Goal: Task Accomplishment & Management: Manage account settings

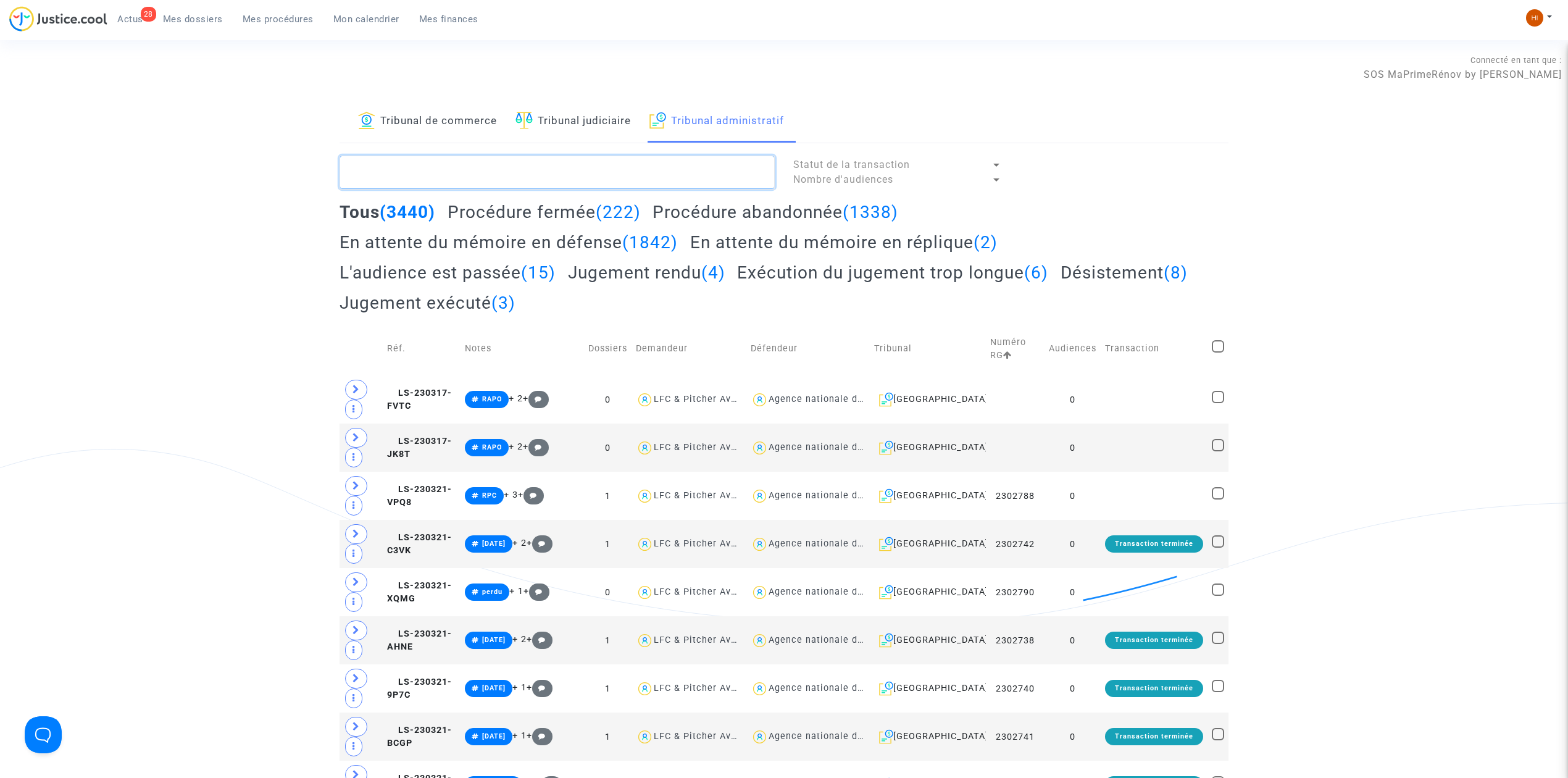
click at [652, 182] on textarea at bounding box center [557, 171] width 435 height 33
click at [662, 171] on textarea at bounding box center [557, 171] width 435 height 33
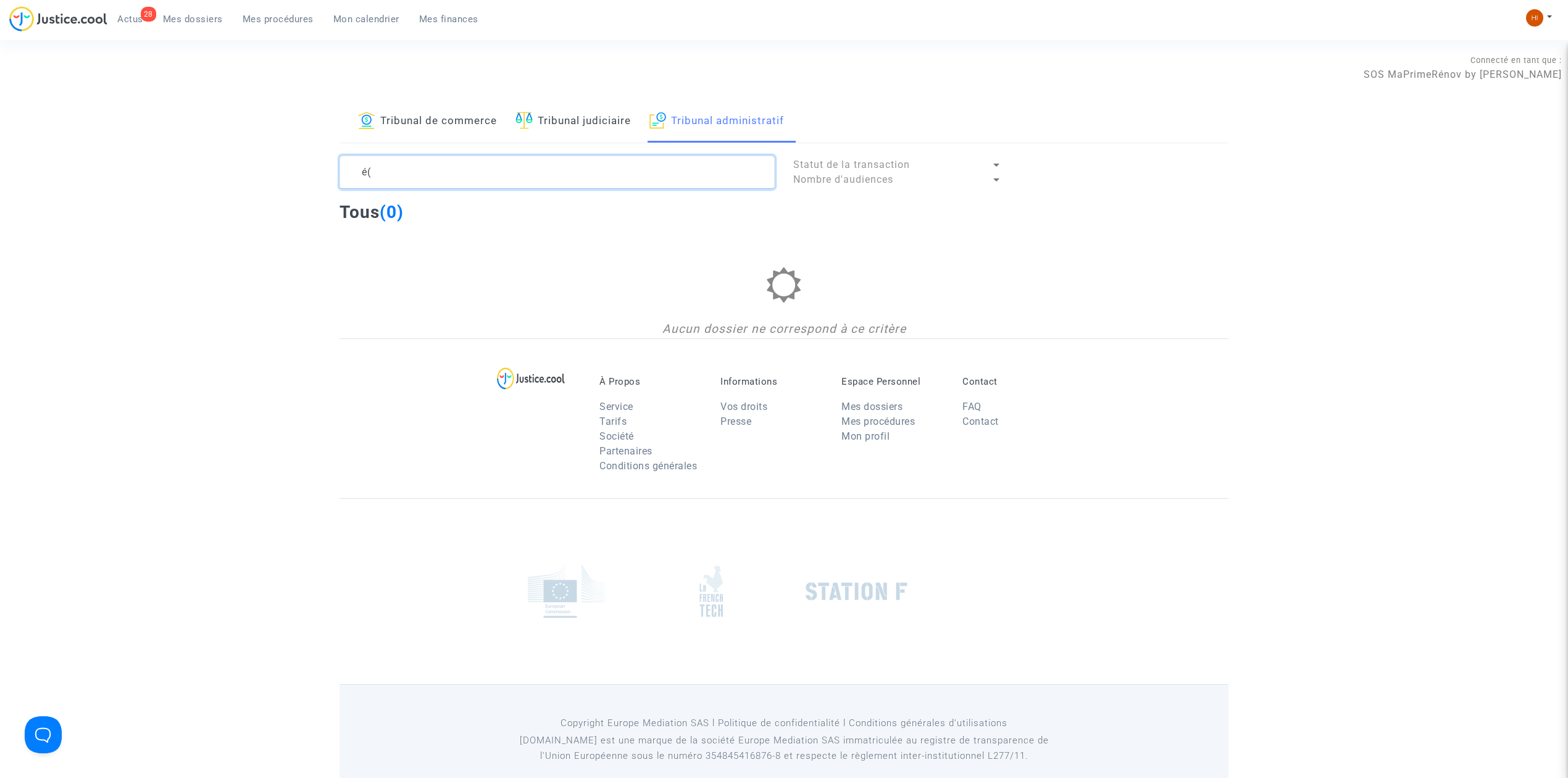
type textarea "é"
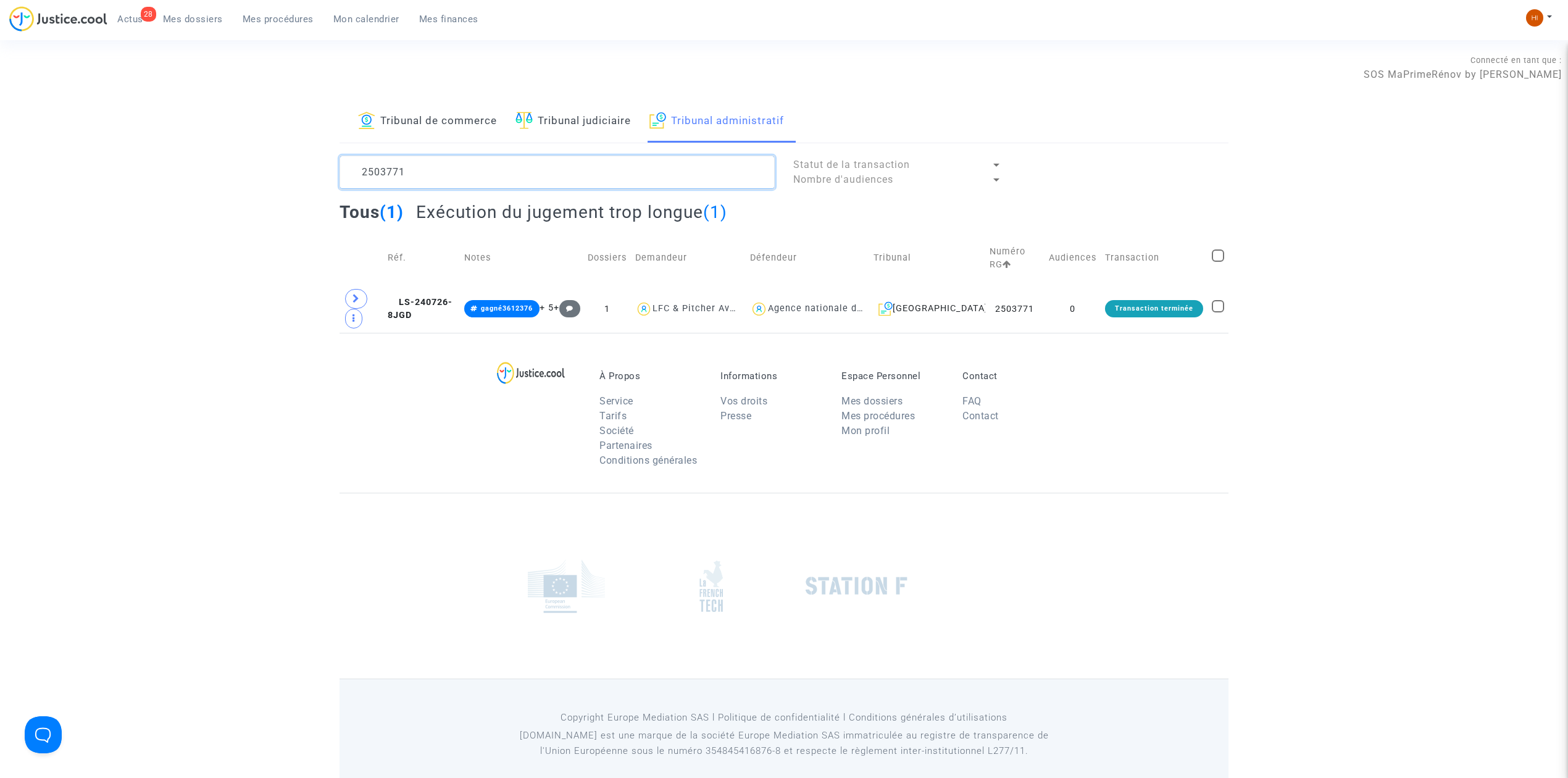
click at [517, 186] on textarea at bounding box center [557, 171] width 435 height 33
drag, startPoint x: 517, startPoint y: 186, endPoint x: 348, endPoint y: 171, distance: 169.7
click at [348, 171] on textarea at bounding box center [557, 171] width 435 height 33
click at [543, 169] on textarea at bounding box center [557, 171] width 435 height 33
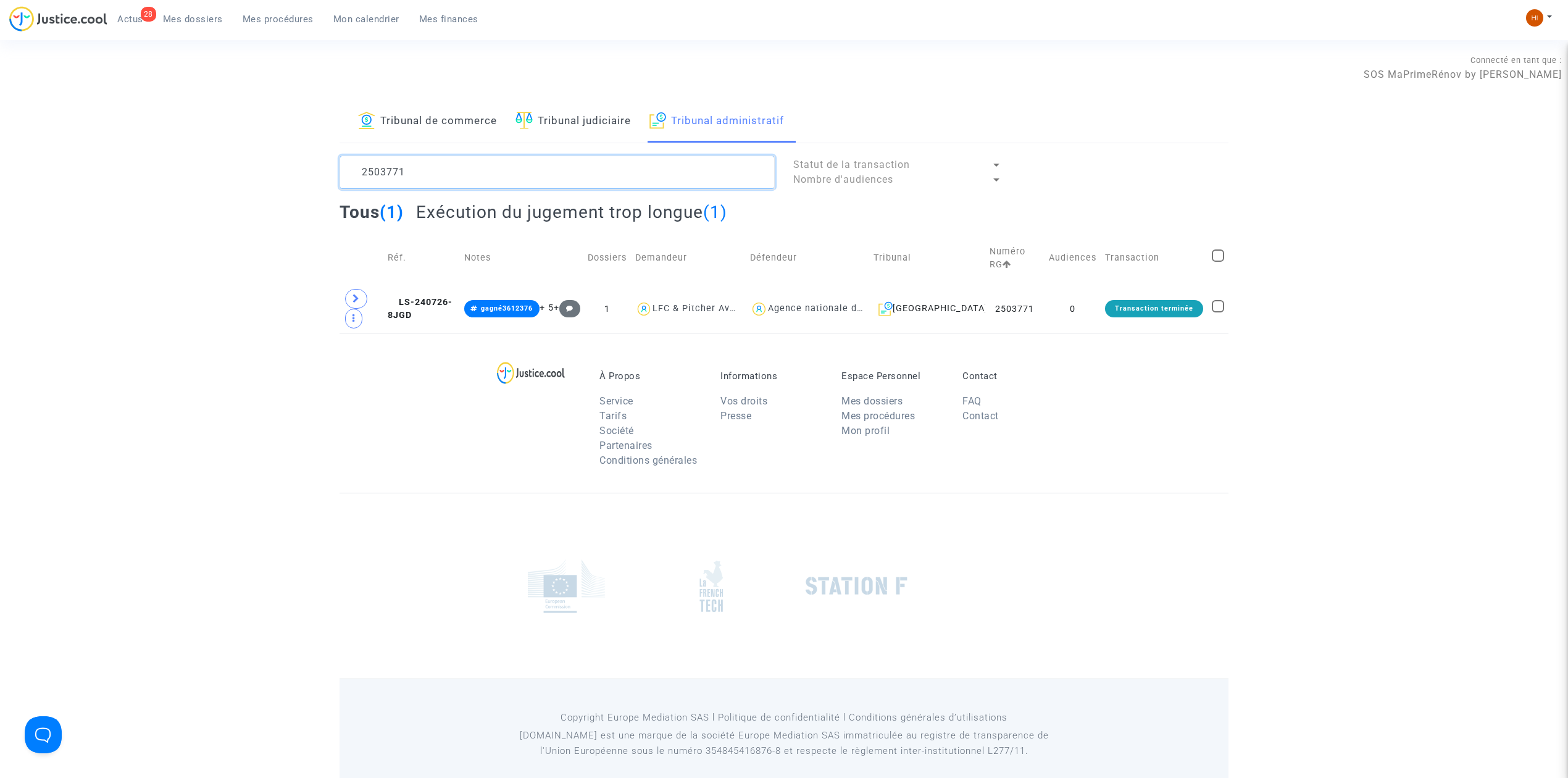
click at [543, 169] on textarea at bounding box center [557, 171] width 435 height 33
click at [423, 298] on span "LS-240726-8JGD" at bounding box center [419, 309] width 65 height 24
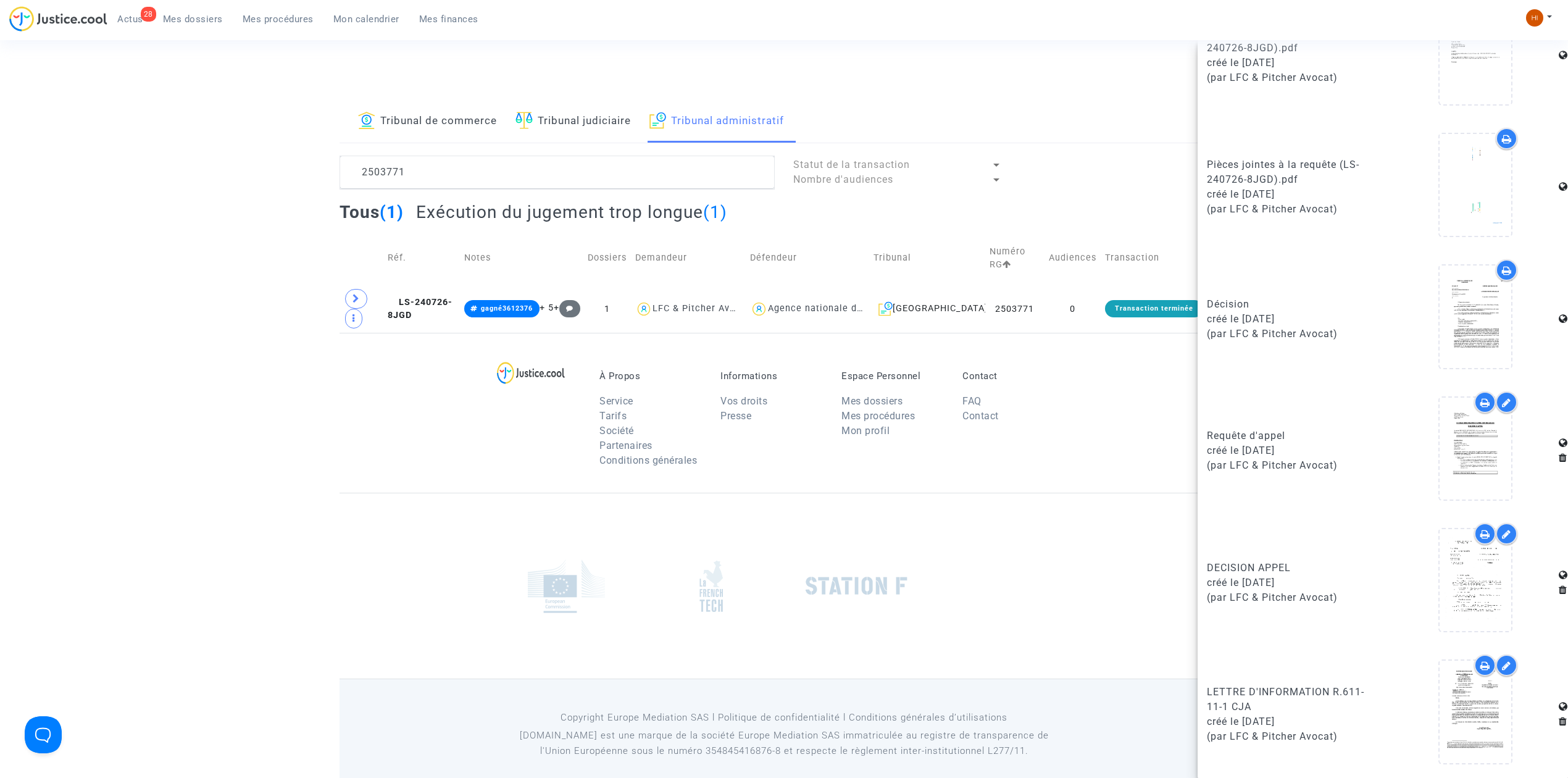
scroll to position [756, 0]
click at [1456, 726] on icon at bounding box center [1475, 710] width 40 height 40
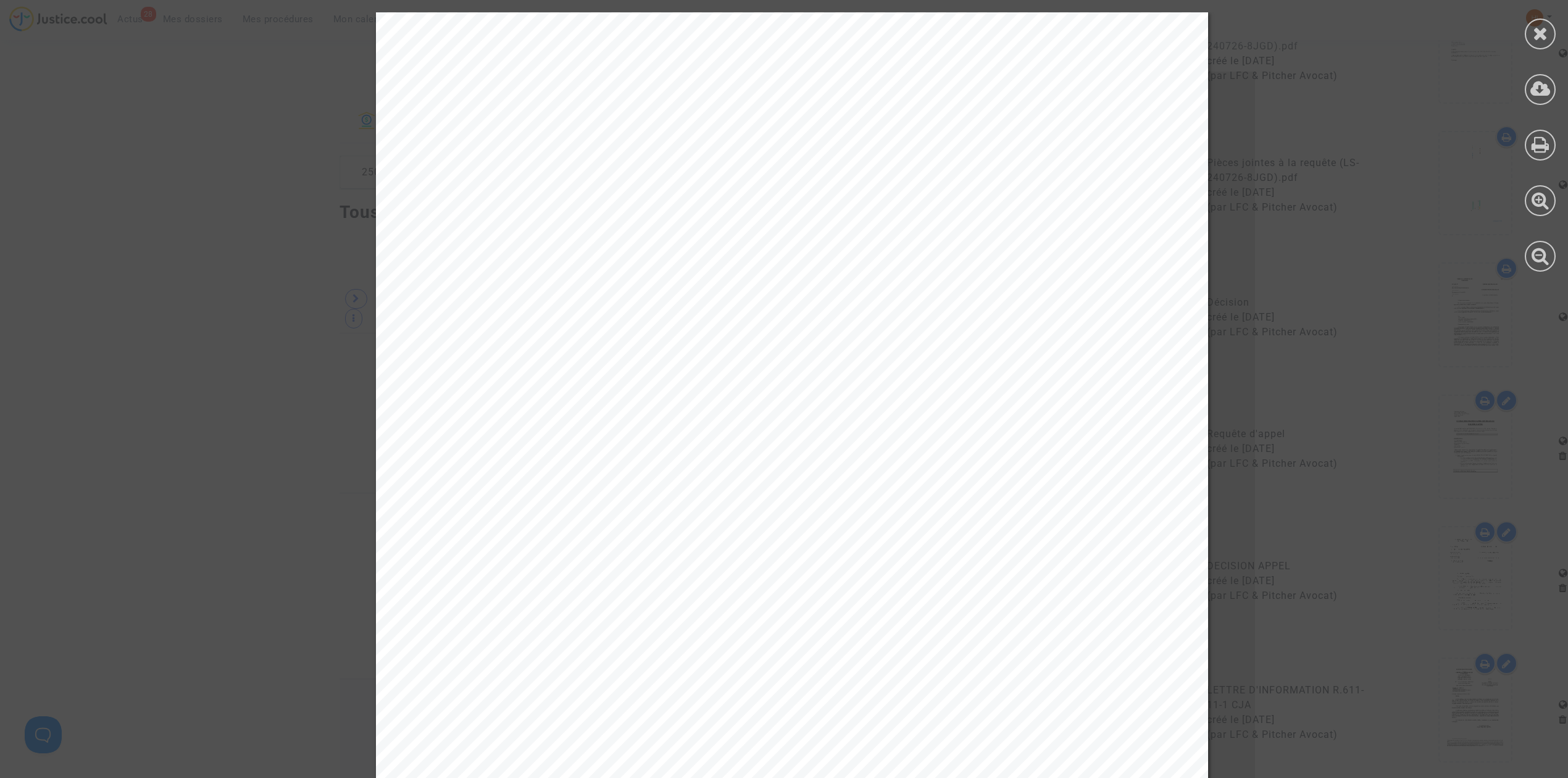
drag, startPoint x: 1539, startPoint y: 30, endPoint x: 675, endPoint y: 84, distance: 865.7
click at [1539, 30] on icon at bounding box center [1539, 33] width 15 height 19
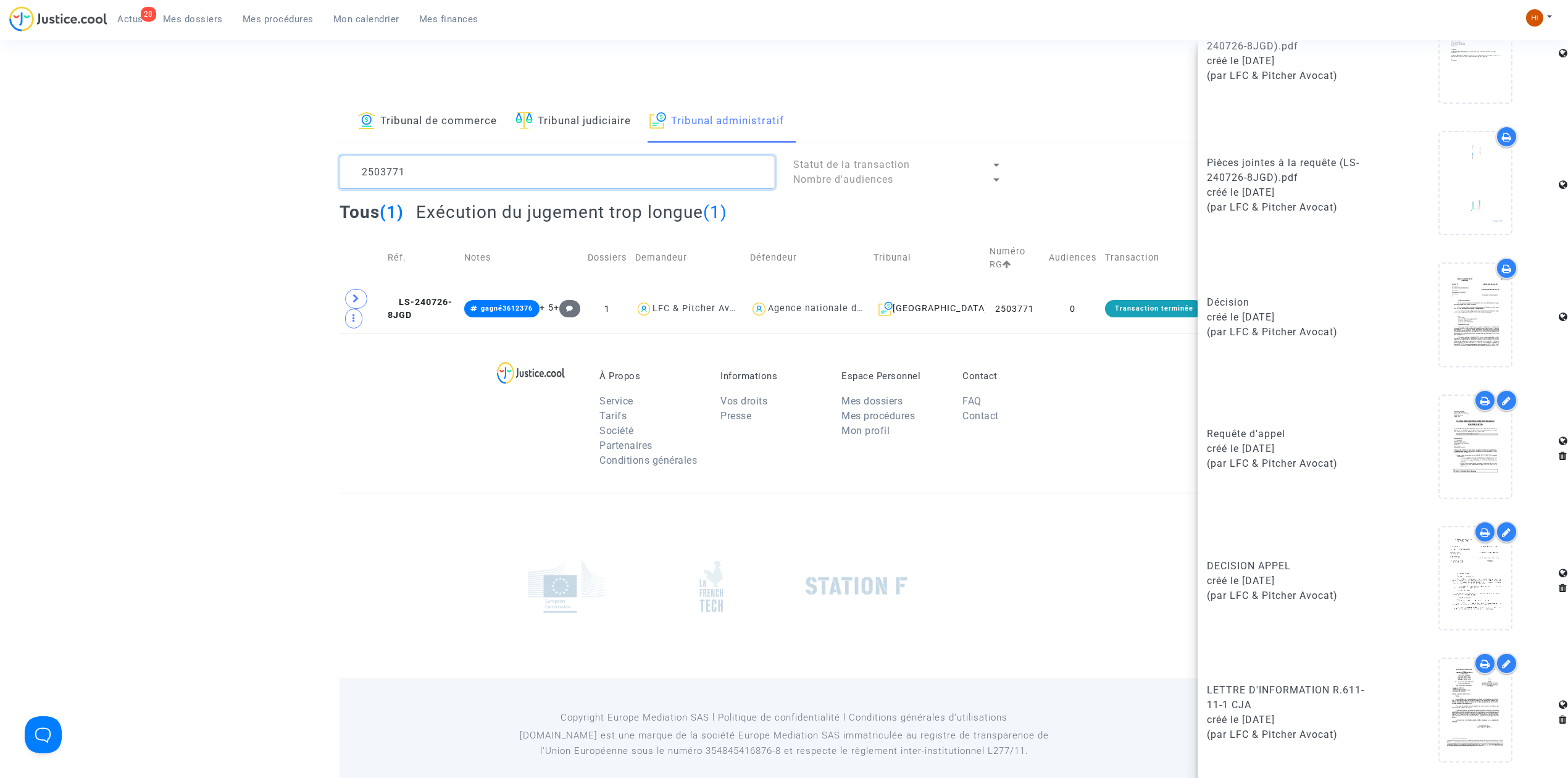
drag, startPoint x: 470, startPoint y: 181, endPoint x: 97, endPoint y: 153, distance: 374.0
click at [194, 166] on div "Tribunal de commerce Tribunal judiciaire Tribunal administratif 2503771 Statut …" at bounding box center [784, 216] width 1568 height 232
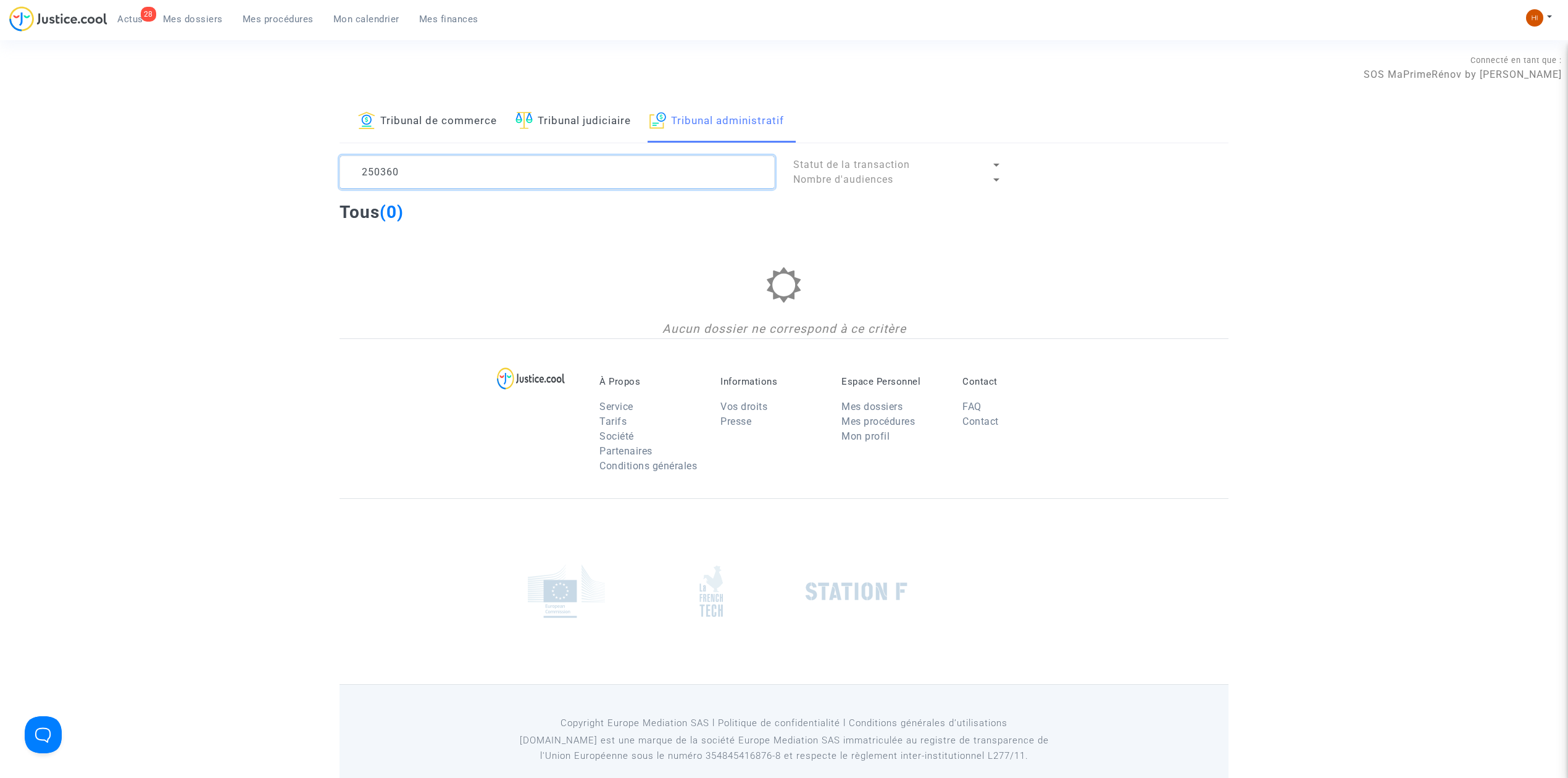
type textarea "2503606"
click at [560, 169] on textarea at bounding box center [557, 171] width 435 height 33
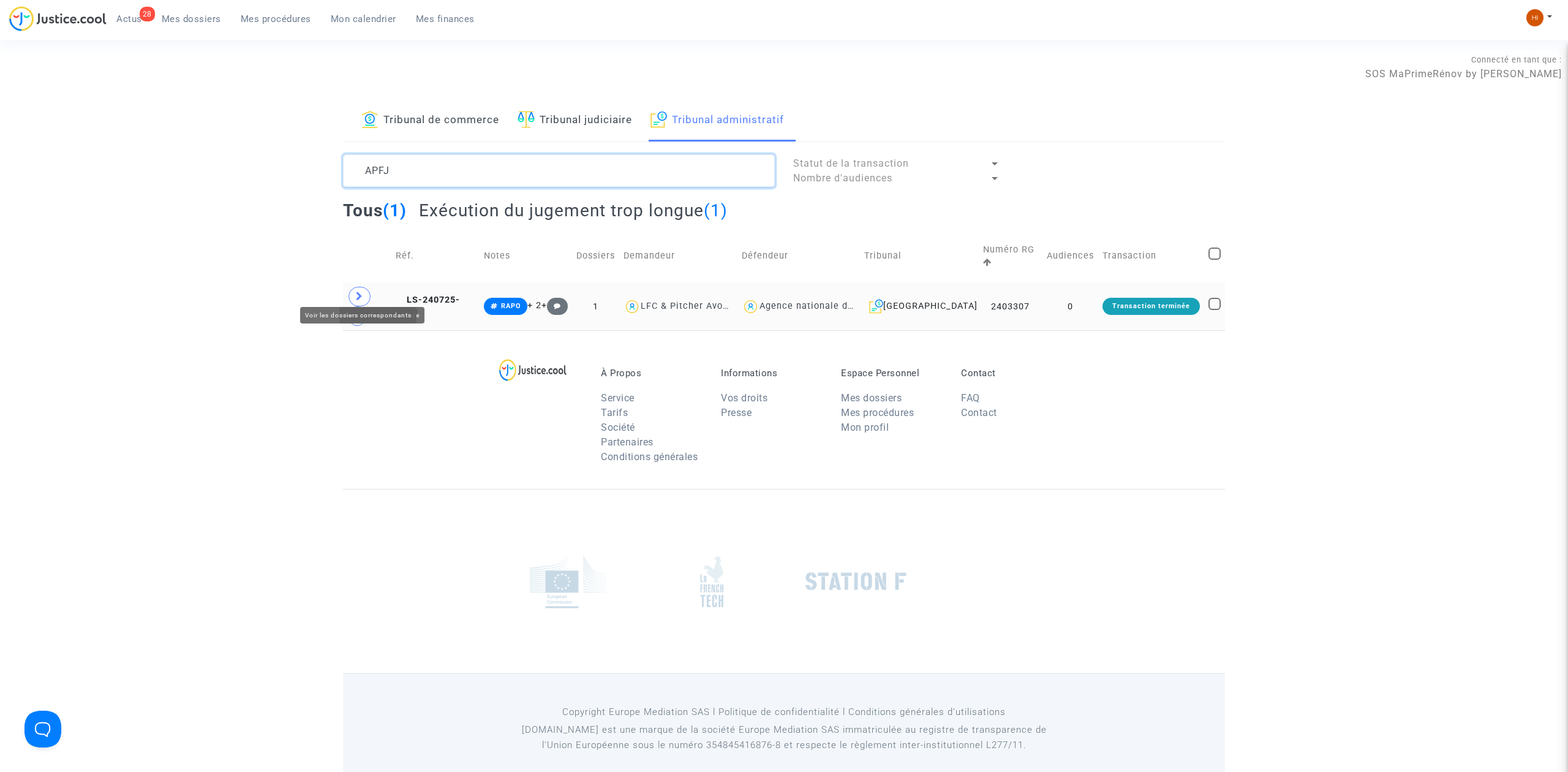
type textarea "APFJ"
click at [358, 292] on icon at bounding box center [359, 296] width 7 height 9
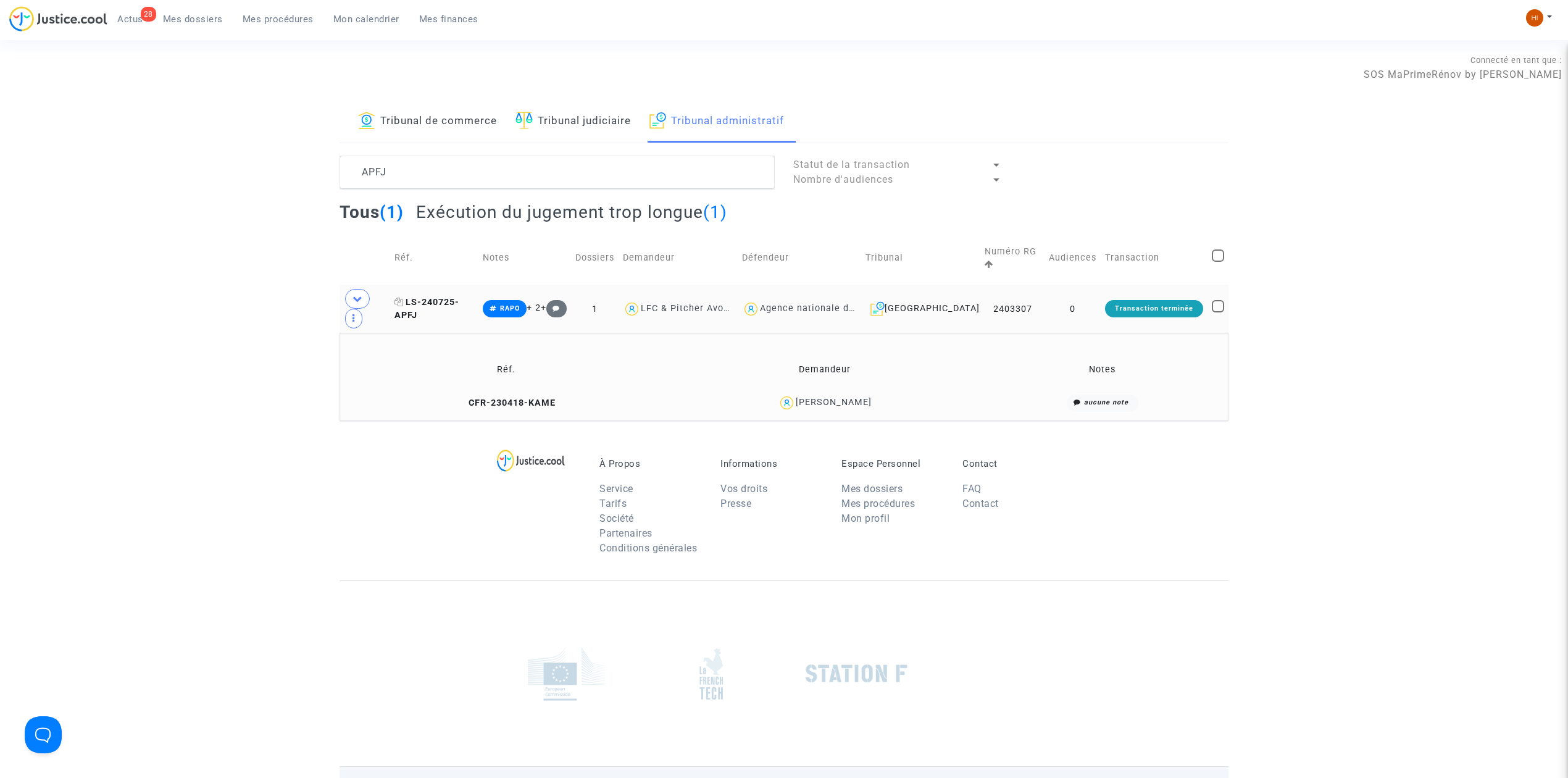
click at [459, 297] on span "LS-240725-APFJ" at bounding box center [426, 309] width 65 height 24
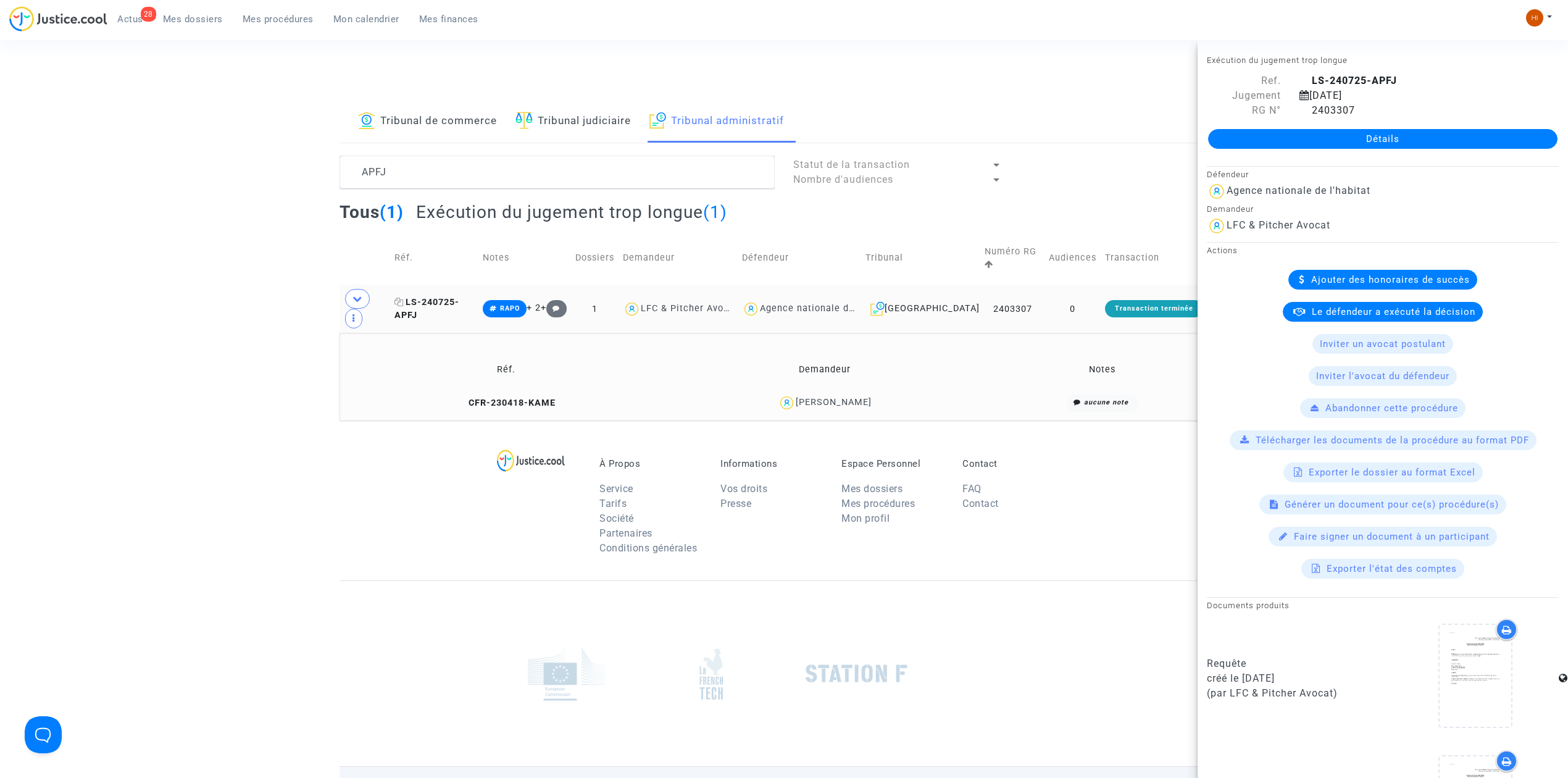
click at [403, 298] on icon at bounding box center [398, 302] width 9 height 9
click at [452, 297] on span "LS-240725-APFJ" at bounding box center [426, 309] width 65 height 24
click at [1364, 138] on link "Détails" at bounding box center [1382, 139] width 349 height 20
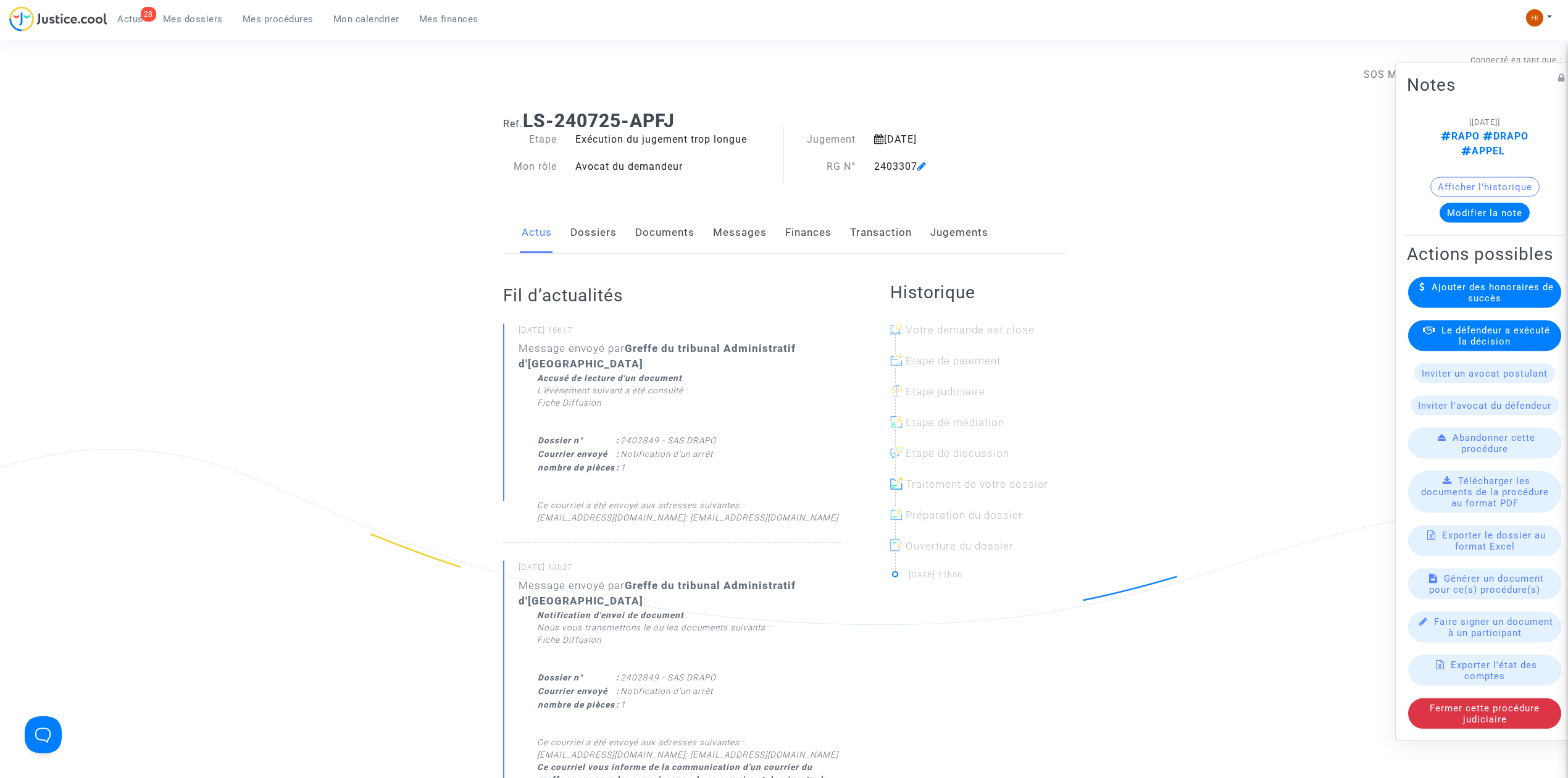
click at [652, 228] on link "Documents" at bounding box center [665, 232] width 60 height 41
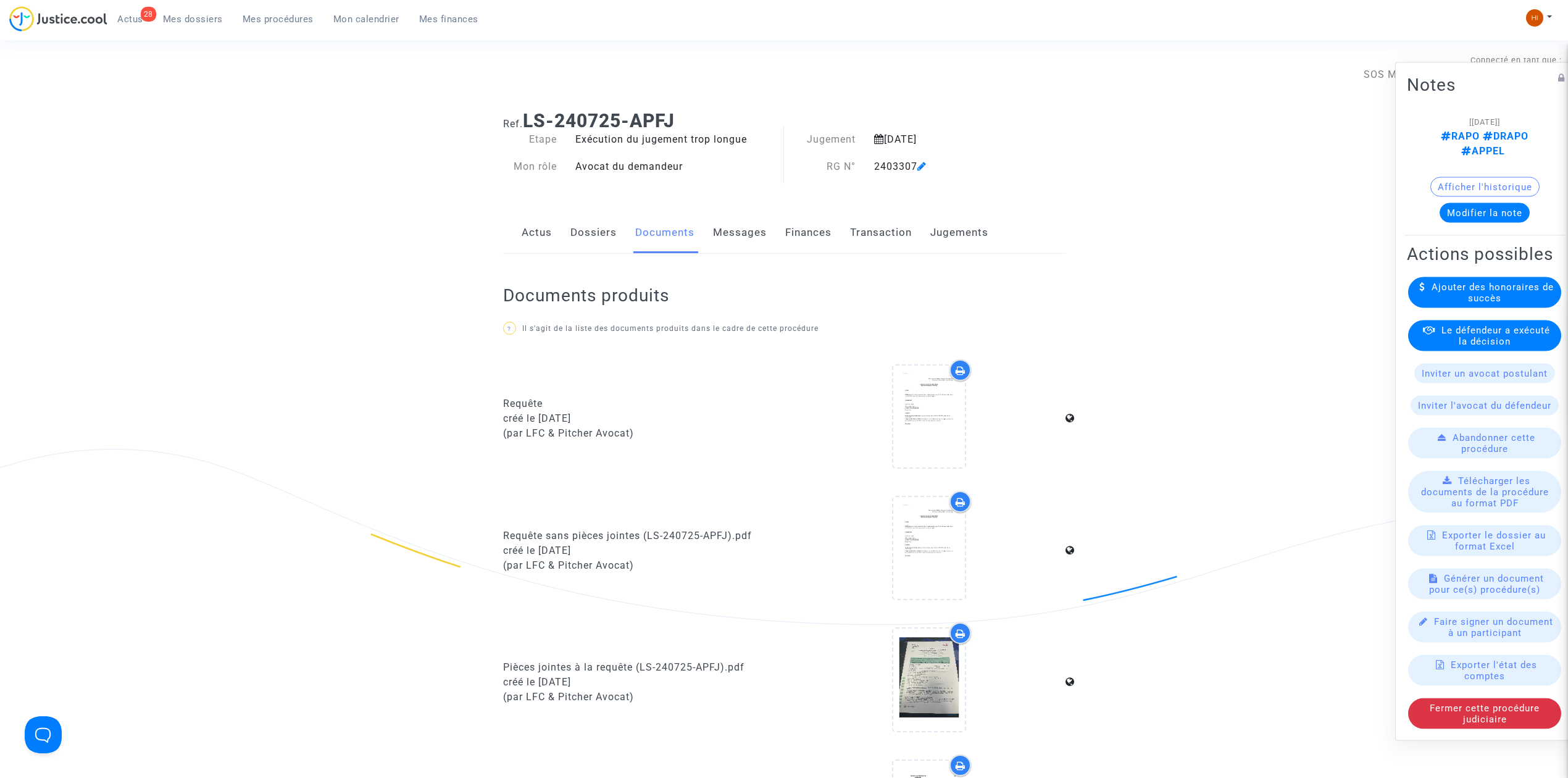
click at [603, 235] on link "Dossiers" at bounding box center [593, 232] width 46 height 41
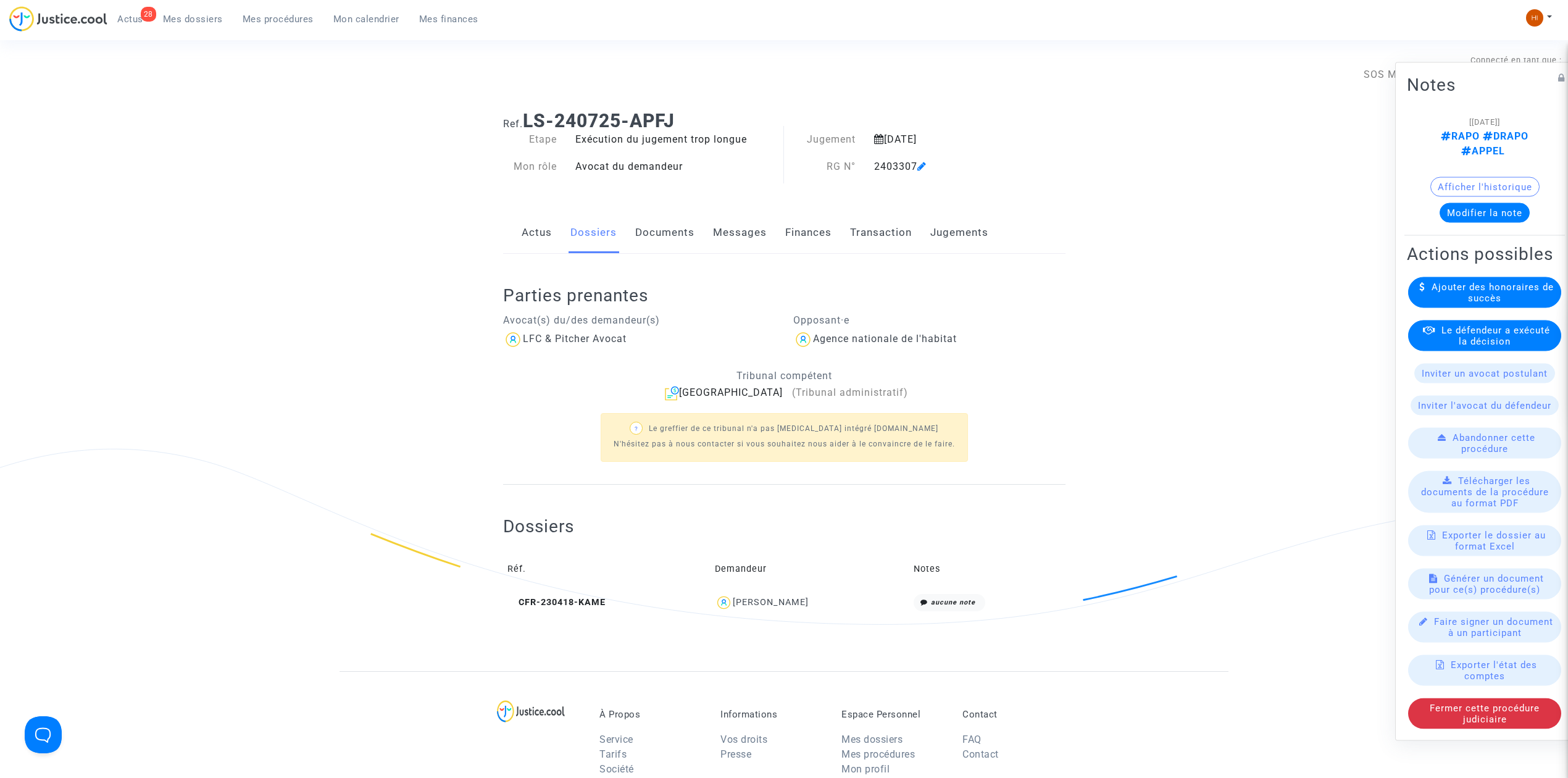
click at [983, 232] on link "Jugements" at bounding box center [959, 232] width 58 height 41
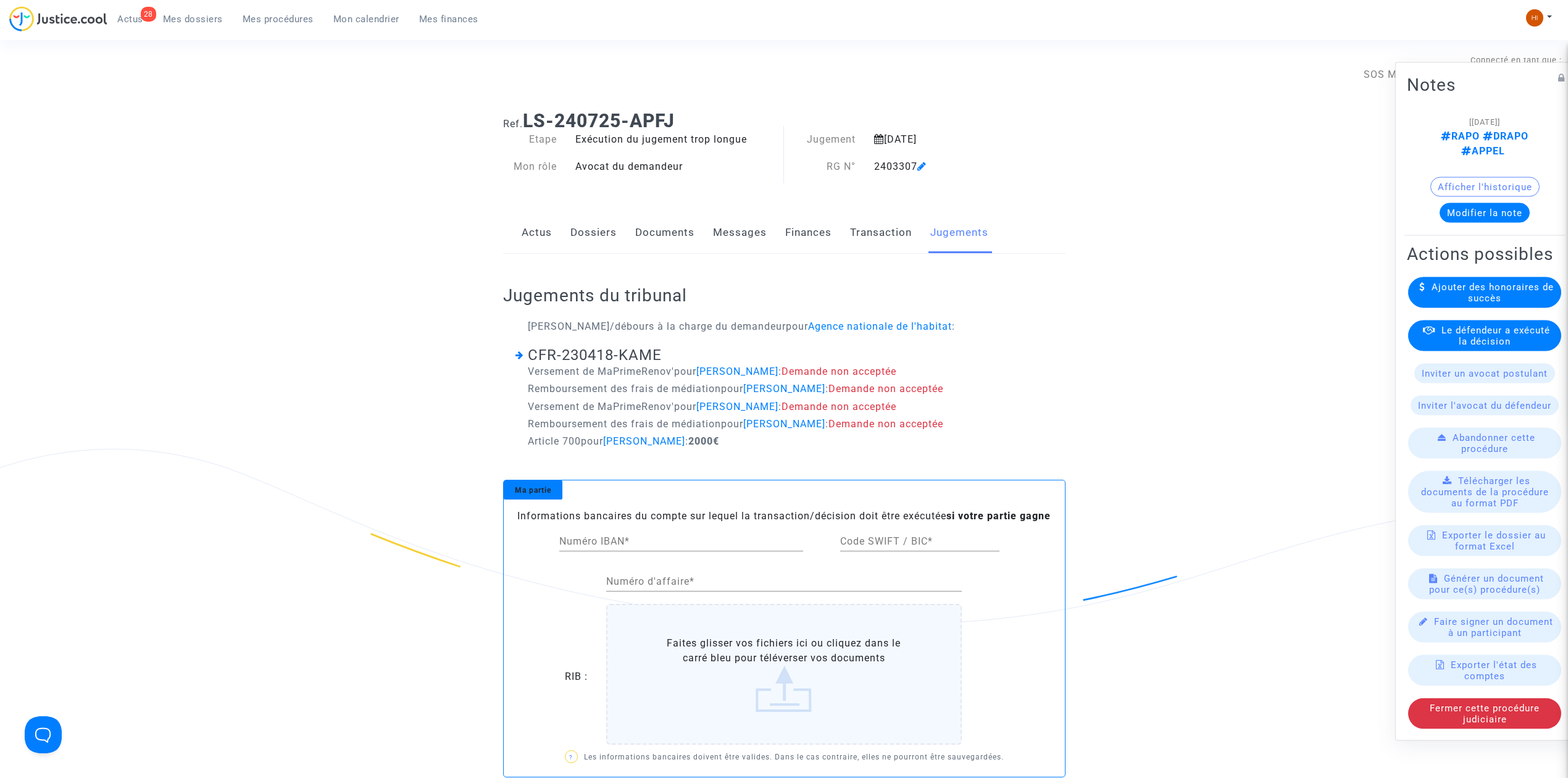
click at [683, 233] on link "Documents" at bounding box center [665, 232] width 60 height 41
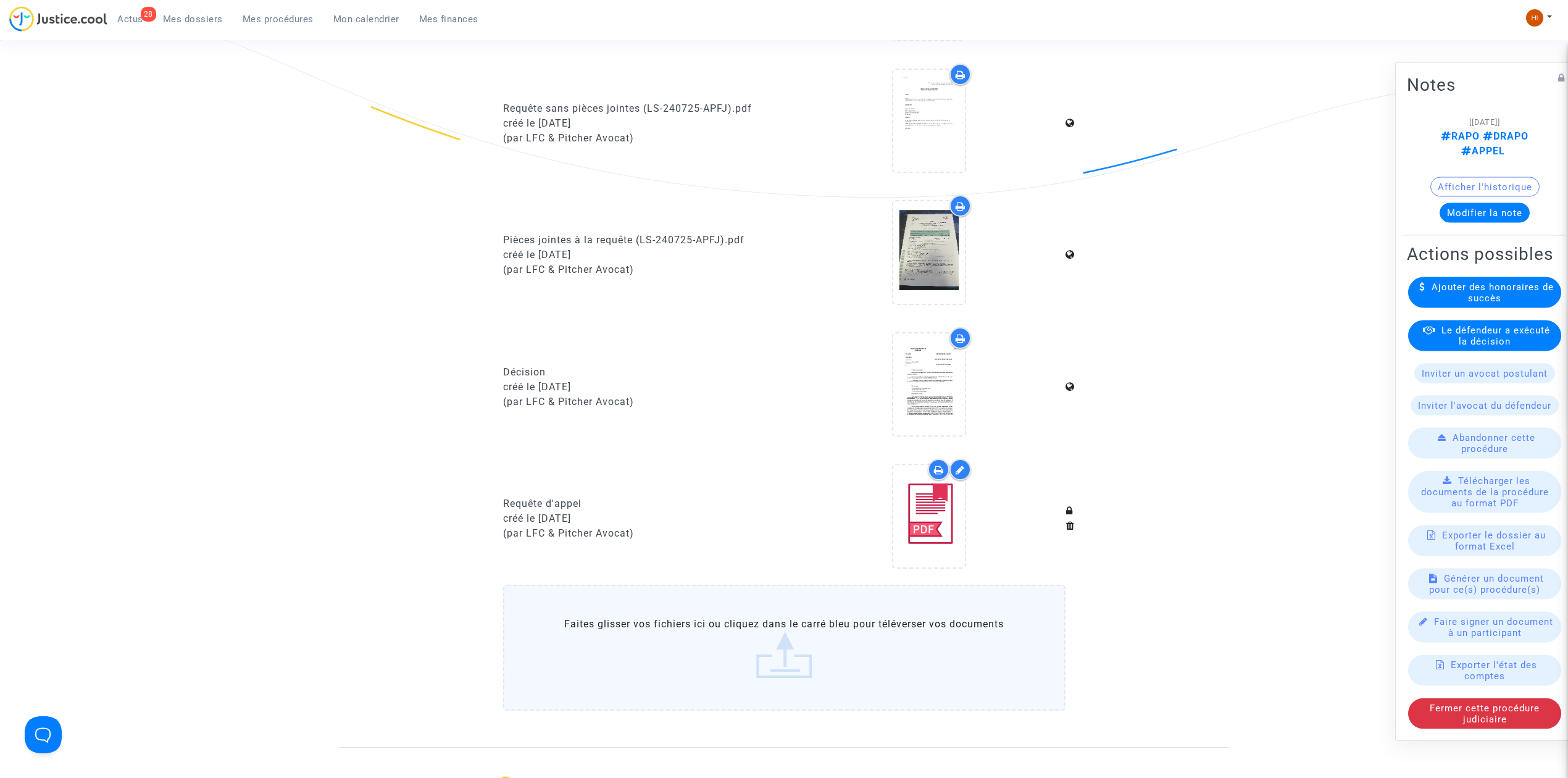
scroll to position [576, 0]
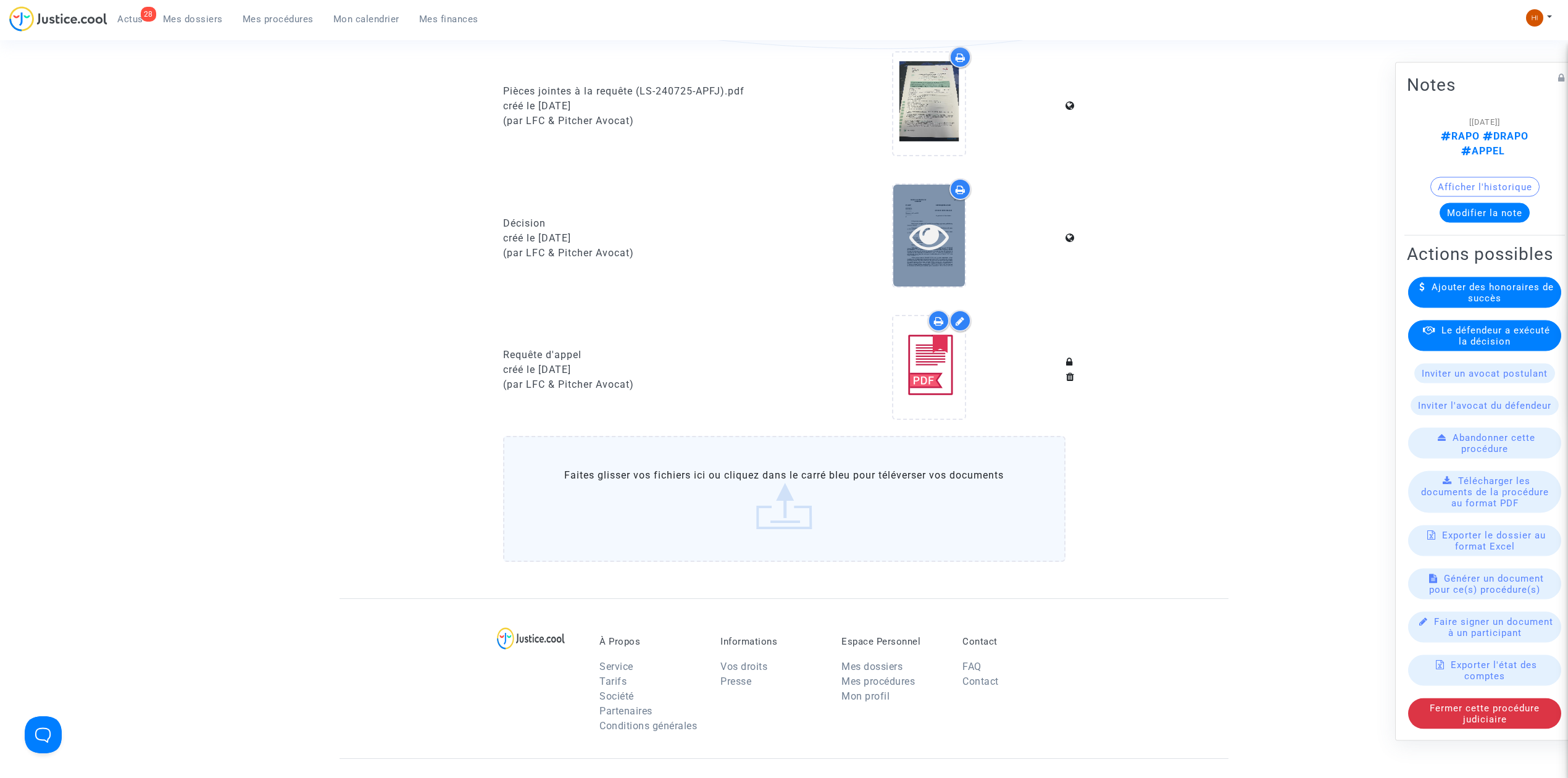
click at [917, 217] on icon at bounding box center [929, 236] width 40 height 40
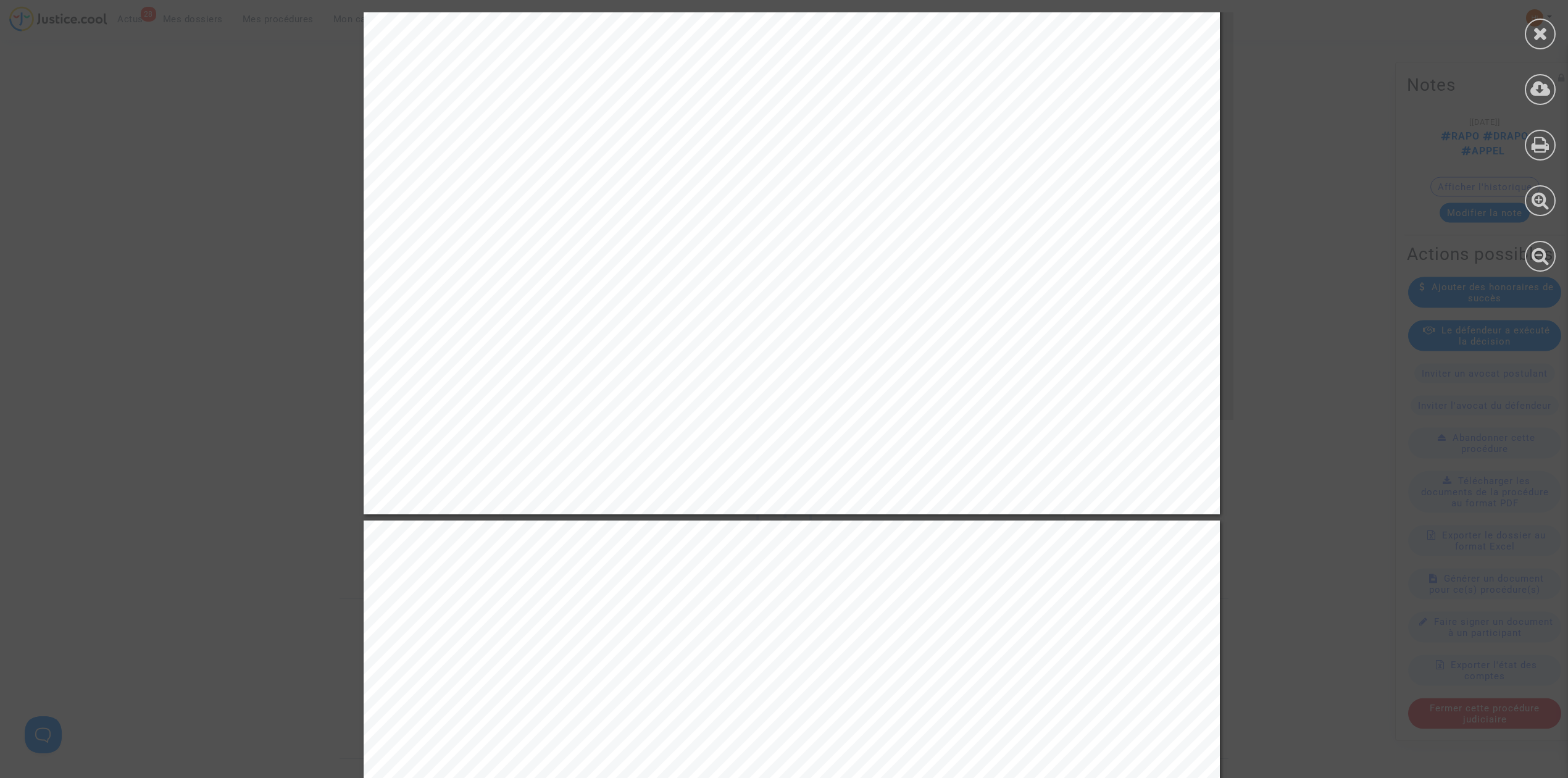
scroll to position [1153, 0]
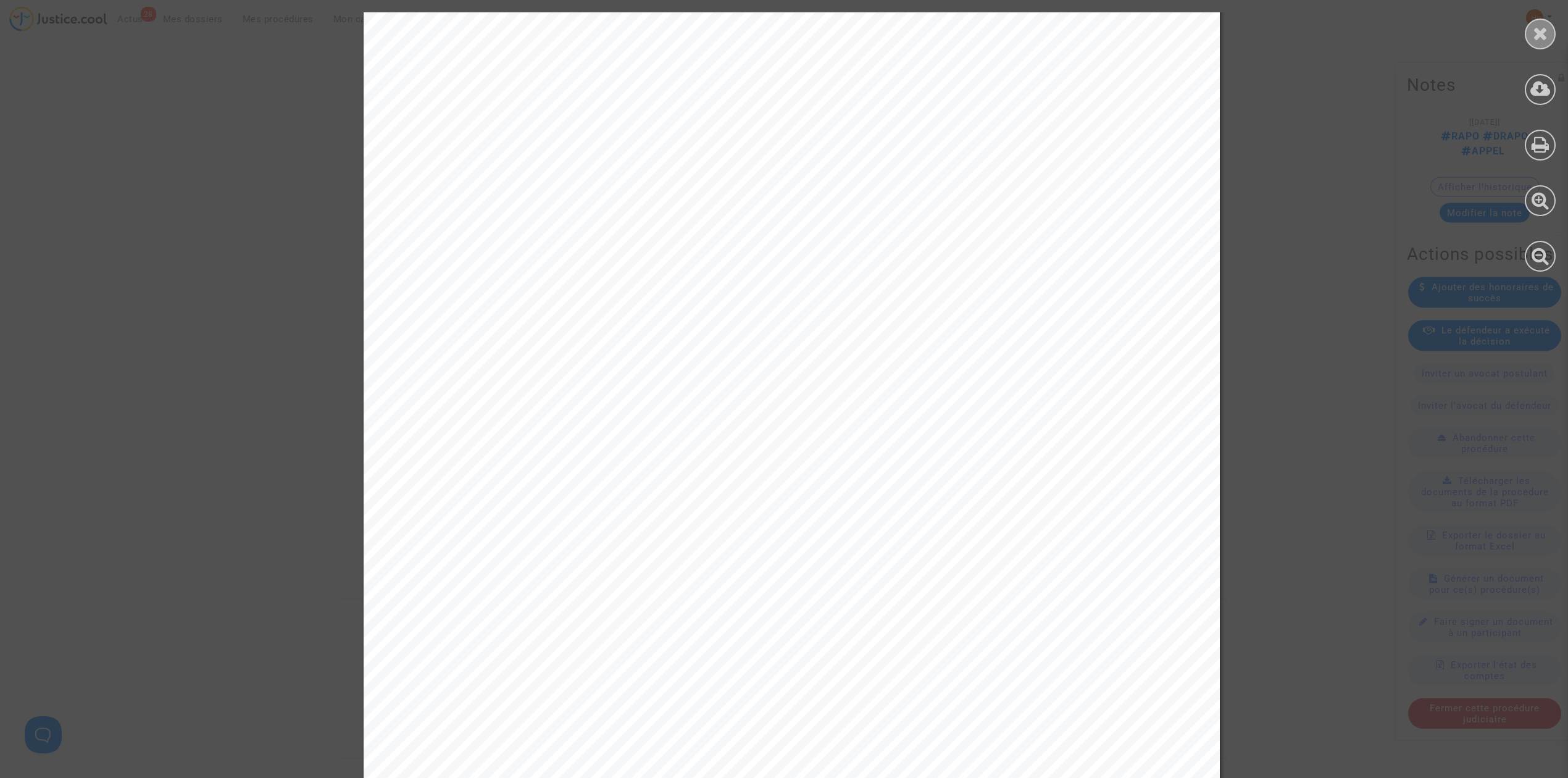
click at [1538, 32] on icon at bounding box center [1539, 33] width 15 height 19
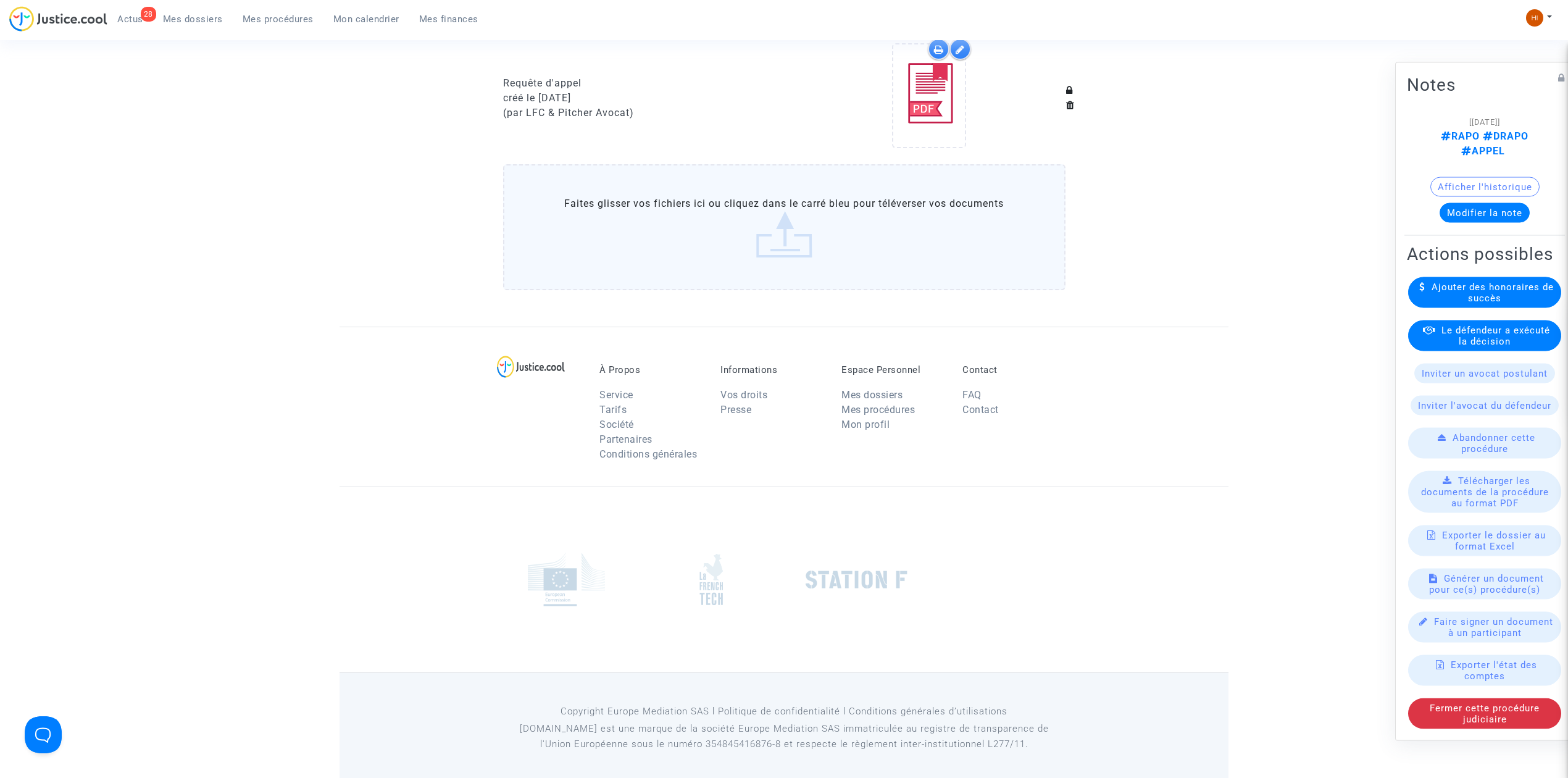
scroll to position [851, 0]
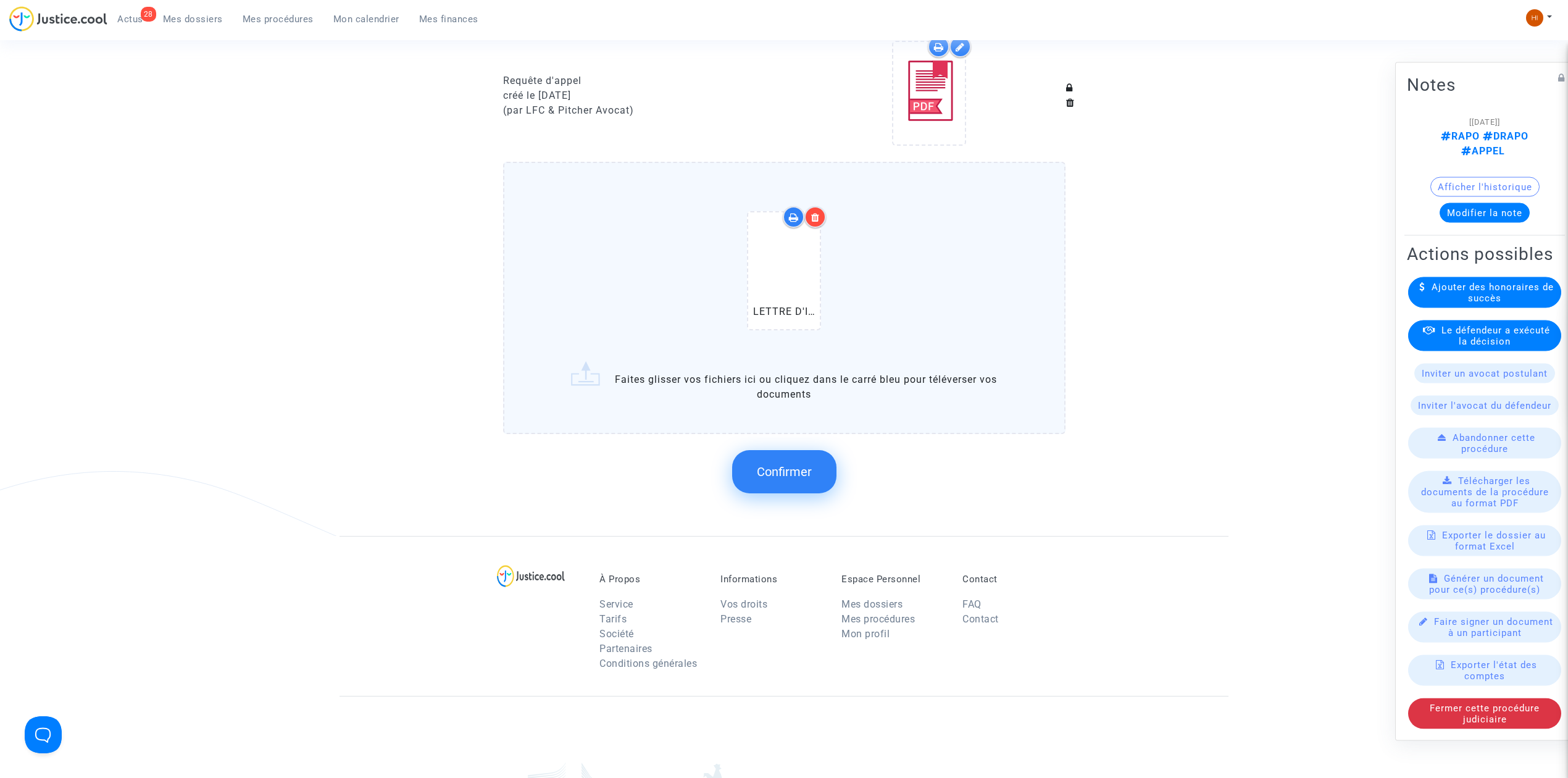
click at [793, 464] on span "Confirmer" at bounding box center [784, 471] width 55 height 15
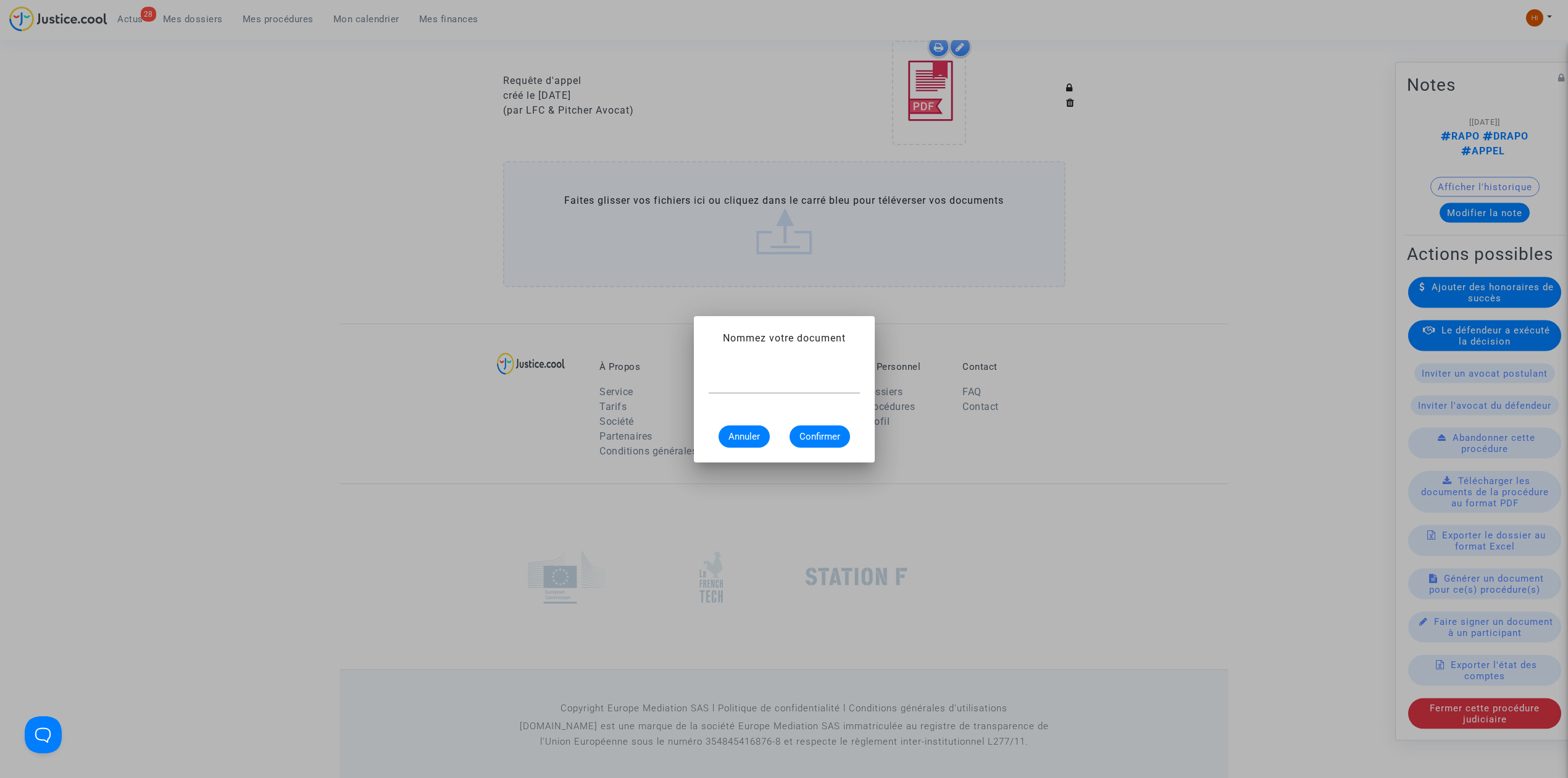
scroll to position [0, 0]
paste input "LETTRE D'INFORMATION R.611-11-1 CJA"
type input "LETTRE D'INFORMATION R.611-11-1 CJA"
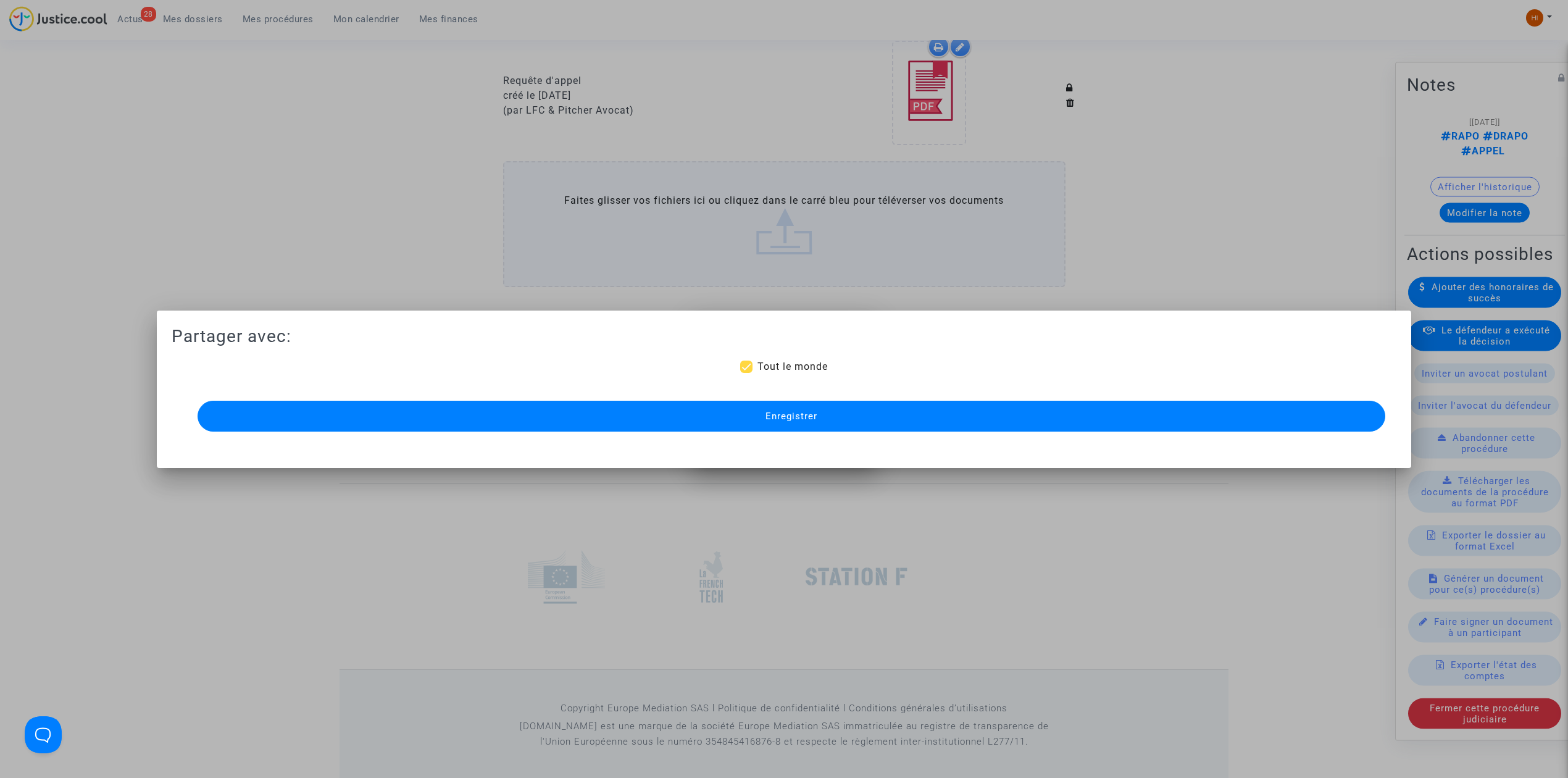
scroll to position [0, 0]
click at [1027, 416] on button "Enregistrer" at bounding box center [790, 415] width 1188 height 31
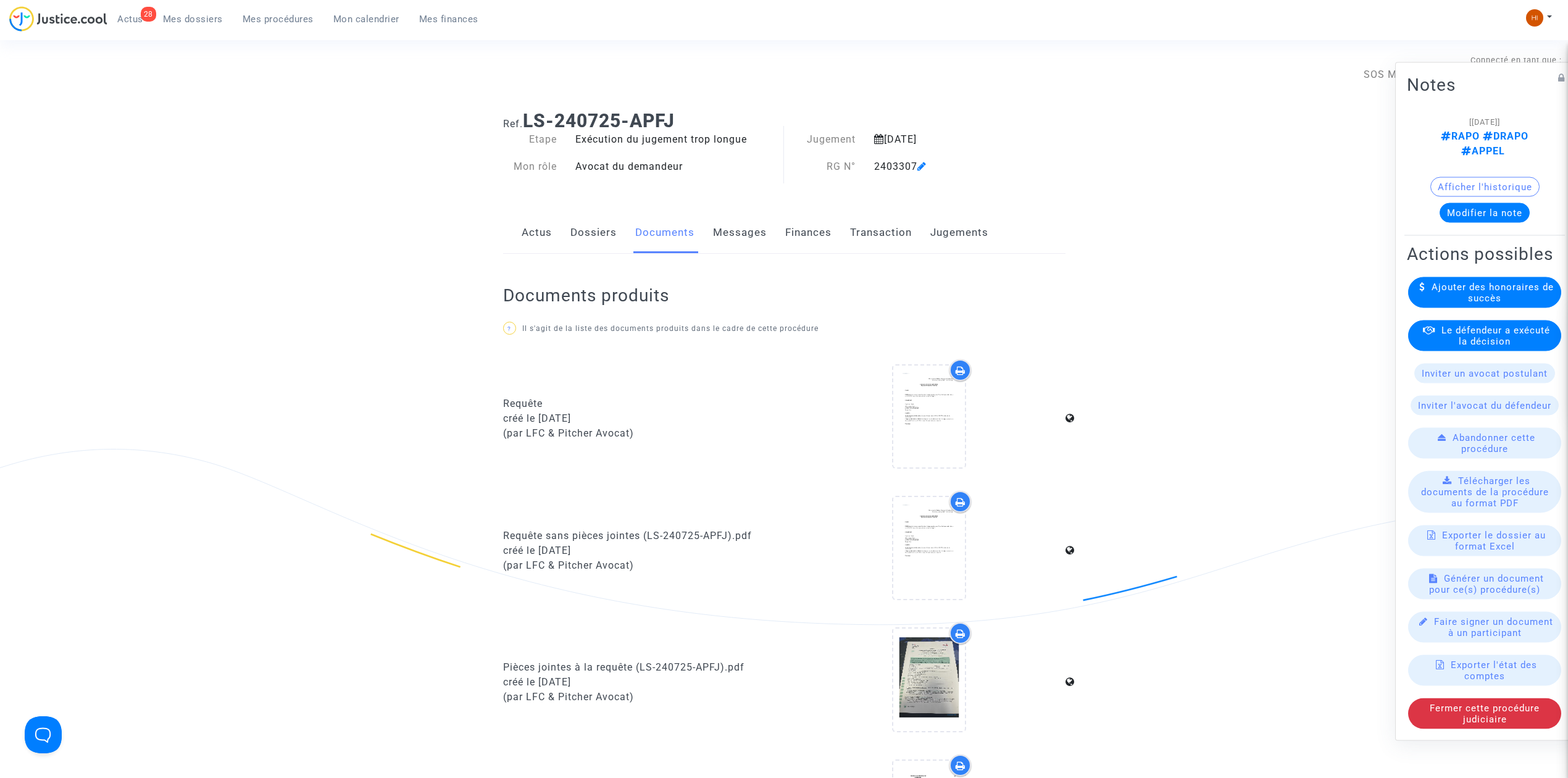
click at [926, 164] on icon at bounding box center [921, 166] width 9 height 10
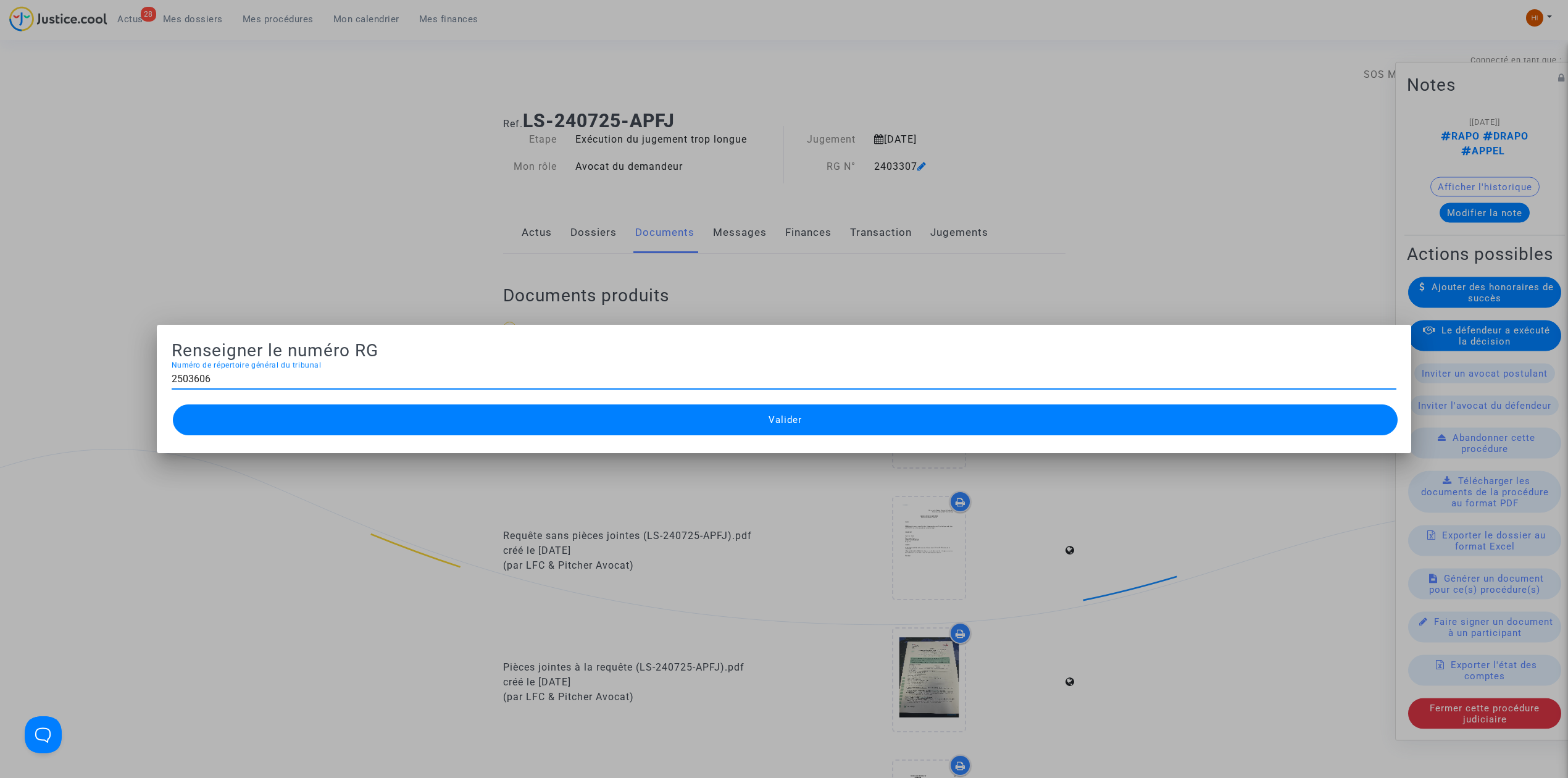
type input "2503606"
click at [832, 425] on button "Valider" at bounding box center [785, 419] width 1225 height 31
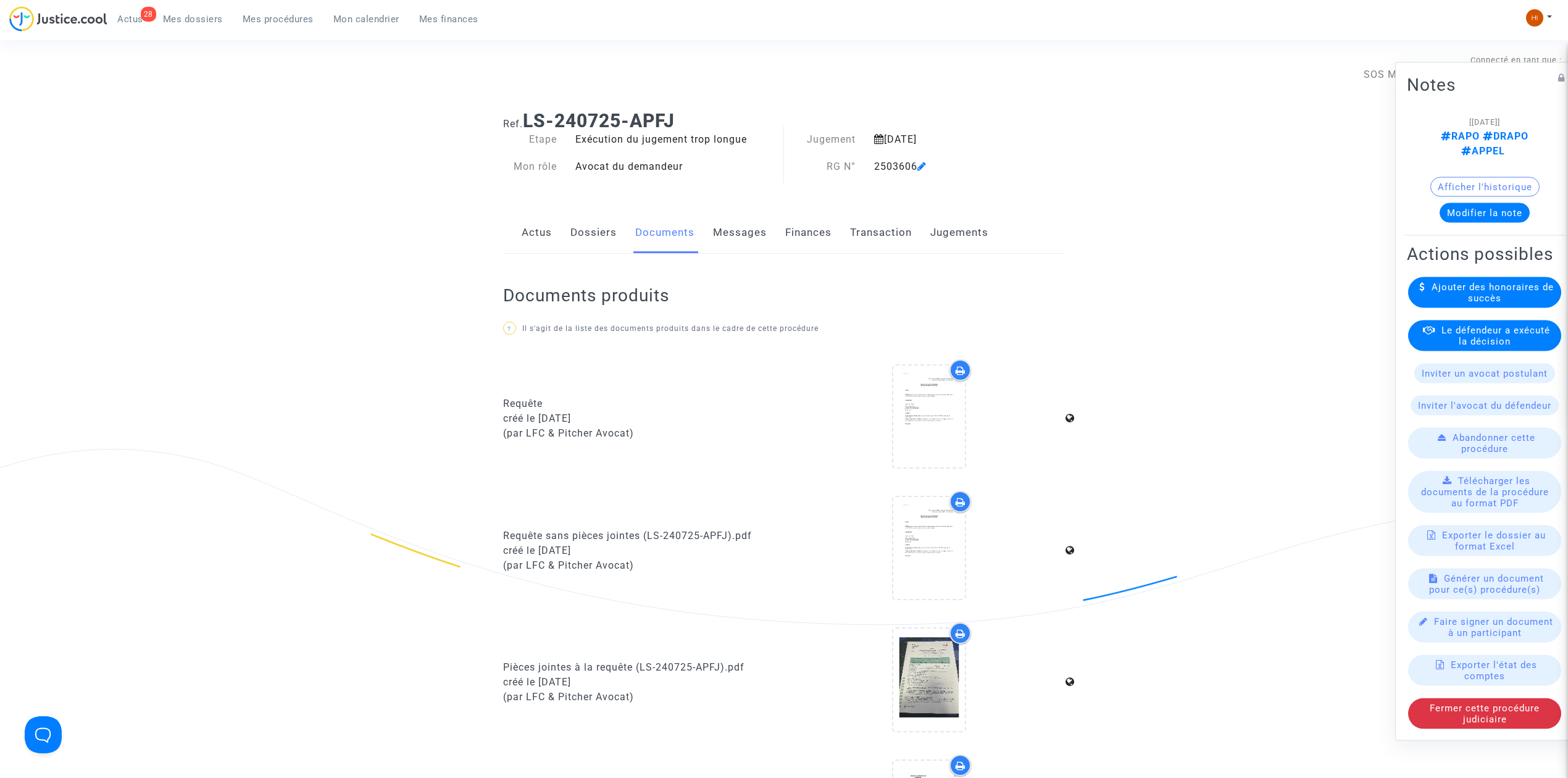
click at [578, 233] on link "Dossiers" at bounding box center [593, 232] width 46 height 41
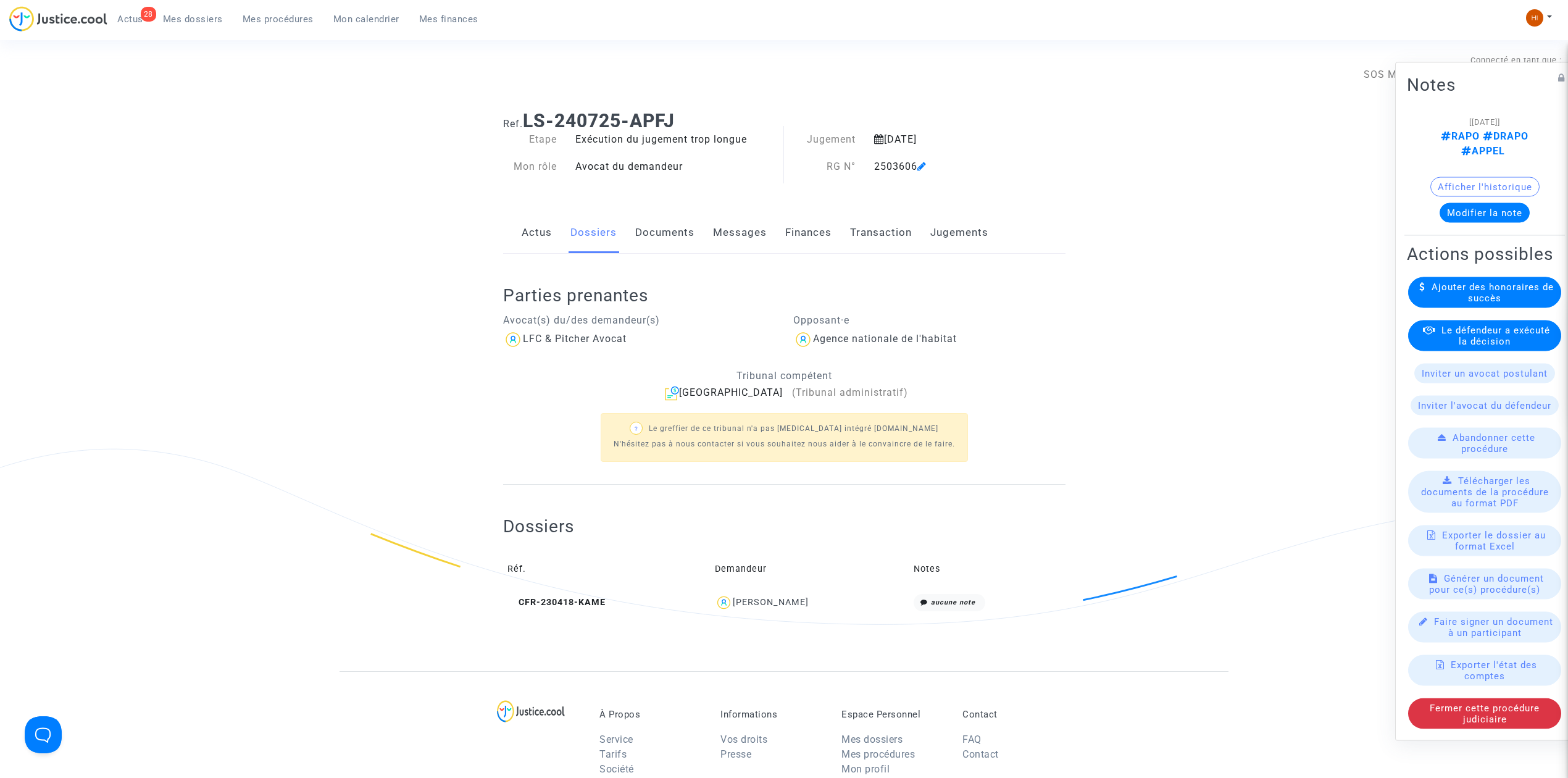
drag, startPoint x: 694, startPoint y: 113, endPoint x: 643, endPoint y: 115, distance: 51.0
click at [643, 115] on h1 "Ref. LS-240725-APFJ" at bounding box center [784, 121] width 562 height 22
click at [675, 193] on div "Ref. LS-240725-APFJ Etape Exécution du jugement trop longue Mon rôle Avocat du …" at bounding box center [784, 386] width 580 height 571
click at [681, 228] on link "Documents" at bounding box center [665, 232] width 60 height 41
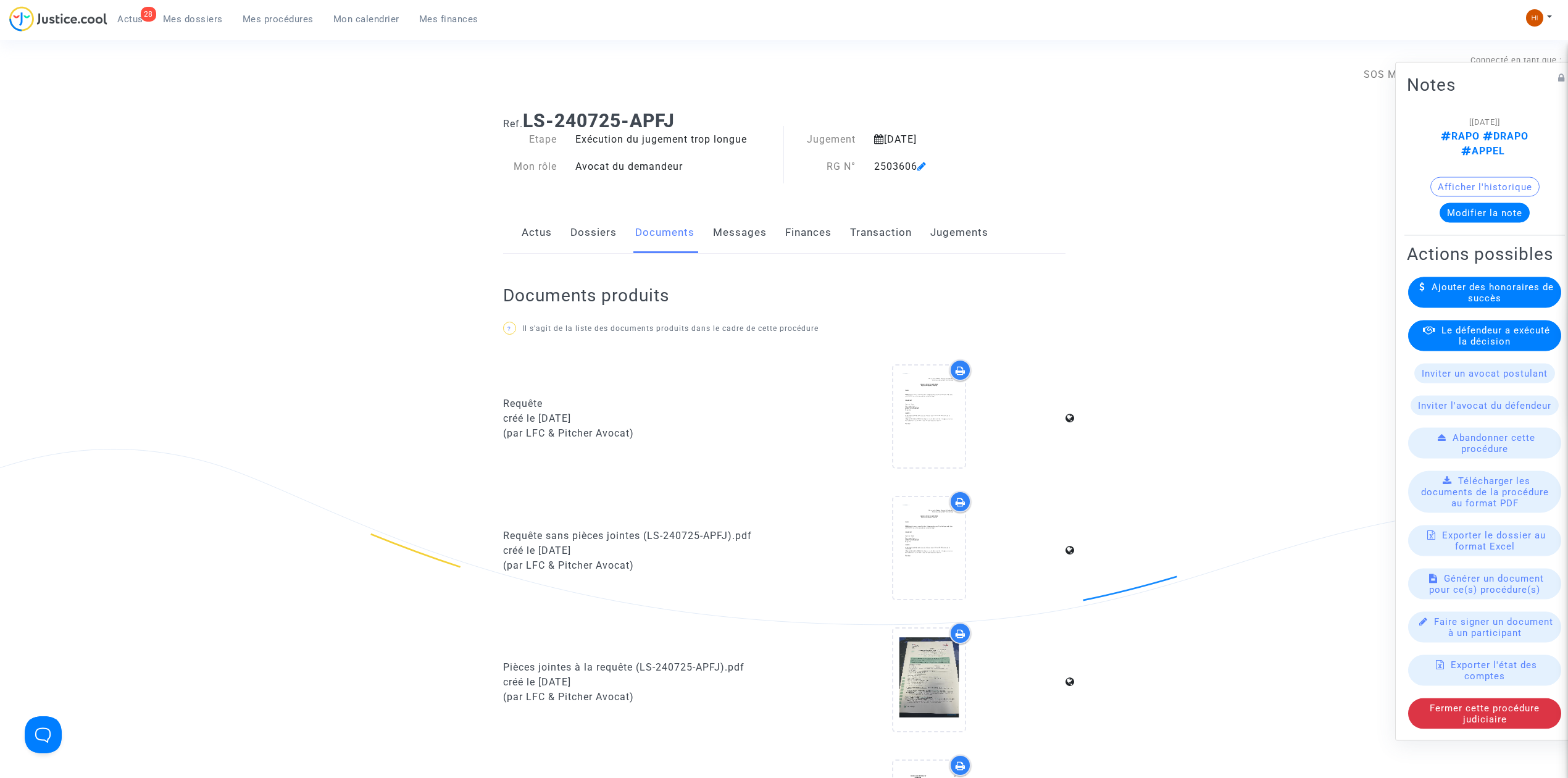
click at [285, 21] on span "Mes procédures" at bounding box center [278, 19] width 71 height 11
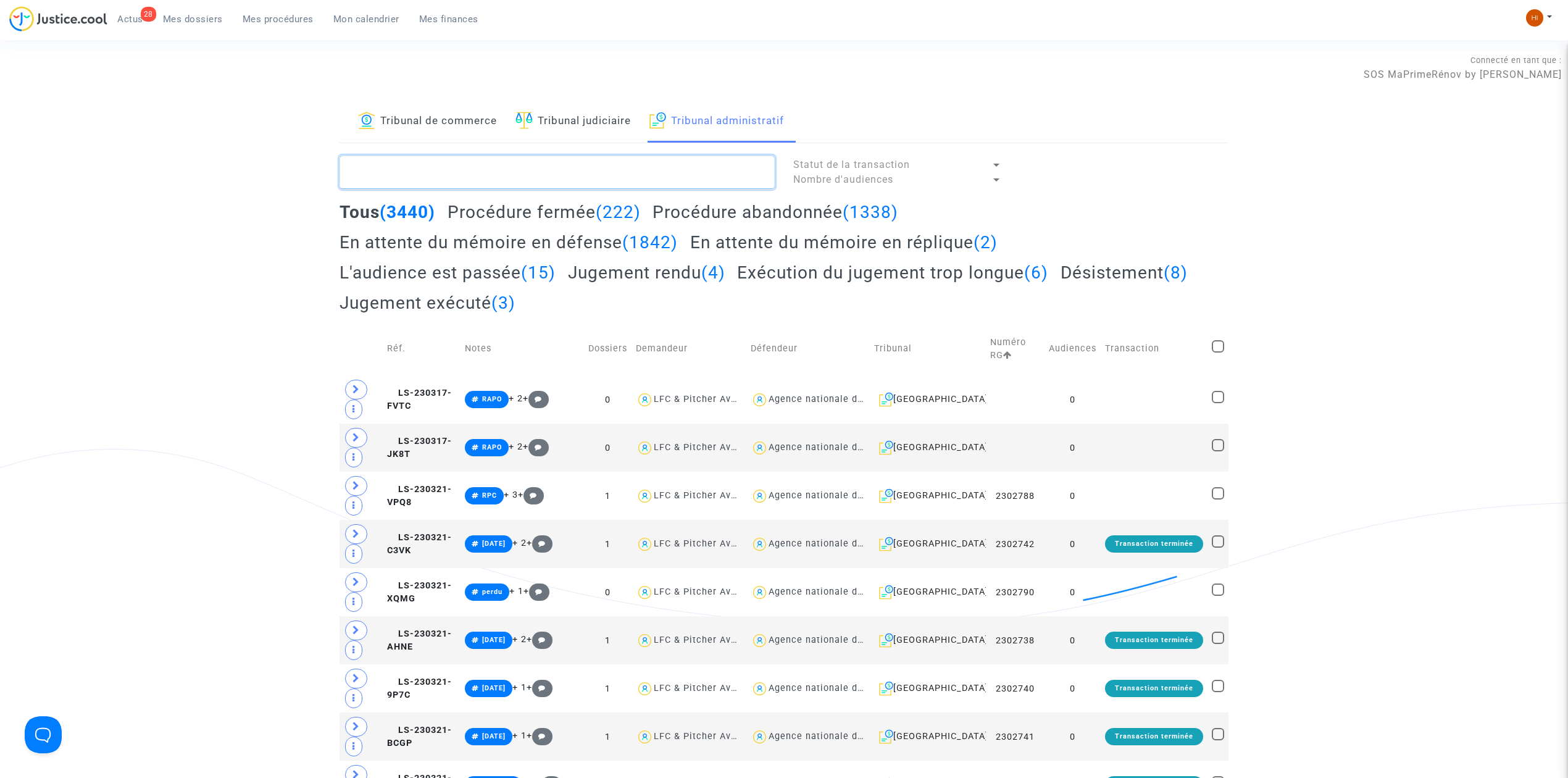
click at [600, 173] on textarea at bounding box center [557, 171] width 435 height 33
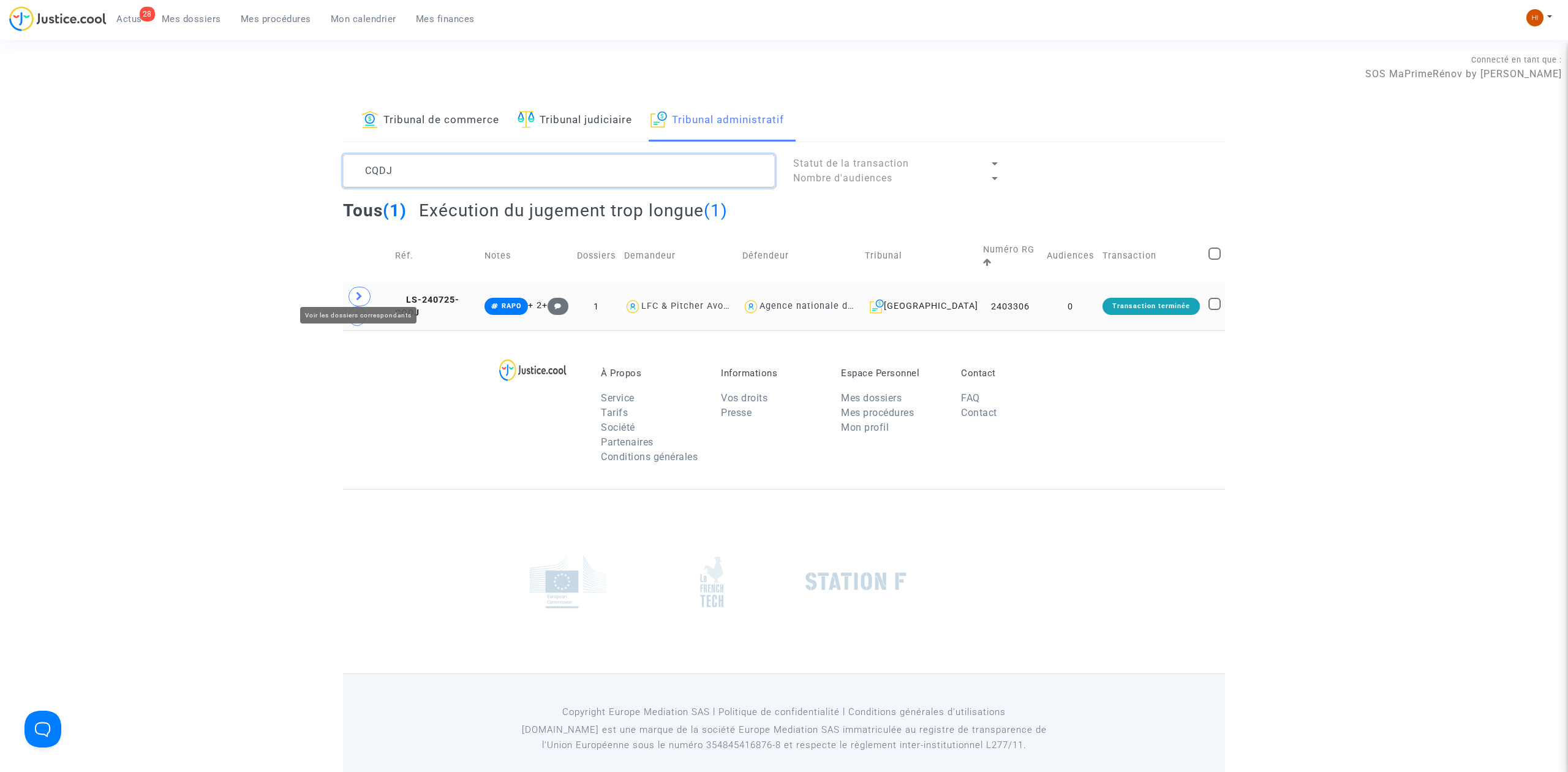
type textarea "CQDJ"
click at [360, 292] on icon at bounding box center [359, 296] width 7 height 9
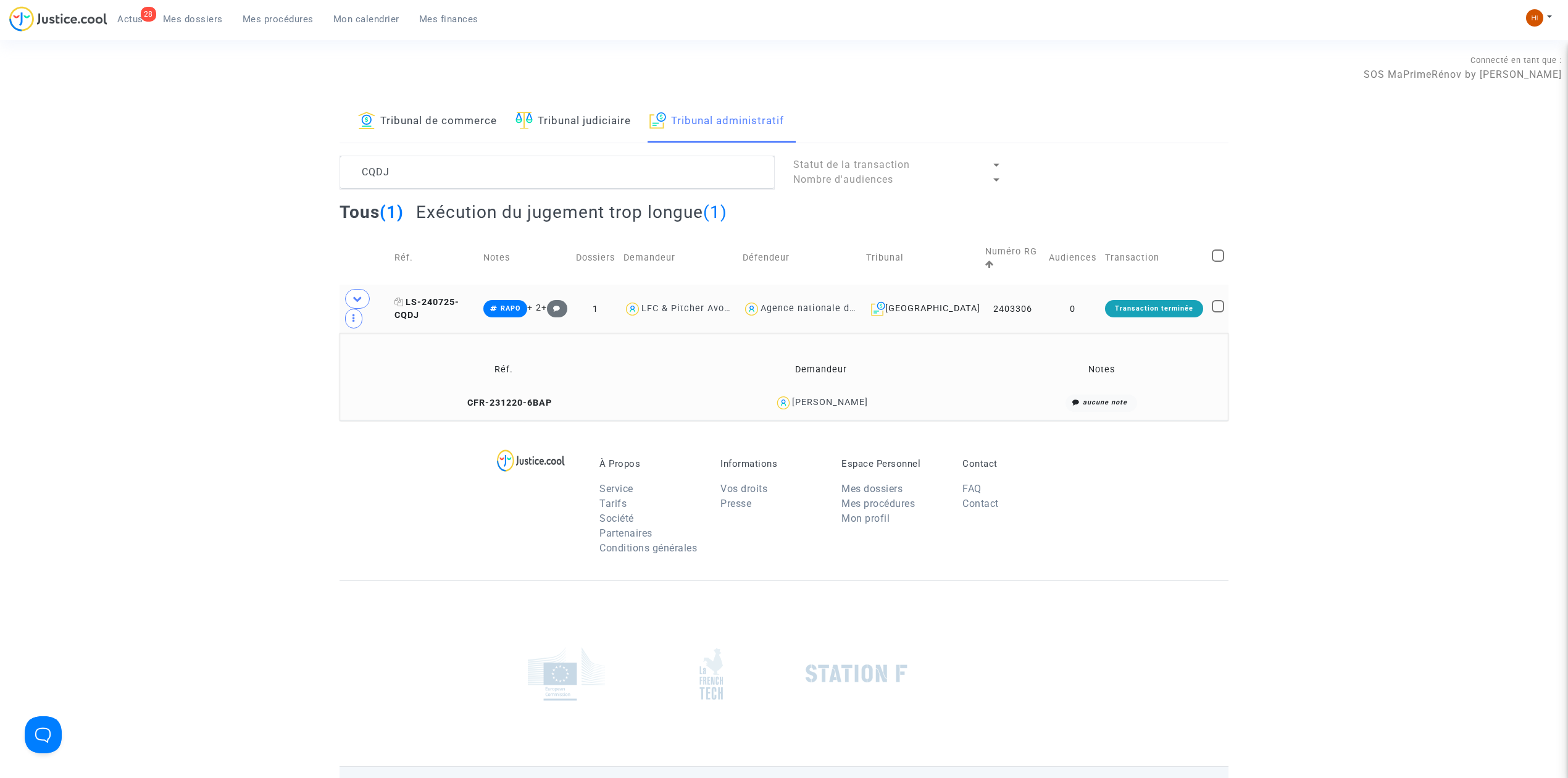
click at [459, 297] on span "LS-240725-CQDJ" at bounding box center [426, 309] width 65 height 24
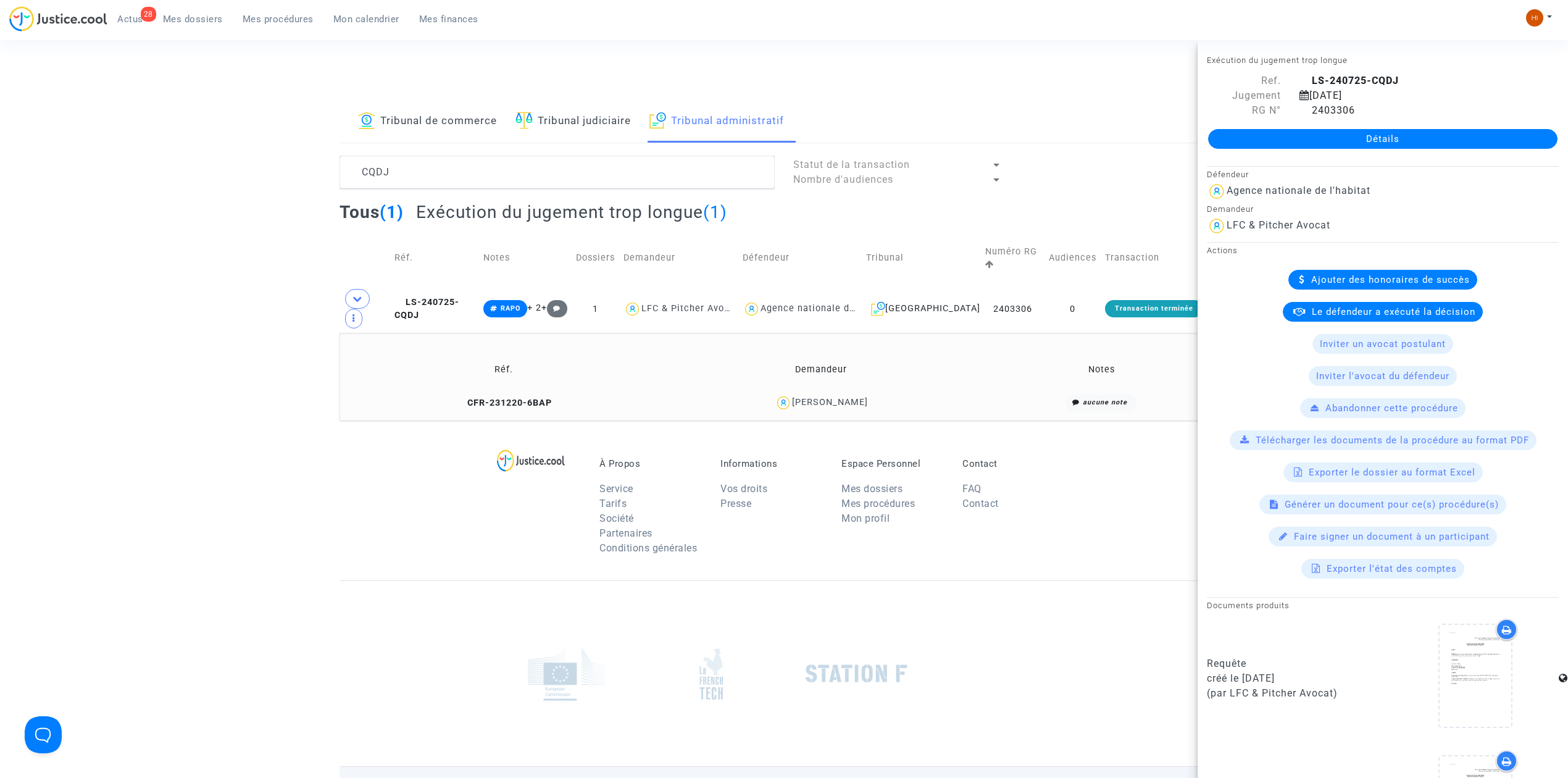
click at [1376, 133] on link "Détails" at bounding box center [1382, 139] width 349 height 20
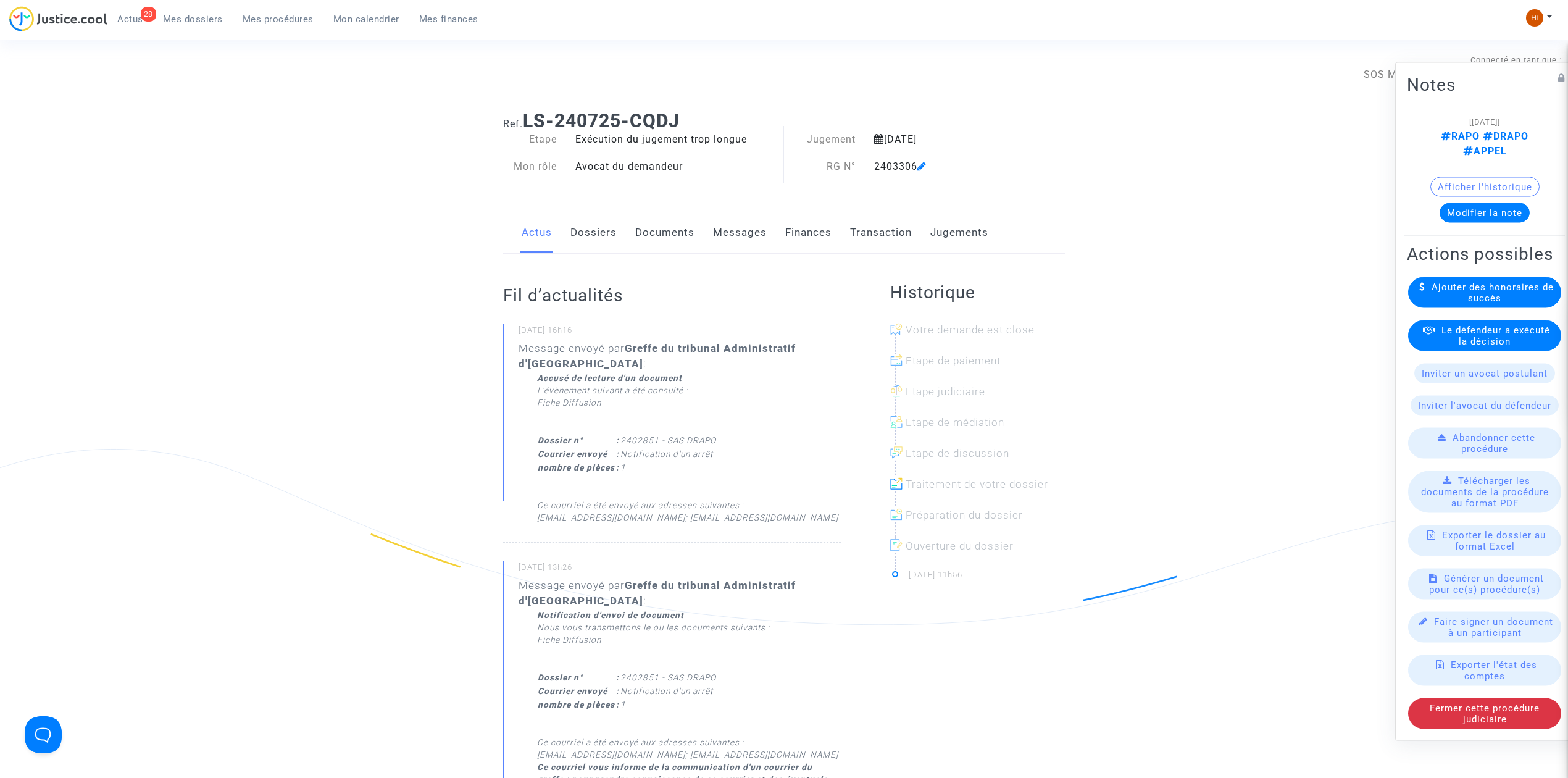
click at [924, 166] on icon at bounding box center [921, 166] width 9 height 10
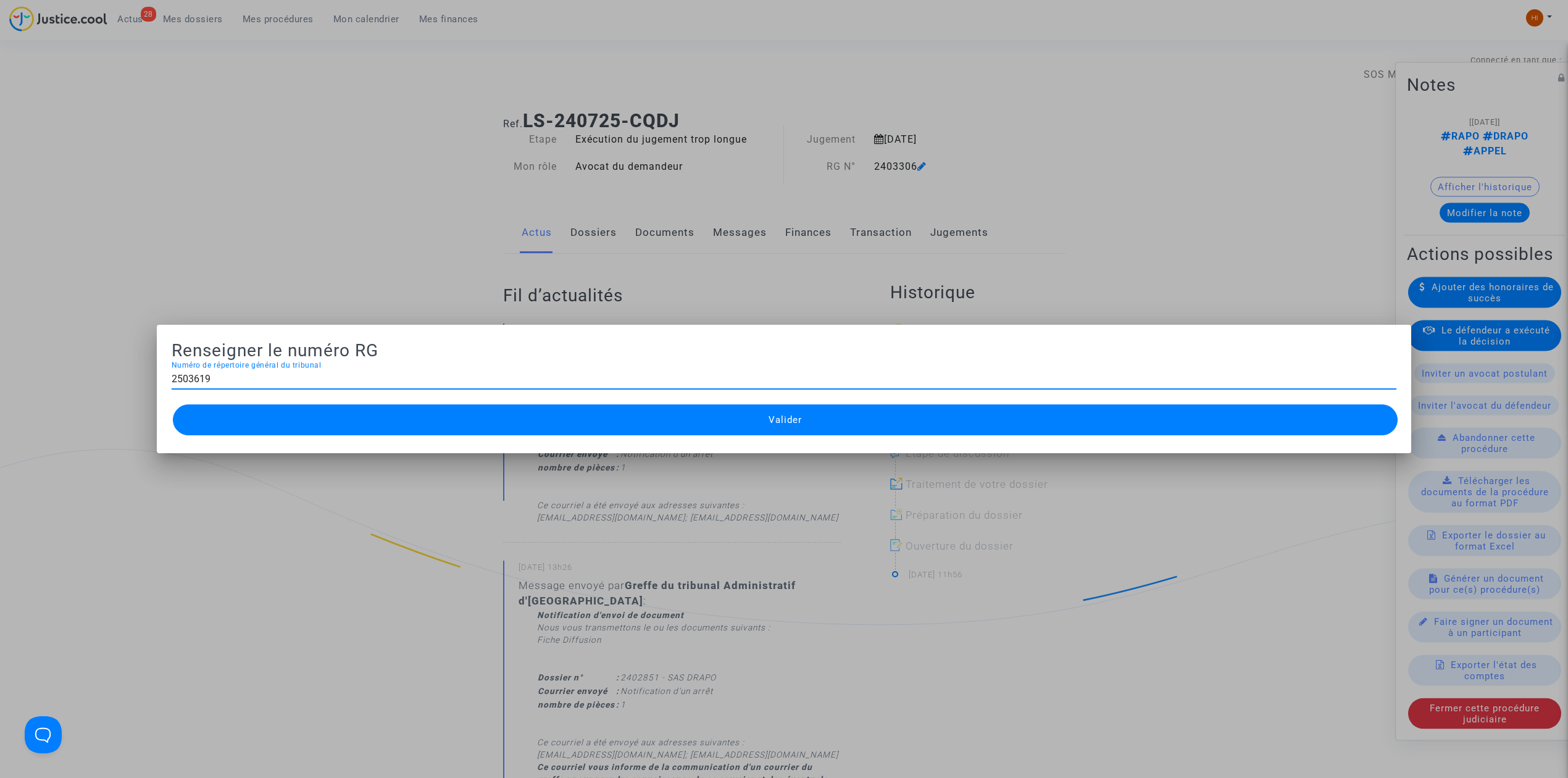
type input "2503619"
click at [699, 410] on button "Valider" at bounding box center [785, 419] width 1225 height 31
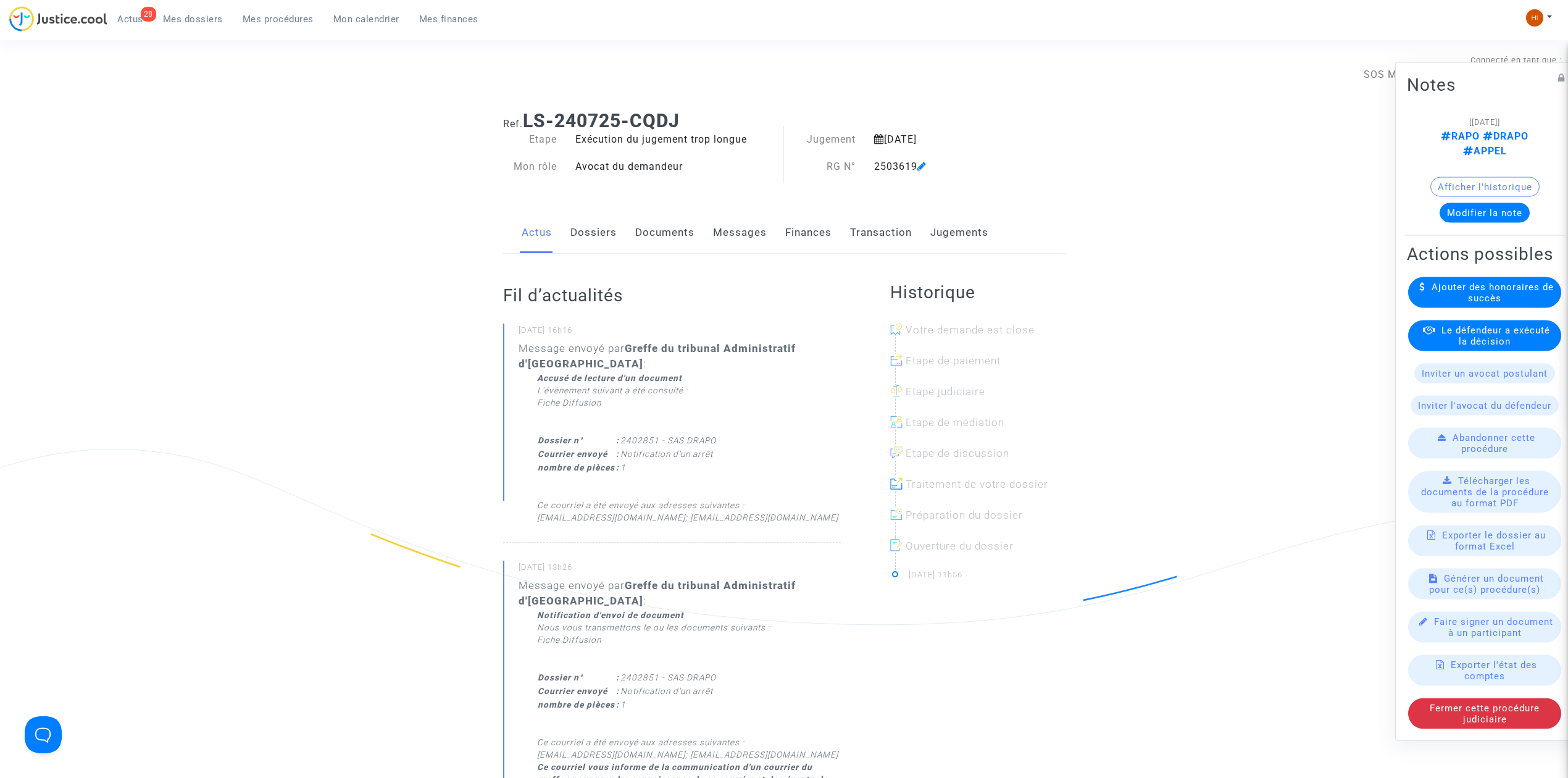
drag, startPoint x: 657, startPoint y: 233, endPoint x: 681, endPoint y: 280, distance: 52.8
click at [657, 233] on link "Documents" at bounding box center [665, 232] width 60 height 41
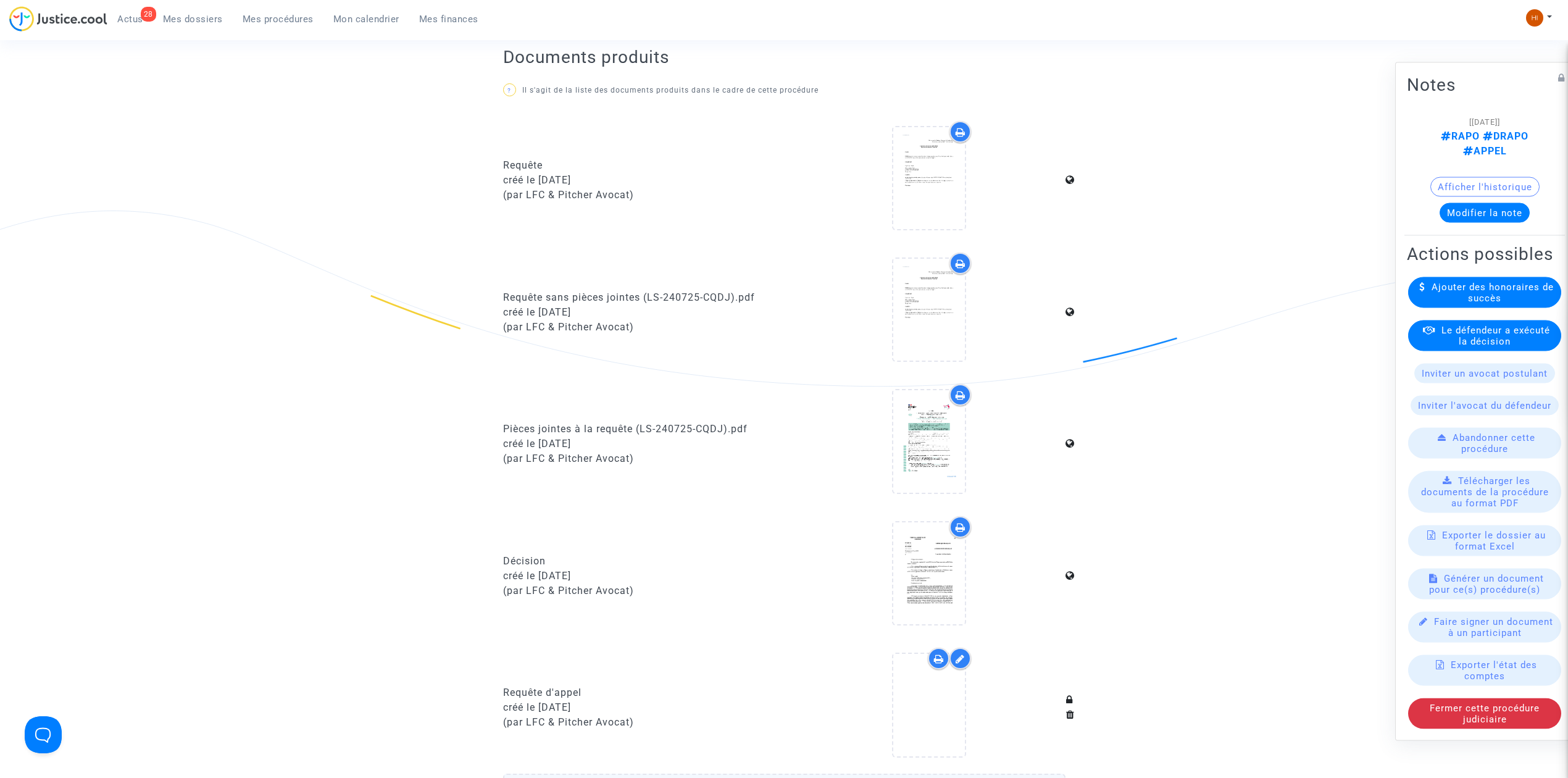
scroll to position [576, 0]
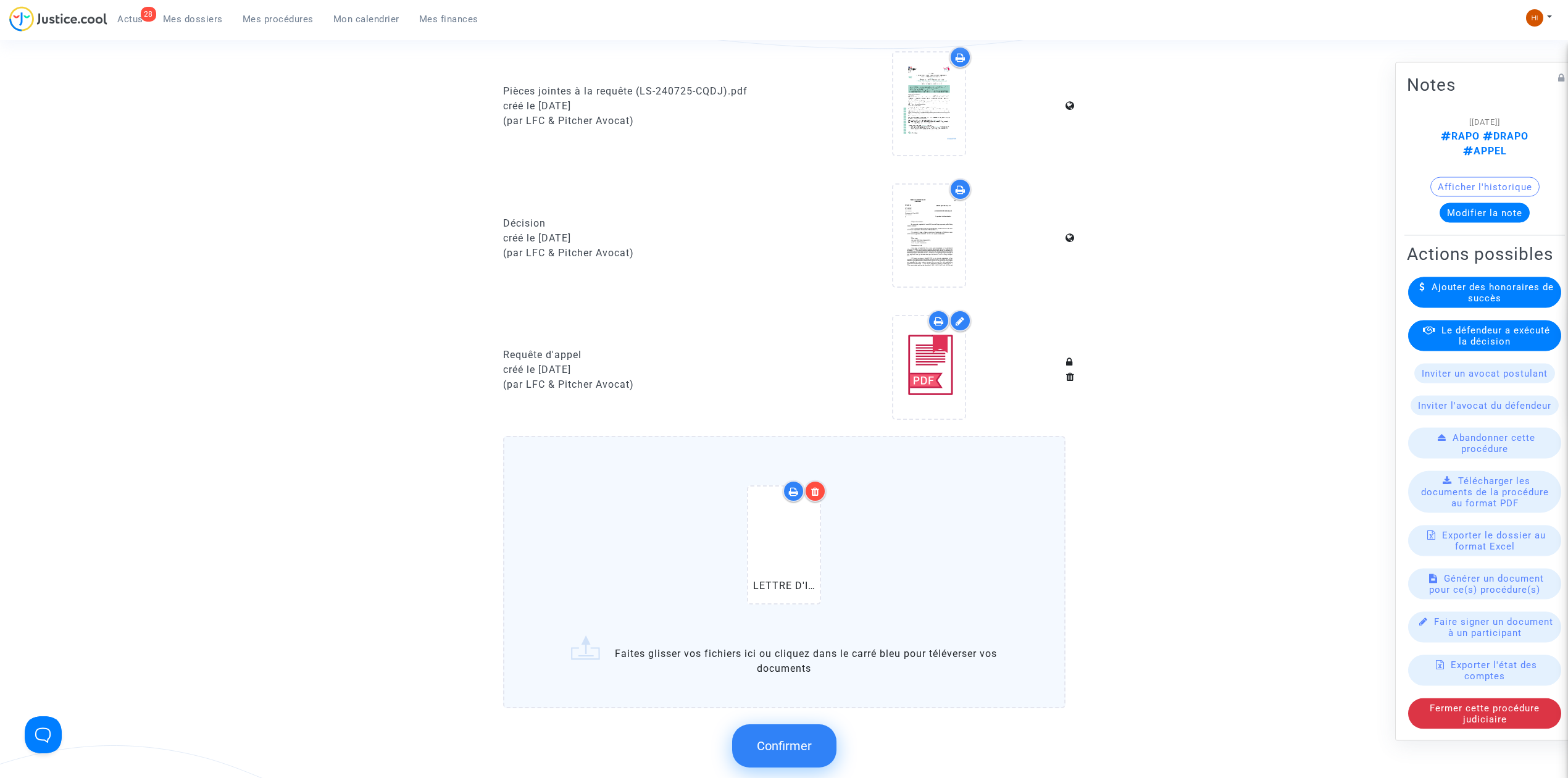
click at [786, 741] on span "Confirmer" at bounding box center [784, 745] width 55 height 15
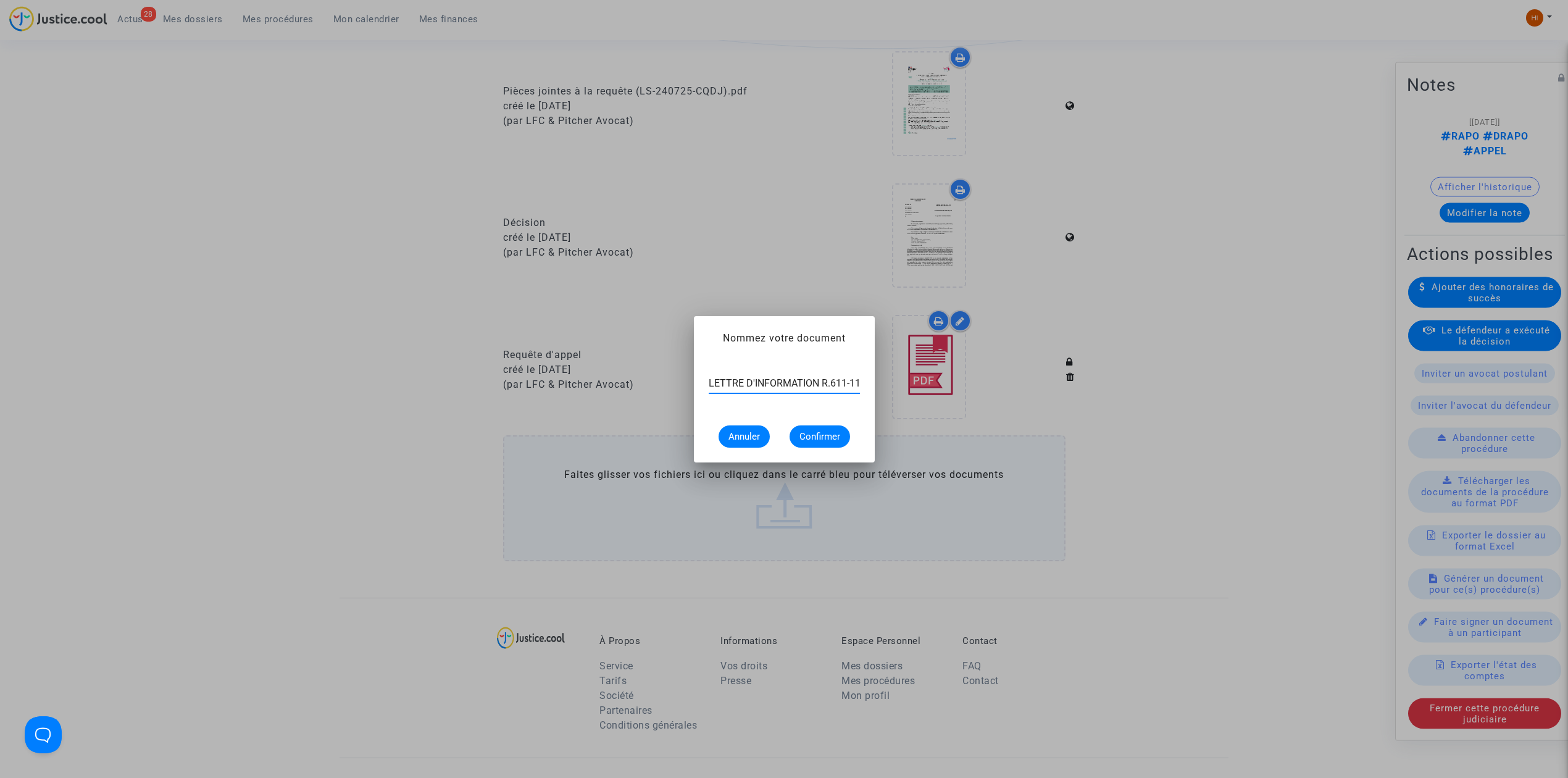
scroll to position [0, 65]
type input "LETTRE D'INFORMATION R.611-11-1 CJA 250361"
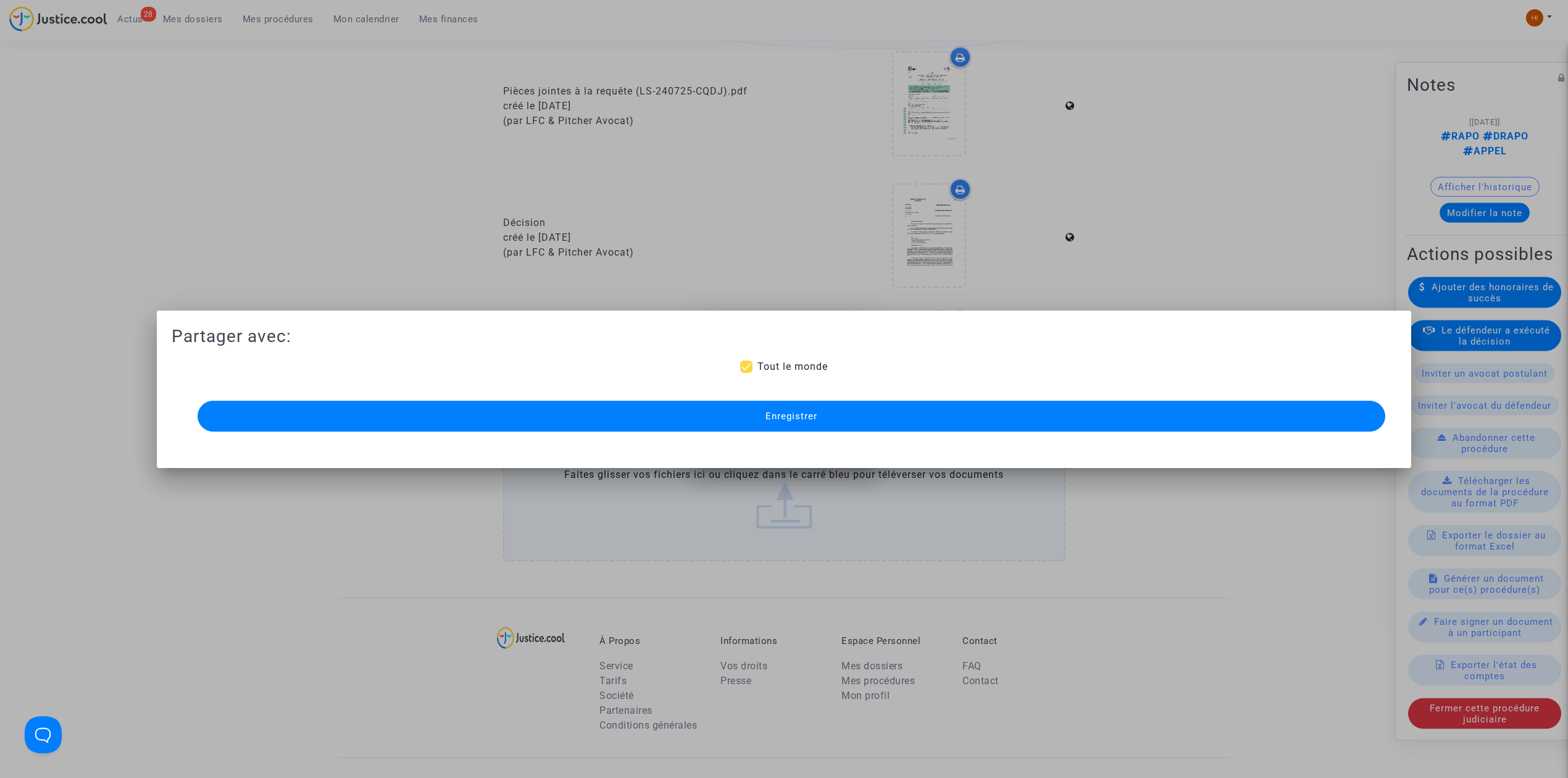
scroll to position [0, 0]
click at [941, 403] on button "Enregistrer" at bounding box center [790, 415] width 1188 height 31
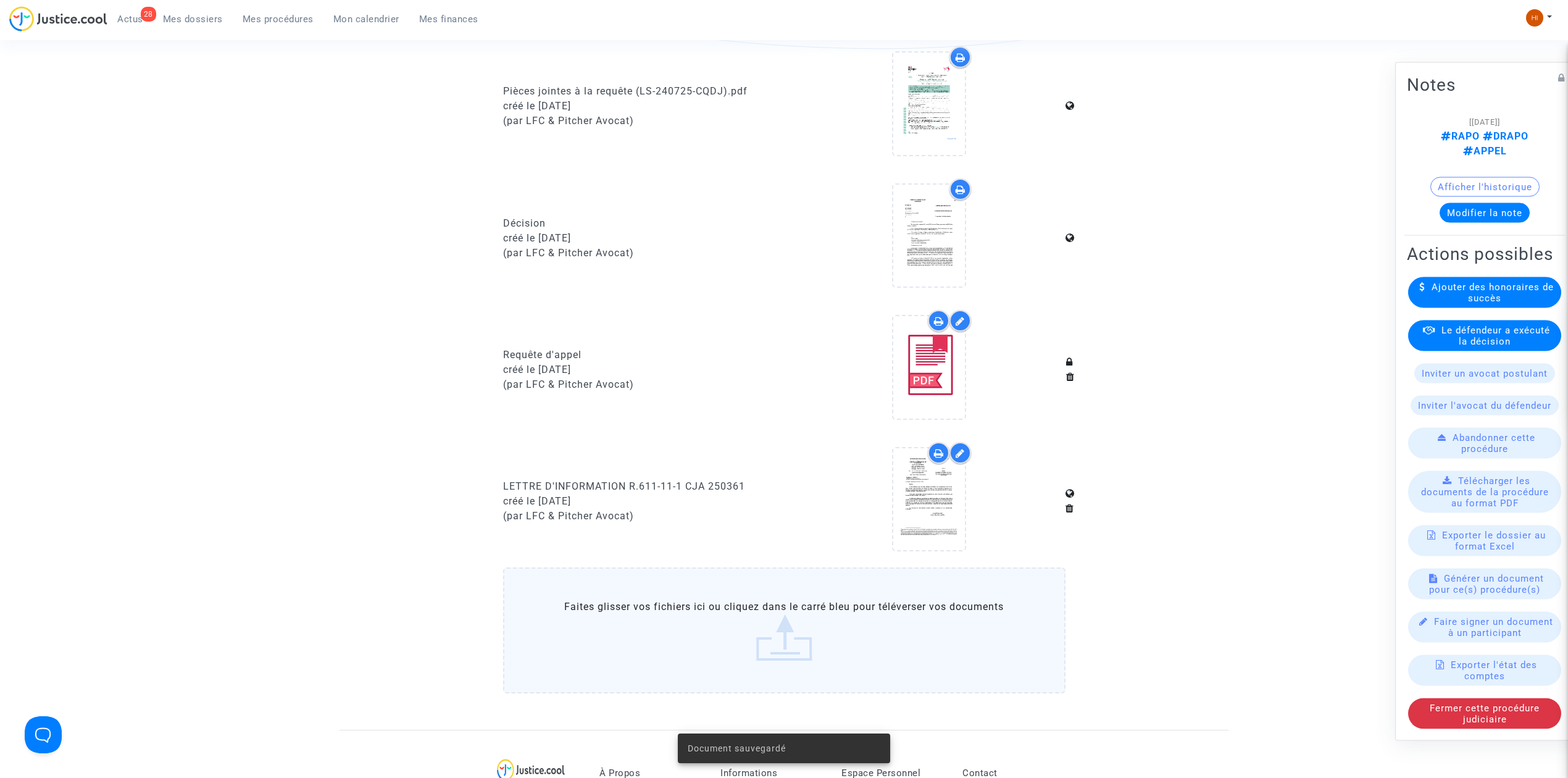
click at [267, 24] on span "Mes procédures" at bounding box center [278, 19] width 71 height 11
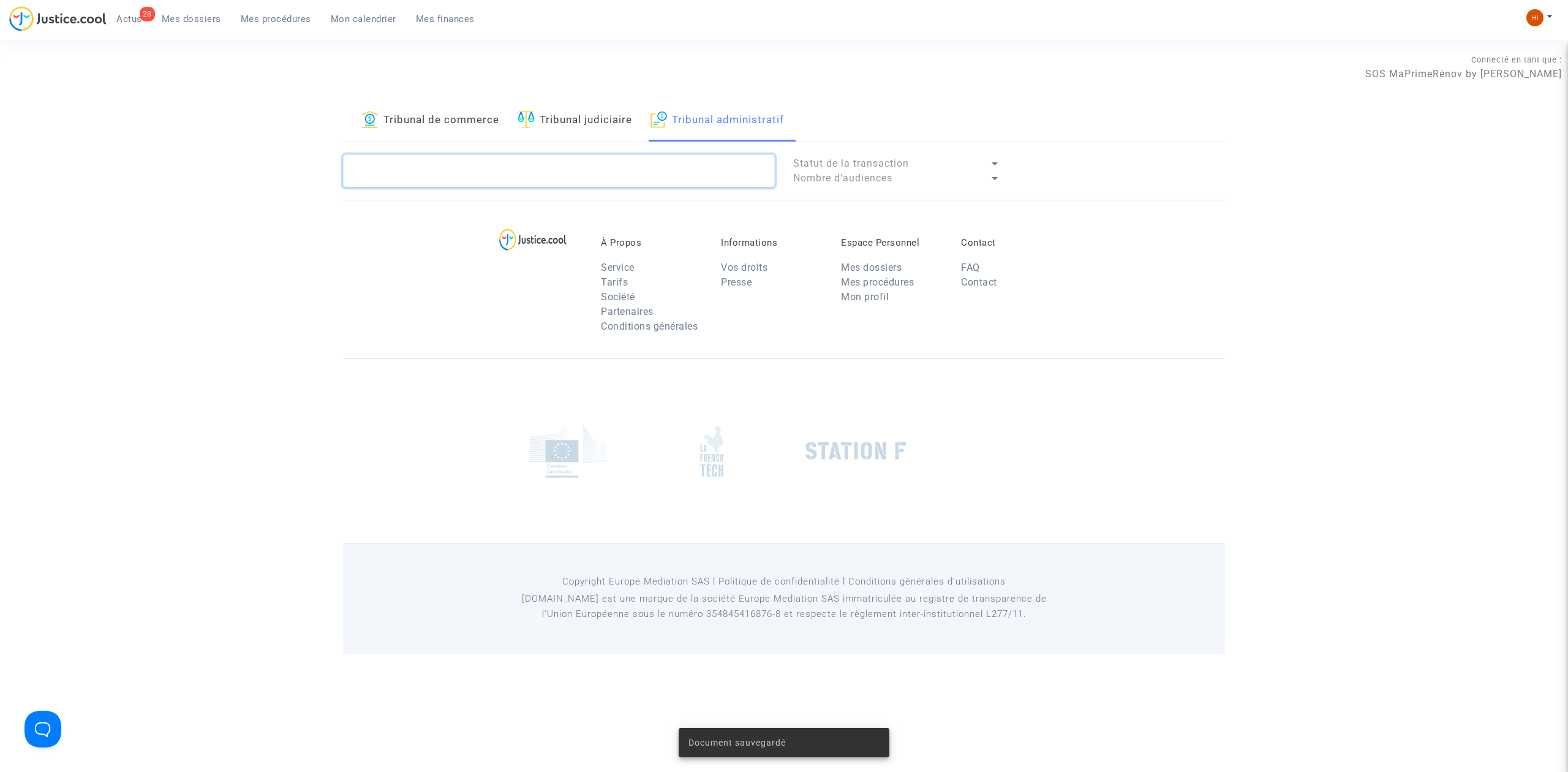
click at [681, 179] on textarea at bounding box center [558, 170] width 432 height 33
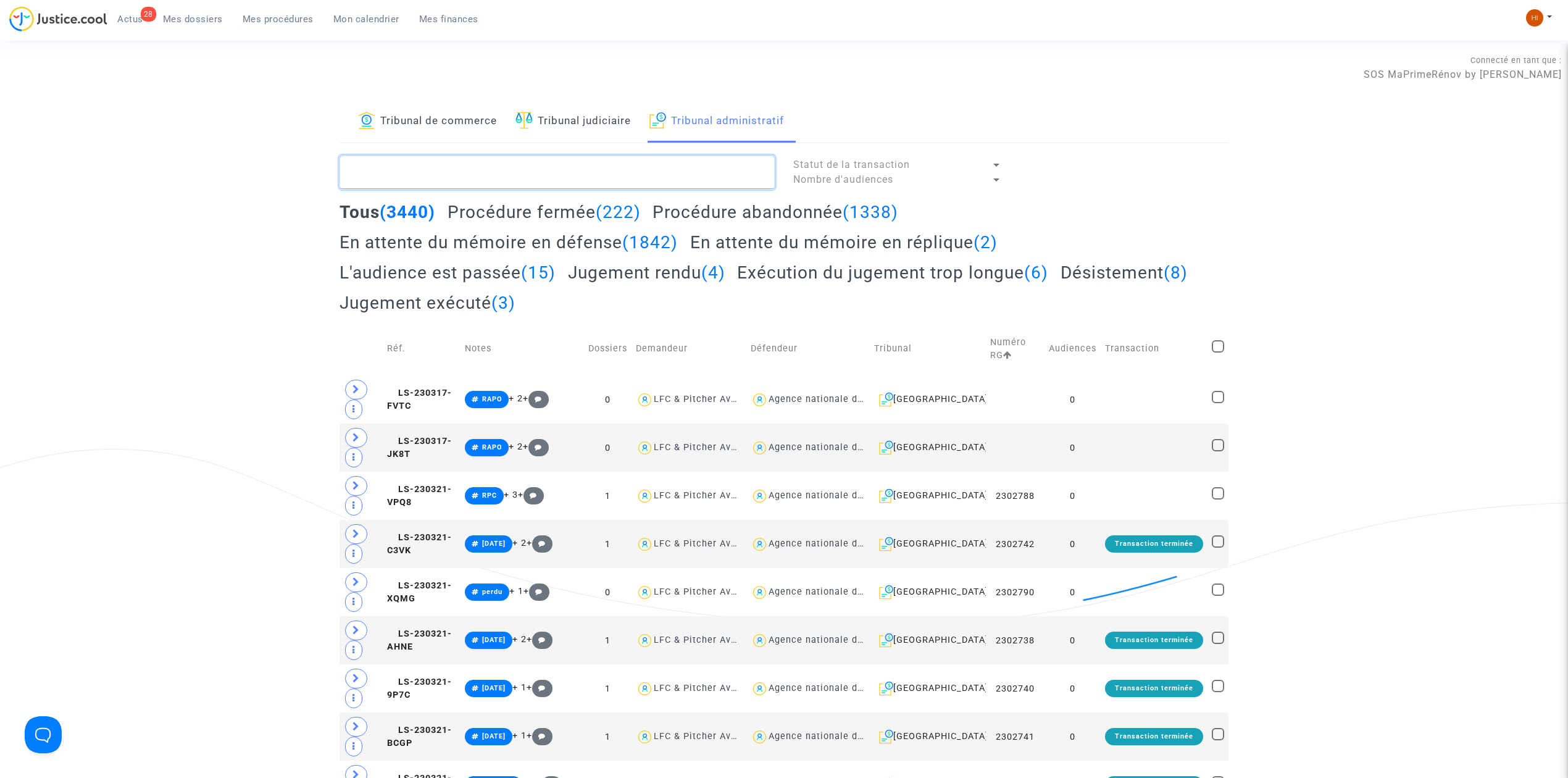
paste textarea "LETTRE D'INFORMATION R.611-11-1 CJA 250361"
type textarea "LETTRE D'INFORMATION R.611-11-1 CJA 250361"
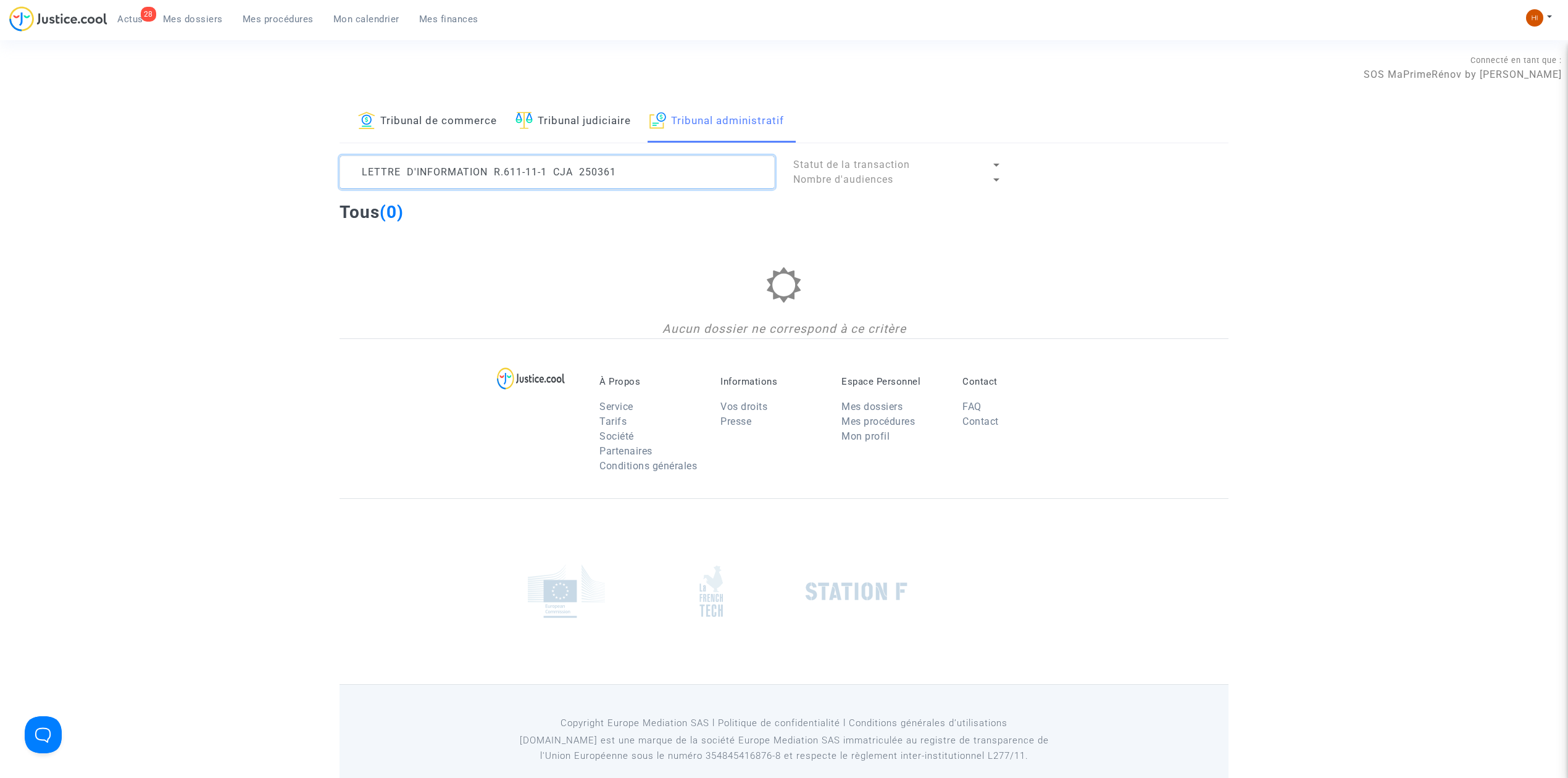
drag, startPoint x: 662, startPoint y: 166, endPoint x: 57, endPoint y: 163, distance: 605.0
click at [62, 164] on div "Tribunal de commerce Tribunal judiciaire Tribunal administratif LETTRE D'INFORM…" at bounding box center [784, 219] width 1568 height 238
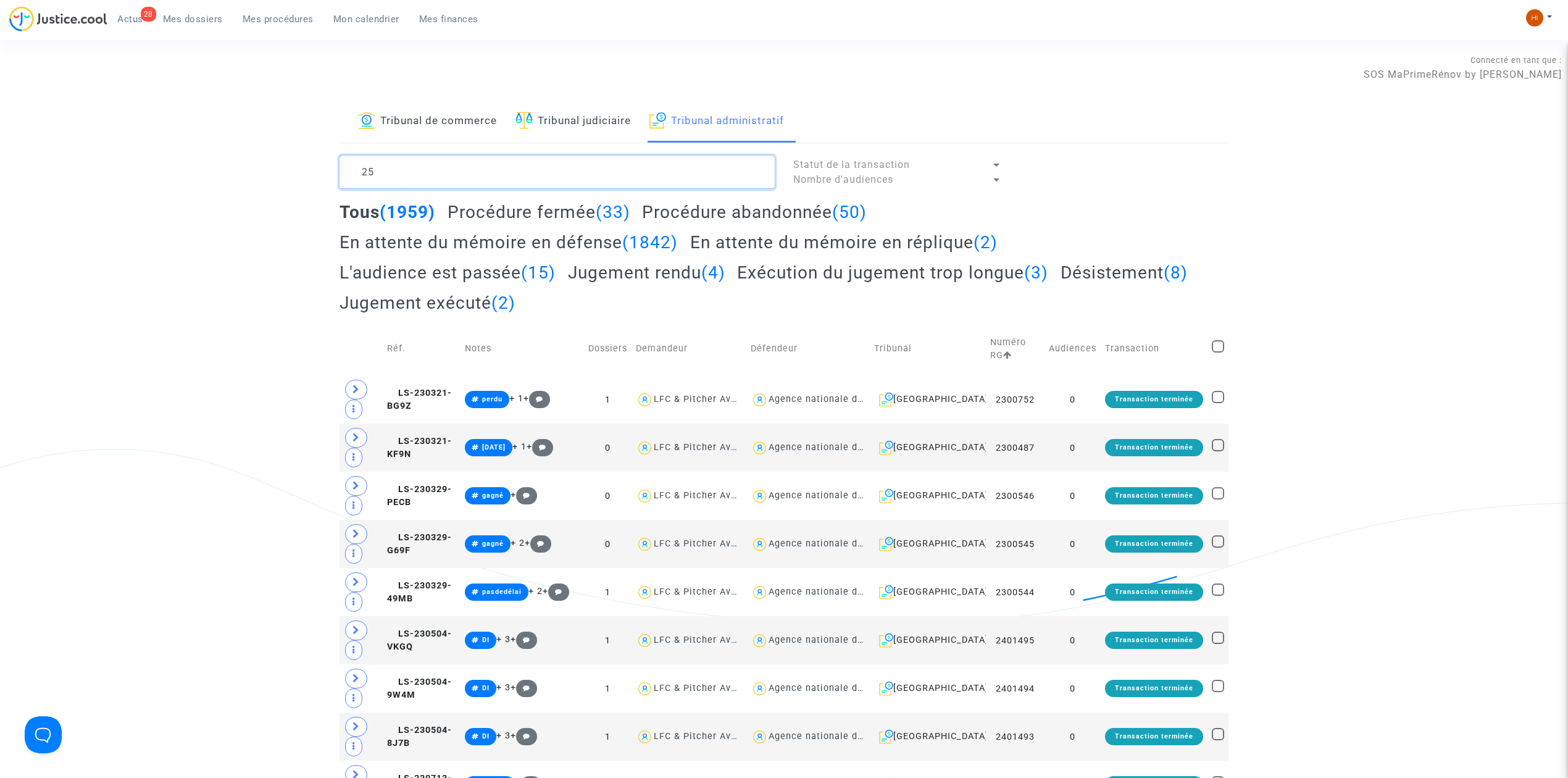
type textarea "2"
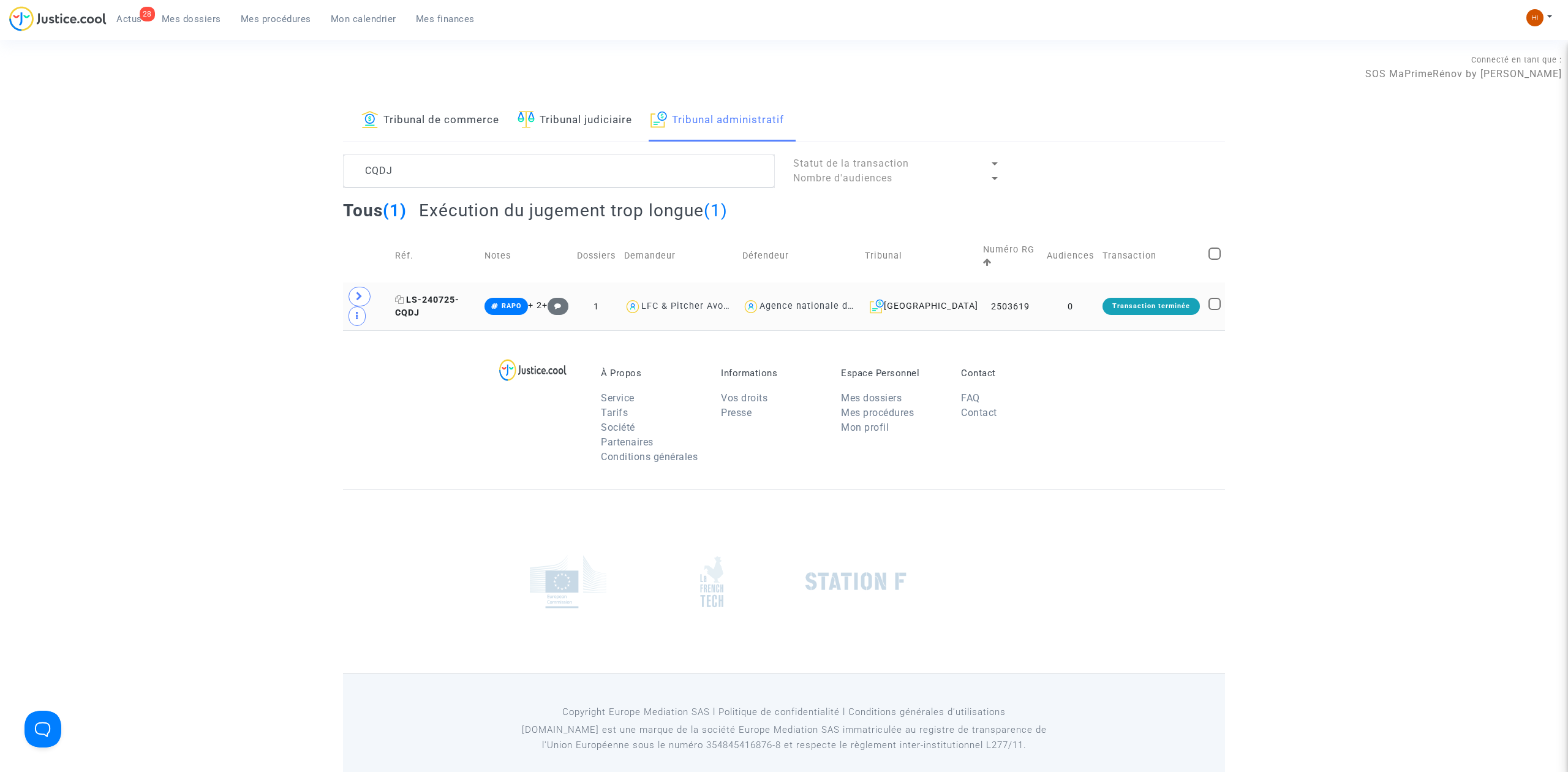
click at [404, 296] on icon at bounding box center [399, 300] width 9 height 9
drag, startPoint x: 466, startPoint y: 172, endPoint x: 62, endPoint y: 137, distance: 405.5
click at [240, 170] on div "Tribunal de commerce Tribunal judiciaire Tribunal administratif CQDJ Statut de …" at bounding box center [784, 214] width 1568 height 230
type textarea "KQNB"
click at [403, 296] on icon at bounding box center [399, 300] width 9 height 9
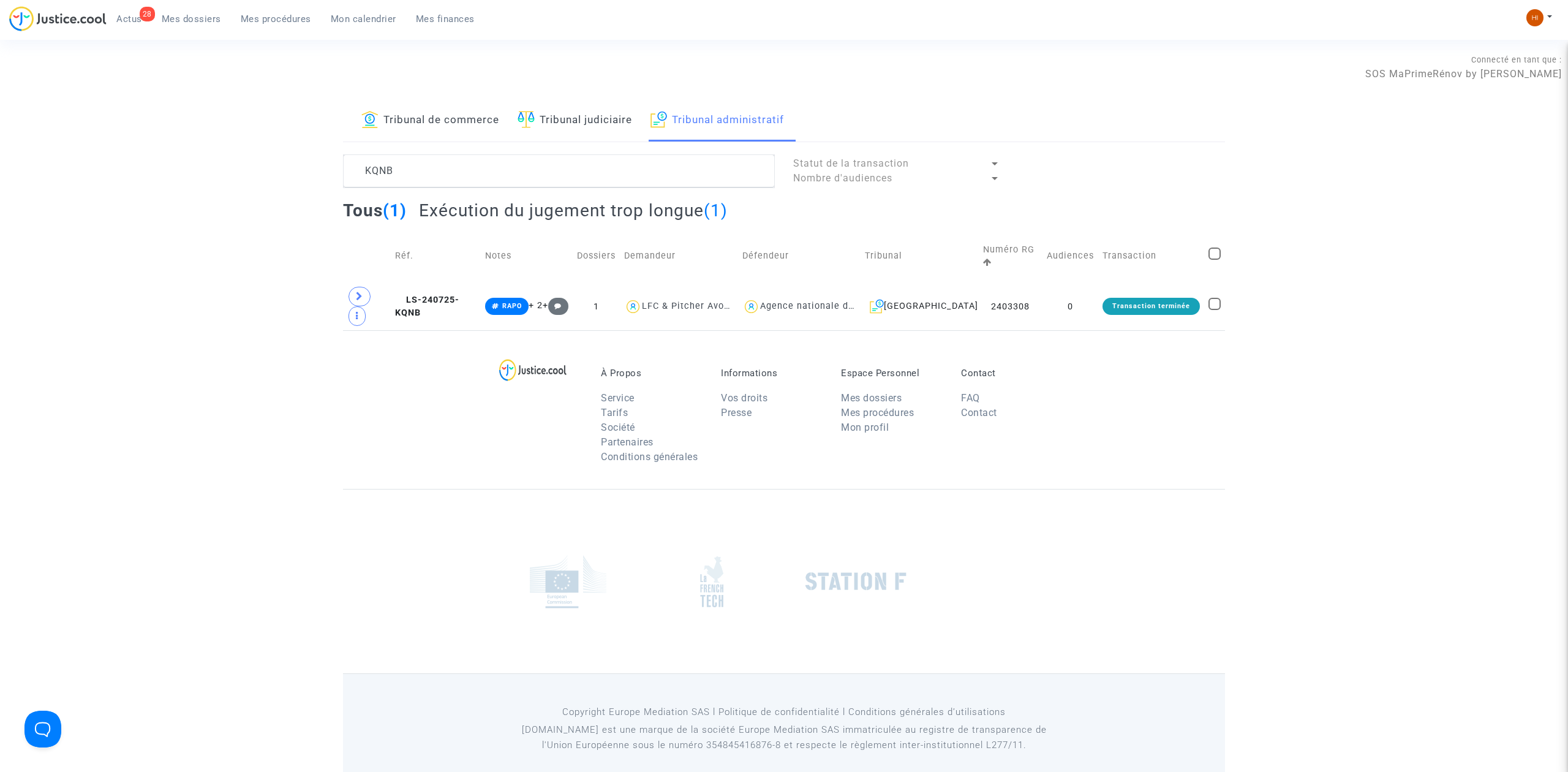
drag, startPoint x: 478, startPoint y: 285, endPoint x: 1303, endPoint y: 231, distance: 826.8
click at [459, 295] on span "LS-240725-KQNB" at bounding box center [427, 306] width 64 height 24
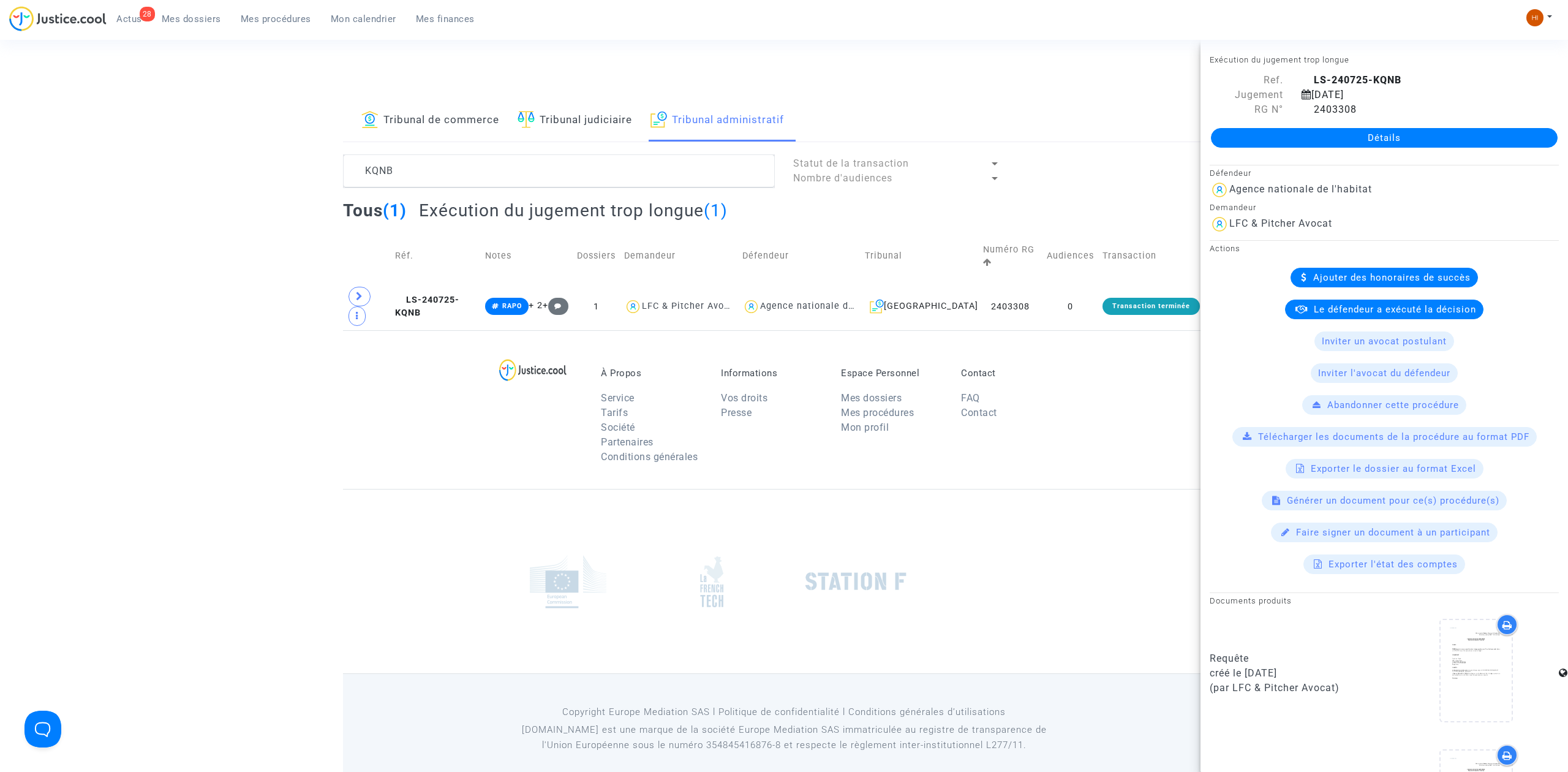
click at [1405, 135] on link "Détails" at bounding box center [1384, 138] width 347 height 20
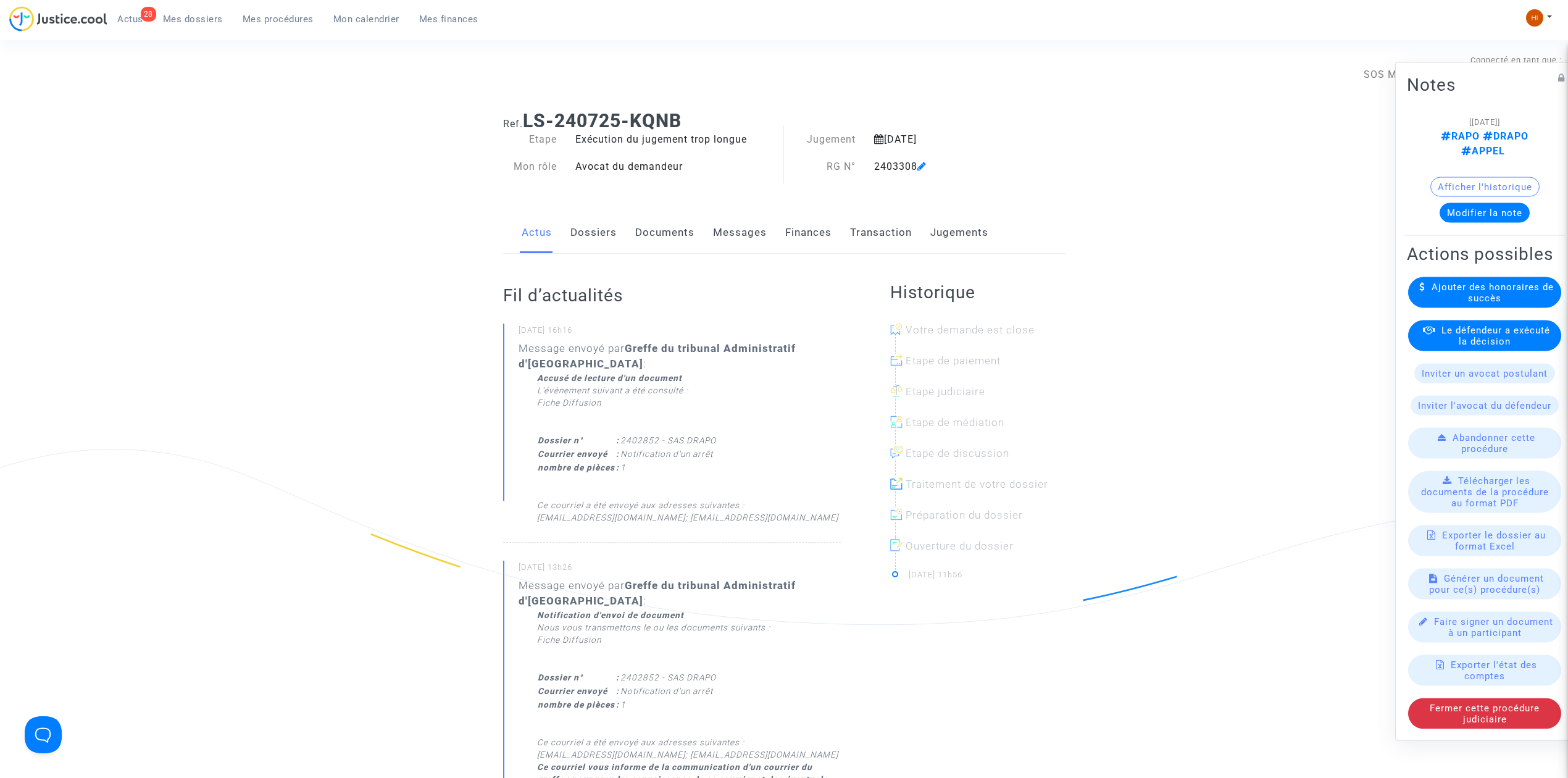
click at [920, 163] on icon at bounding box center [921, 166] width 9 height 10
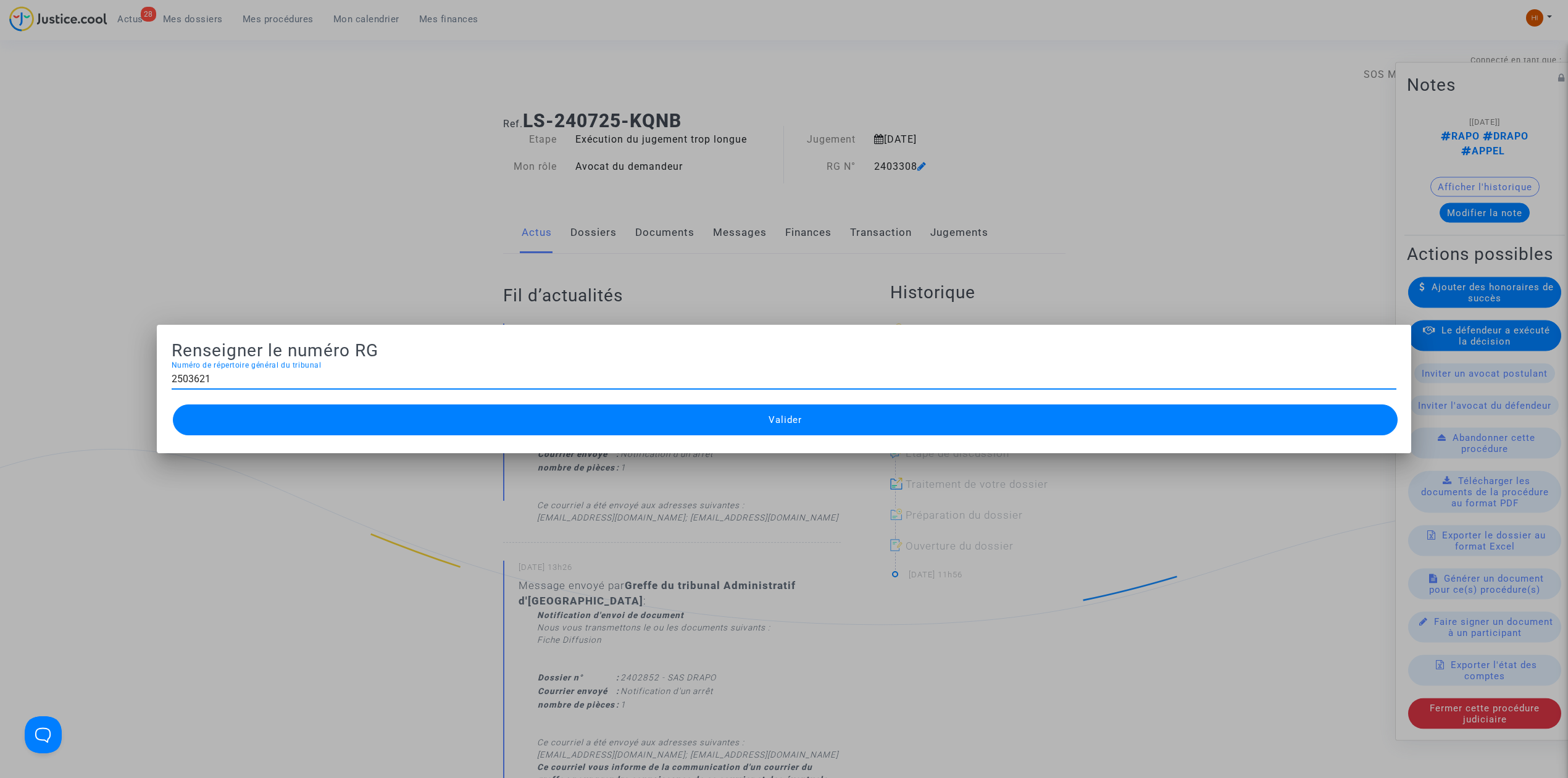
type input "2503621"
click at [648, 427] on button "Valider" at bounding box center [785, 419] width 1225 height 31
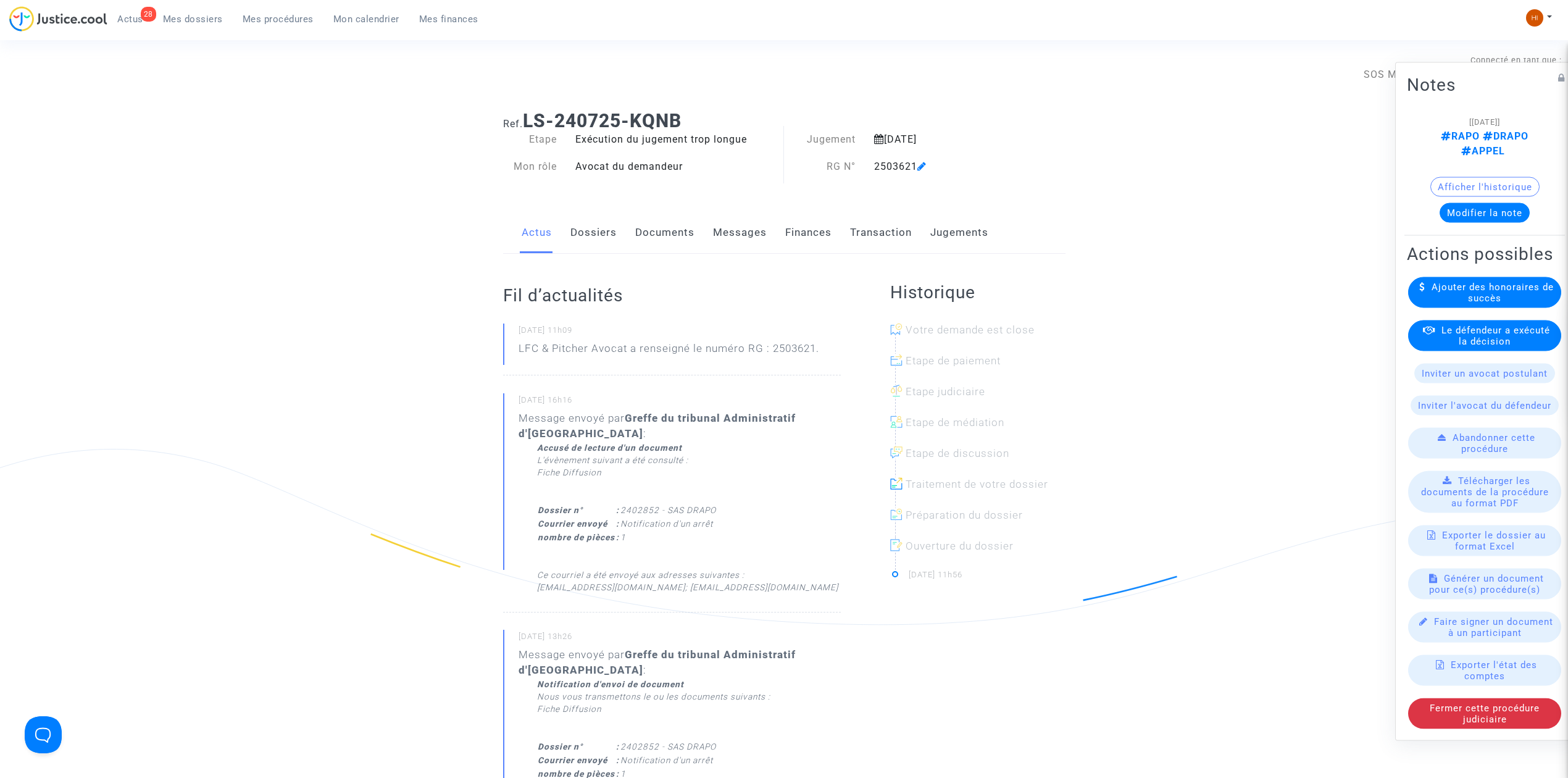
click at [668, 227] on link "Documents" at bounding box center [665, 232] width 60 height 41
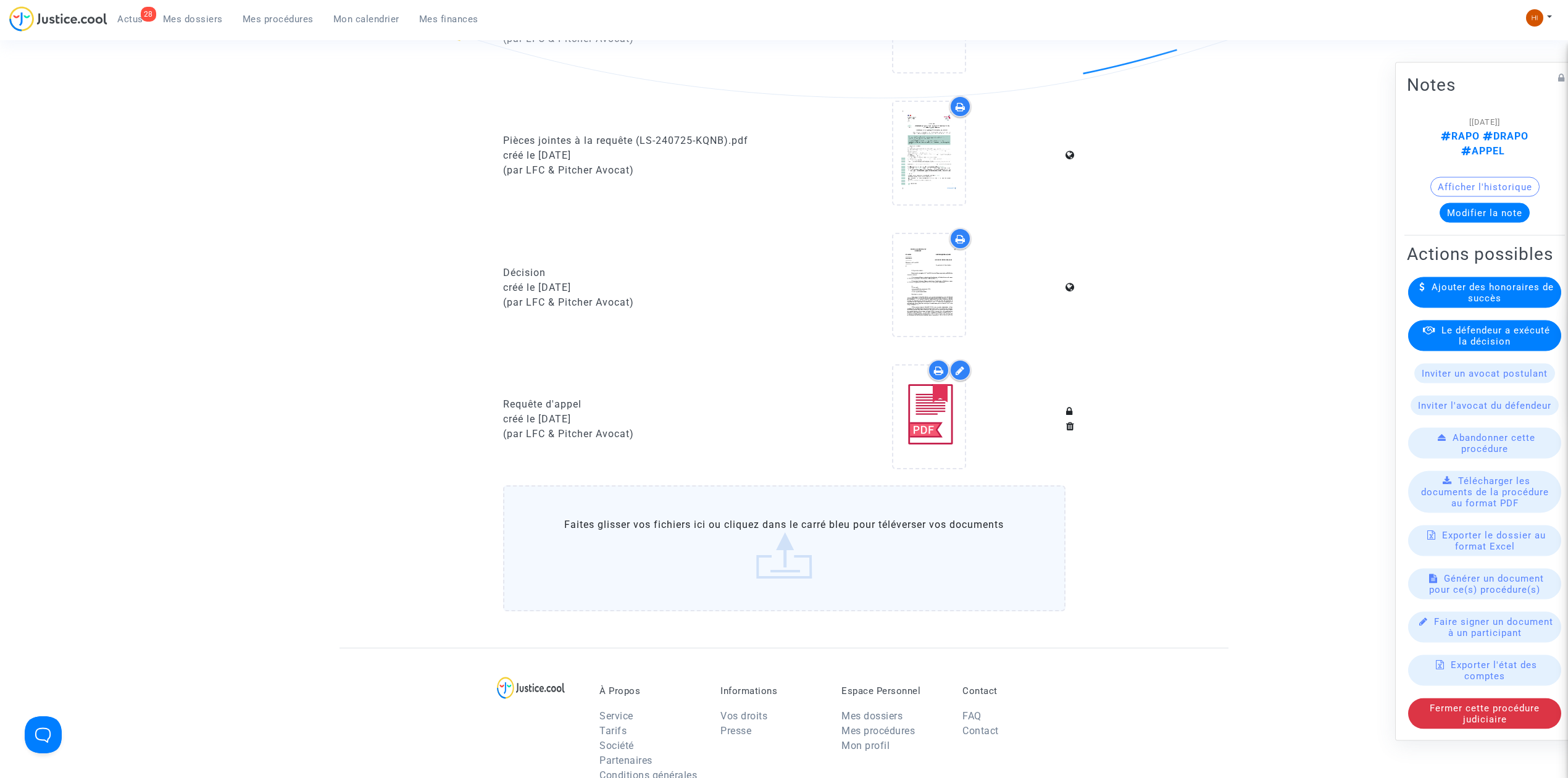
scroll to position [658, 0]
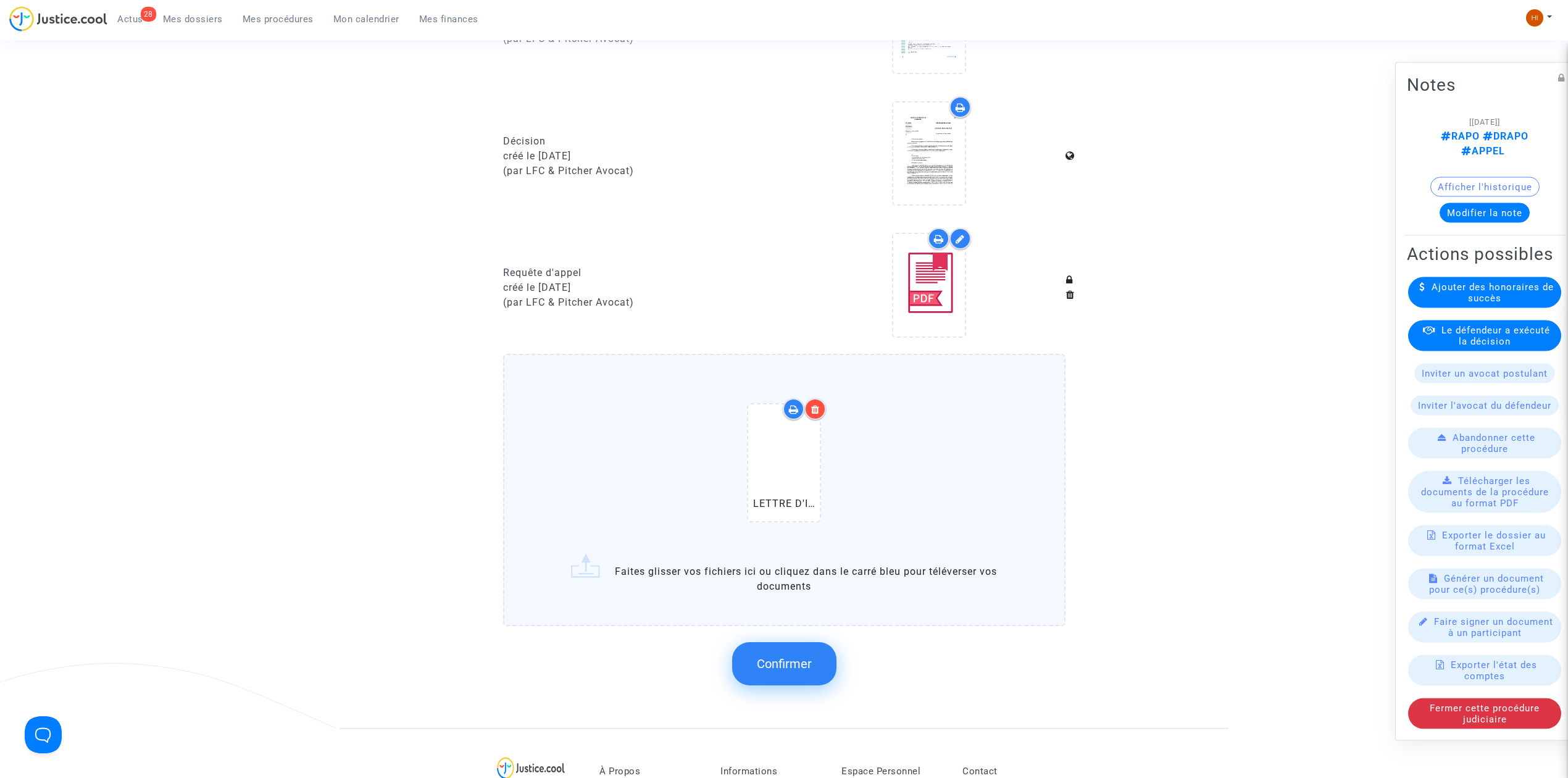
click at [805, 656] on span "Confirmer" at bounding box center [784, 663] width 55 height 15
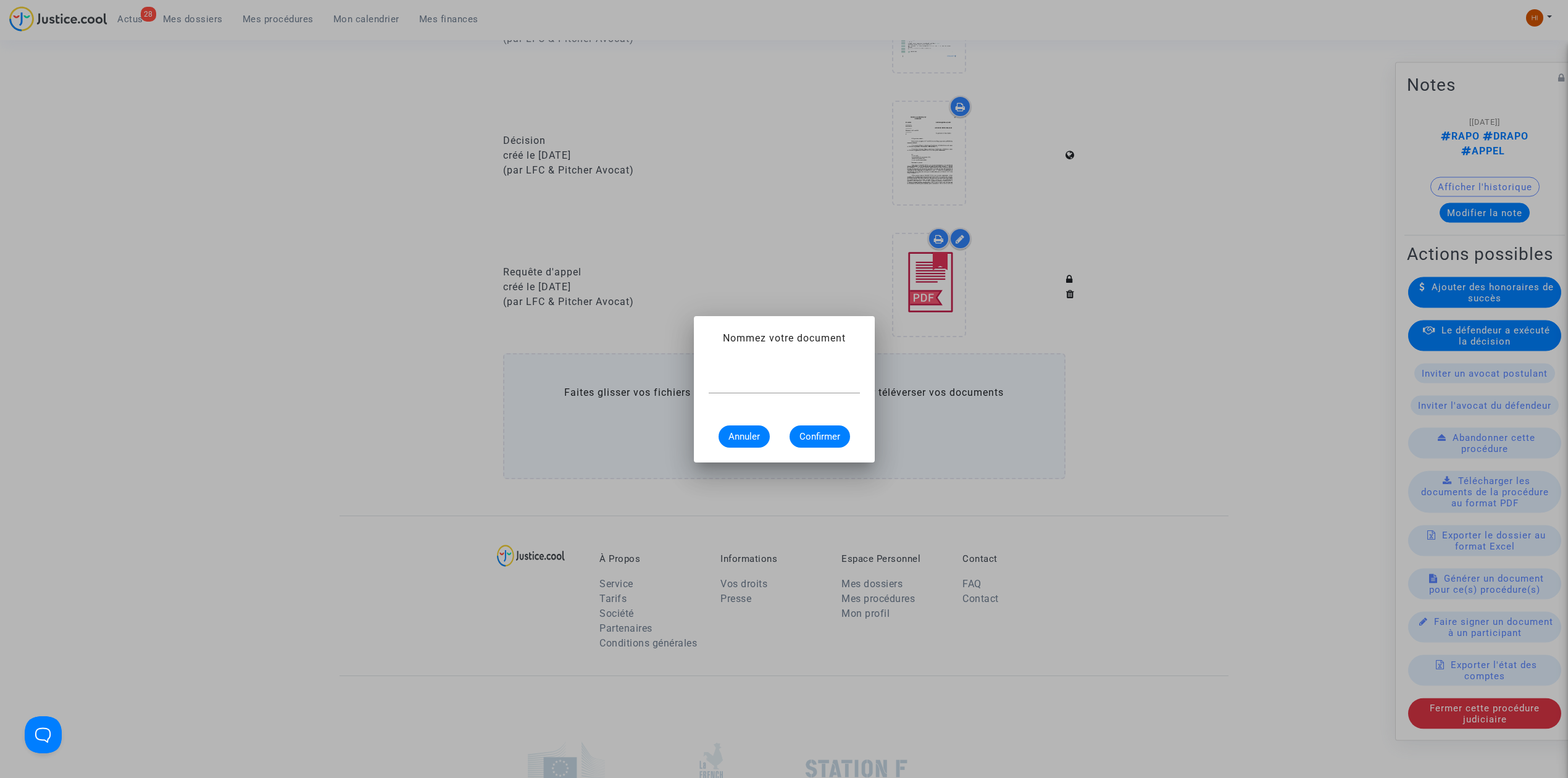
scroll to position [0, 0]
paste input "LETTRE D'INFORMATION R.611-11-1 CJA 2503621 - DRAPO"
type input "LETTRE D'INFORMATION R.611-11-1 CJA 2503621 - DRAPO"
click at [843, 407] on div "LETTRE D'INFORMATION R.611-11-1 CJA 2503621 - DRAPO Annuler Confirmer" at bounding box center [784, 406] width 151 height 82
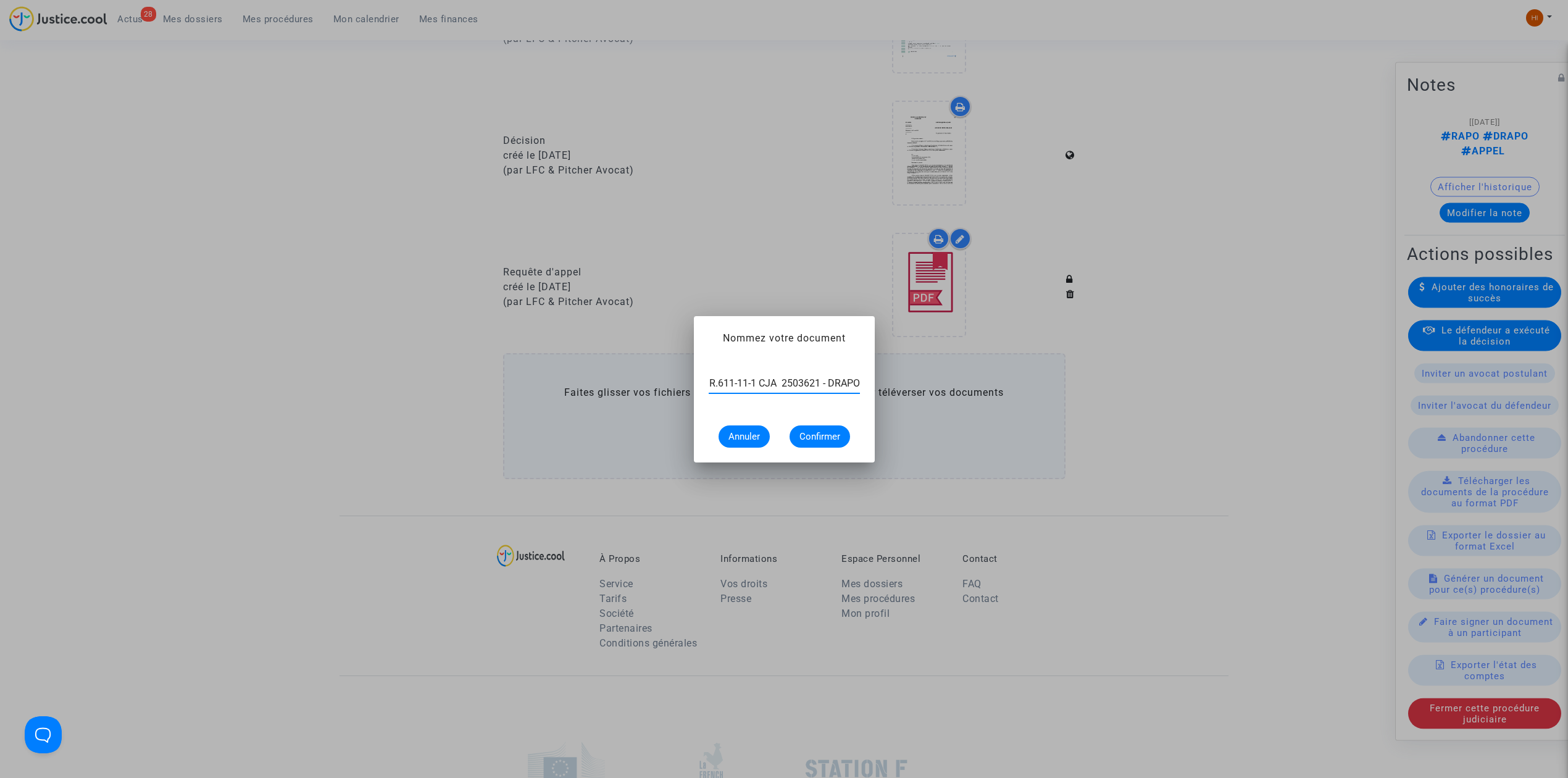
scroll to position [0, 0]
click at [833, 431] on span "Confirmer" at bounding box center [819, 436] width 41 height 11
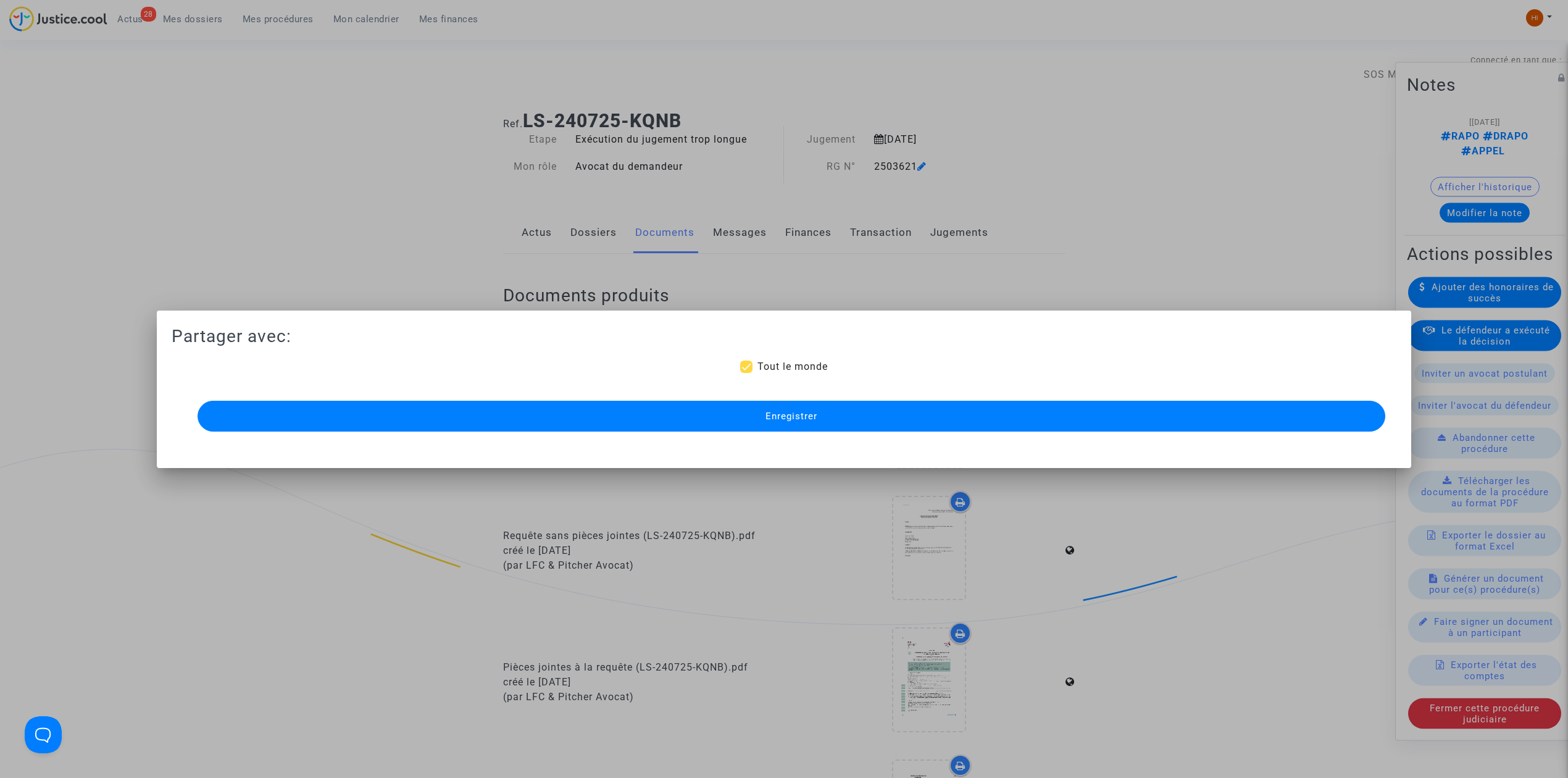
scroll to position [658, 0]
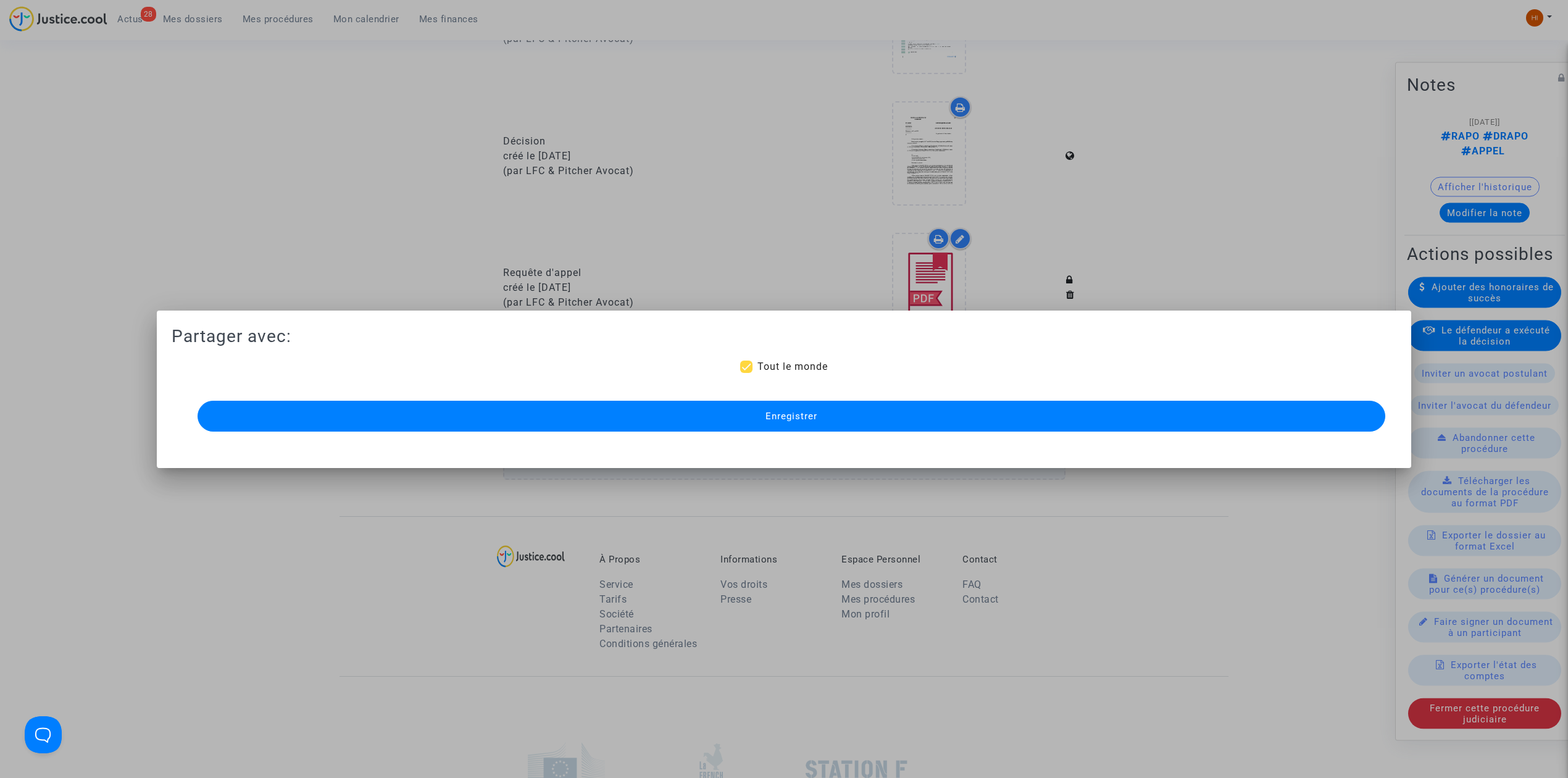
click at [734, 410] on button "Enregistrer" at bounding box center [790, 415] width 1188 height 31
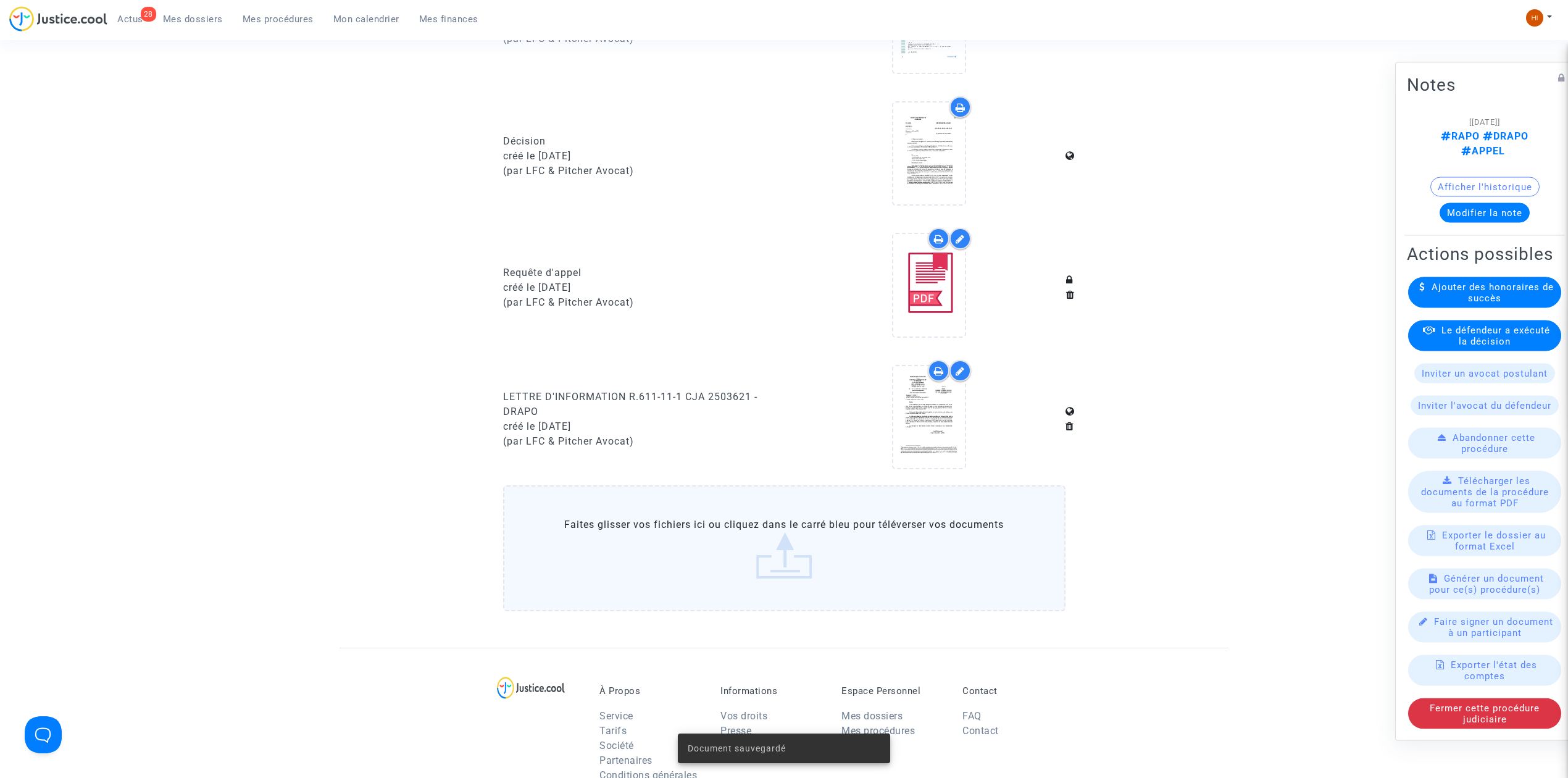
scroll to position [0, 0]
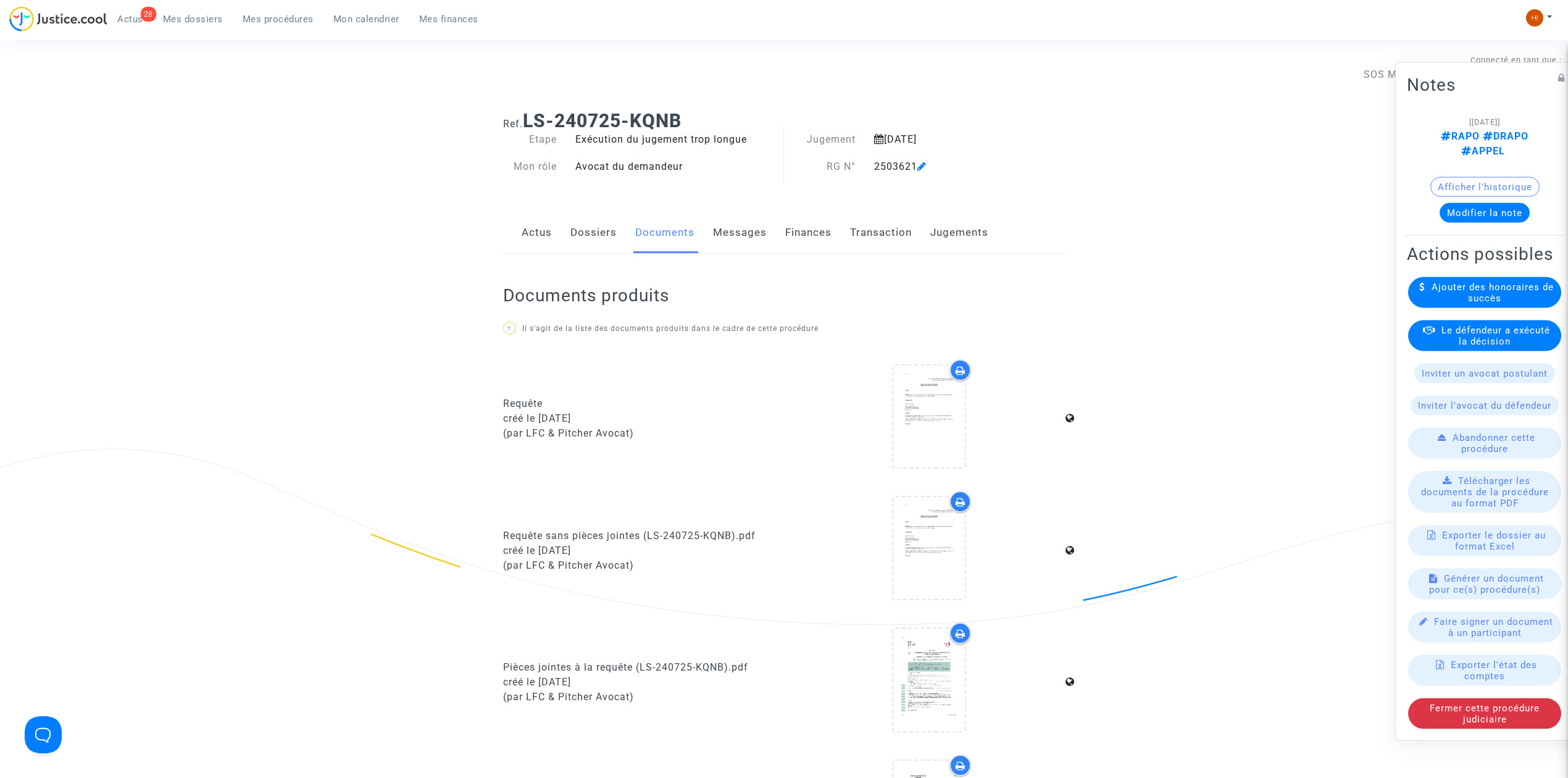
click at [581, 240] on link "Dossiers" at bounding box center [593, 232] width 46 height 41
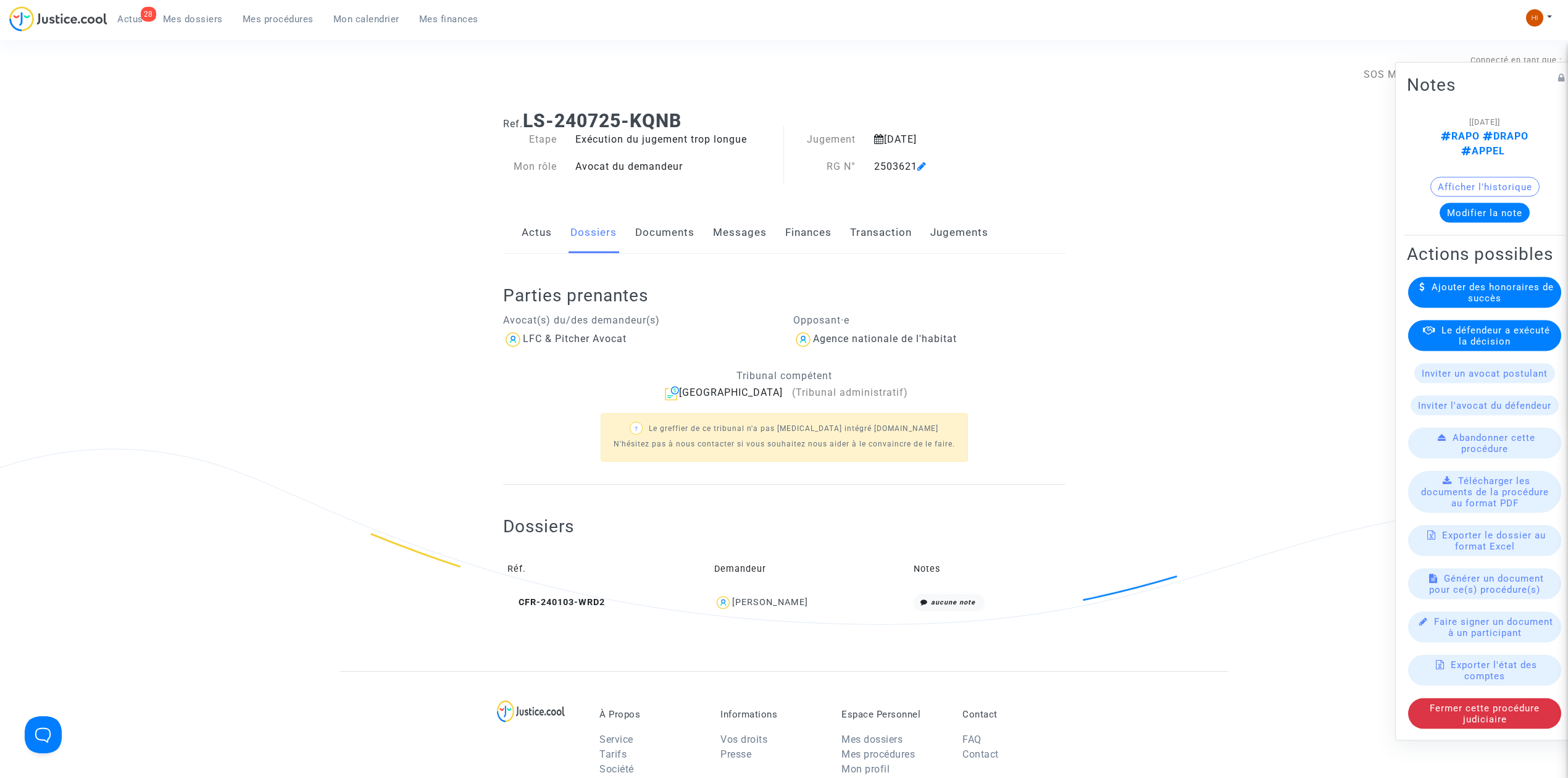
click at [283, 24] on span "Mes procédures" at bounding box center [278, 19] width 71 height 11
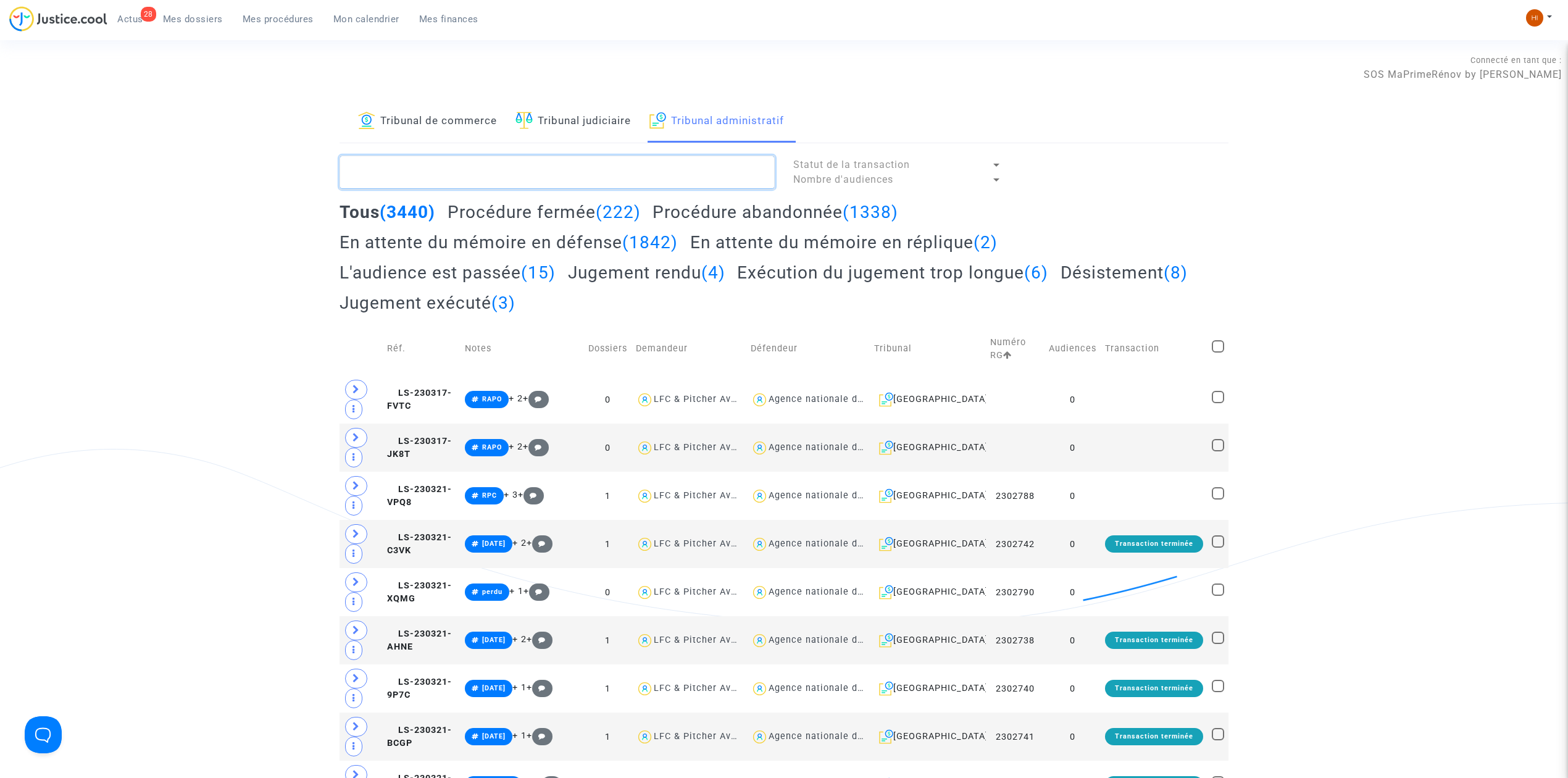
click at [514, 165] on textarea at bounding box center [557, 171] width 435 height 33
paste textarea "LS-240726-8JGD"
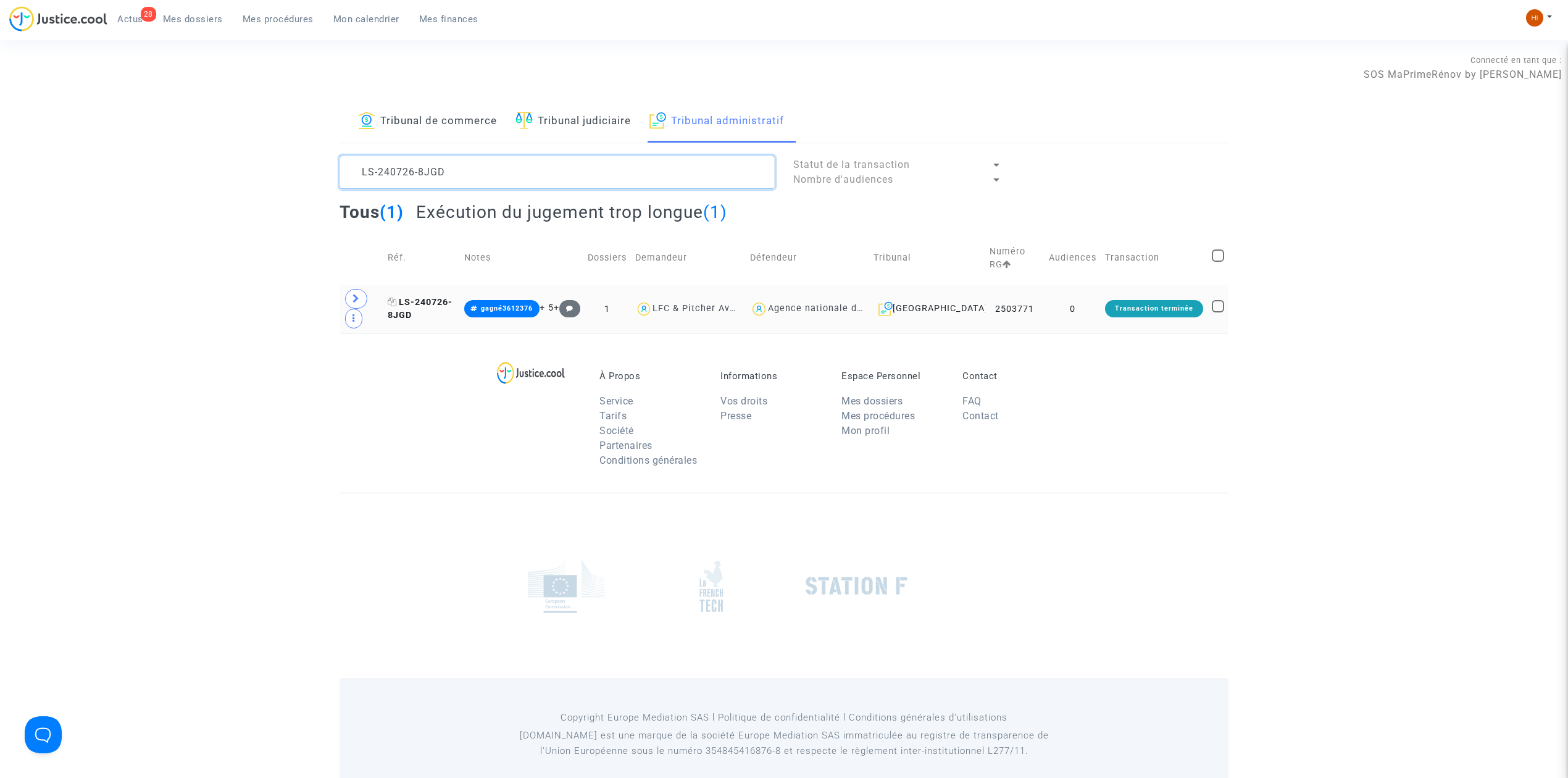
type textarea "LS-240726-8JGD"
click at [416, 302] on span "LS-240726-8JGD" at bounding box center [419, 309] width 65 height 24
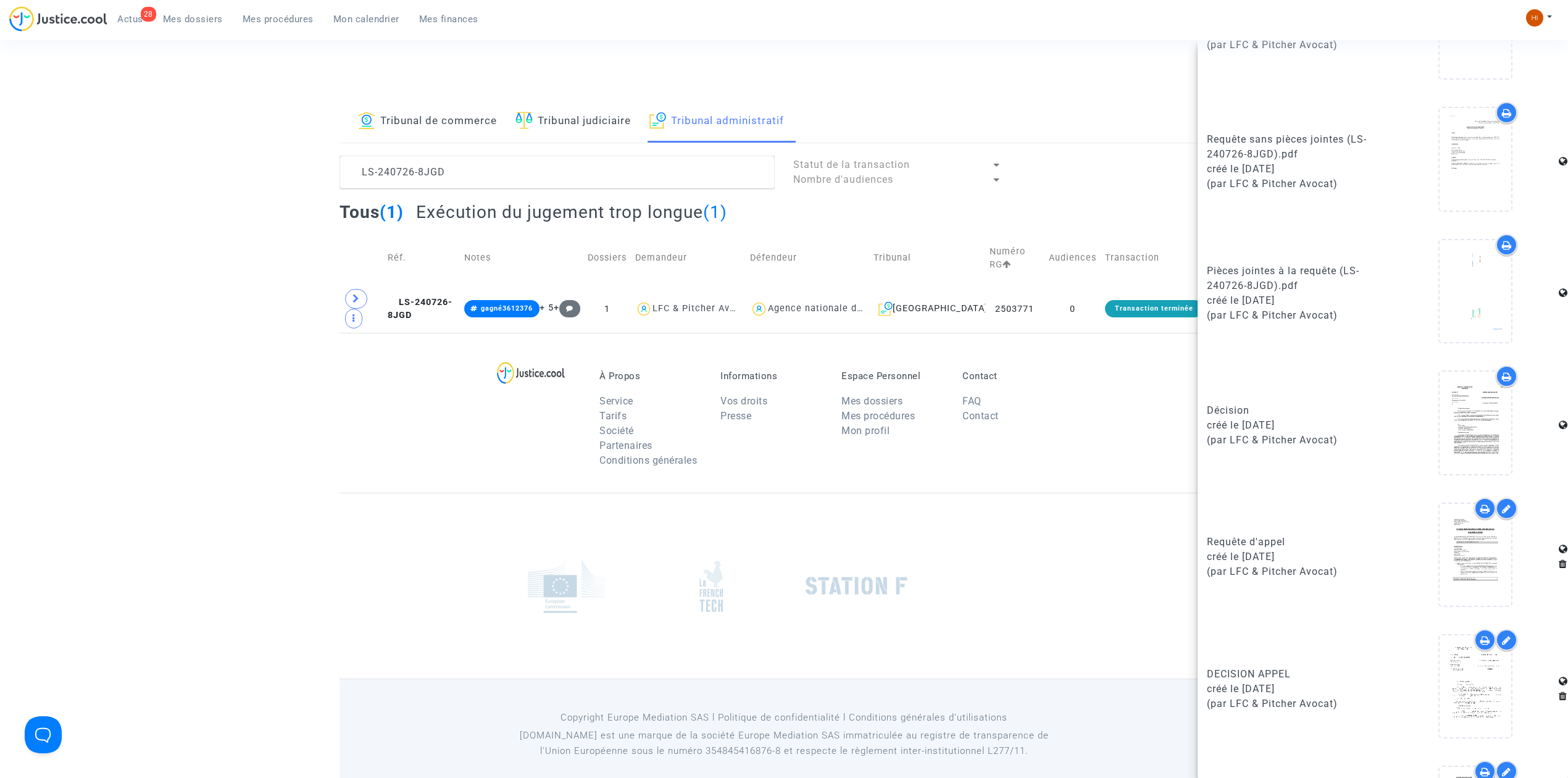
scroll to position [658, 0]
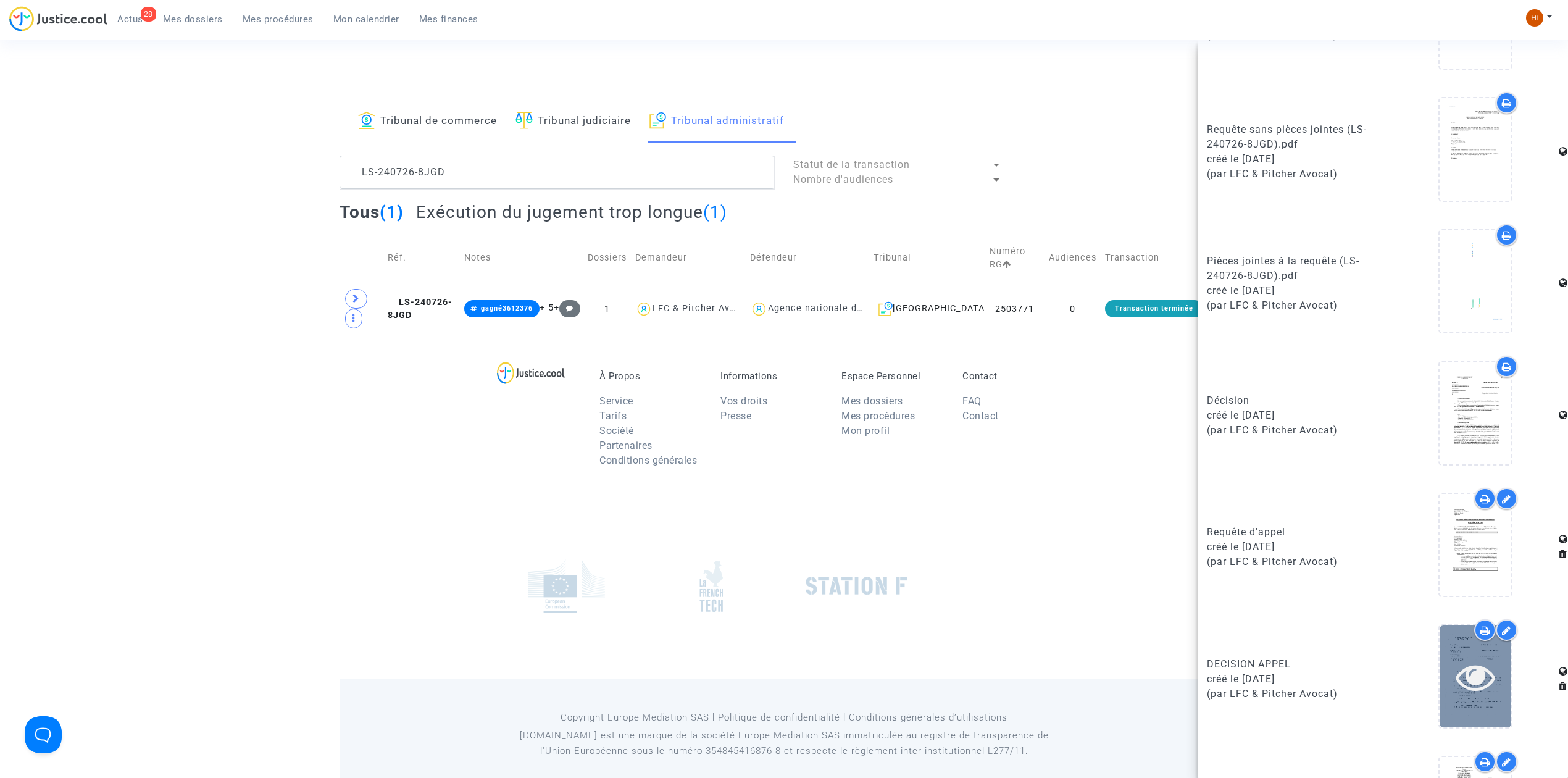
click at [1469, 687] on icon at bounding box center [1475, 677] width 40 height 40
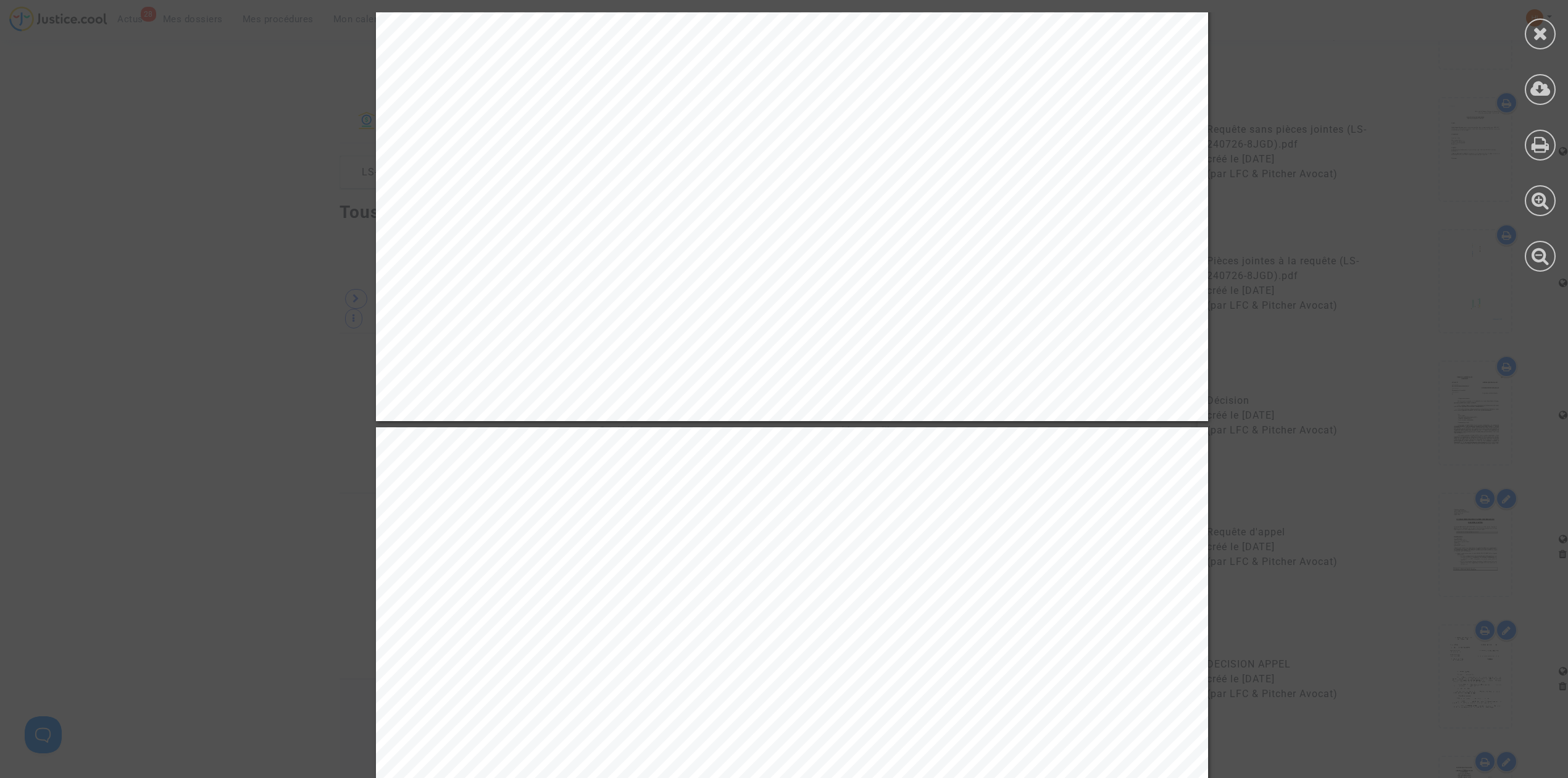
scroll to position [3128, 0]
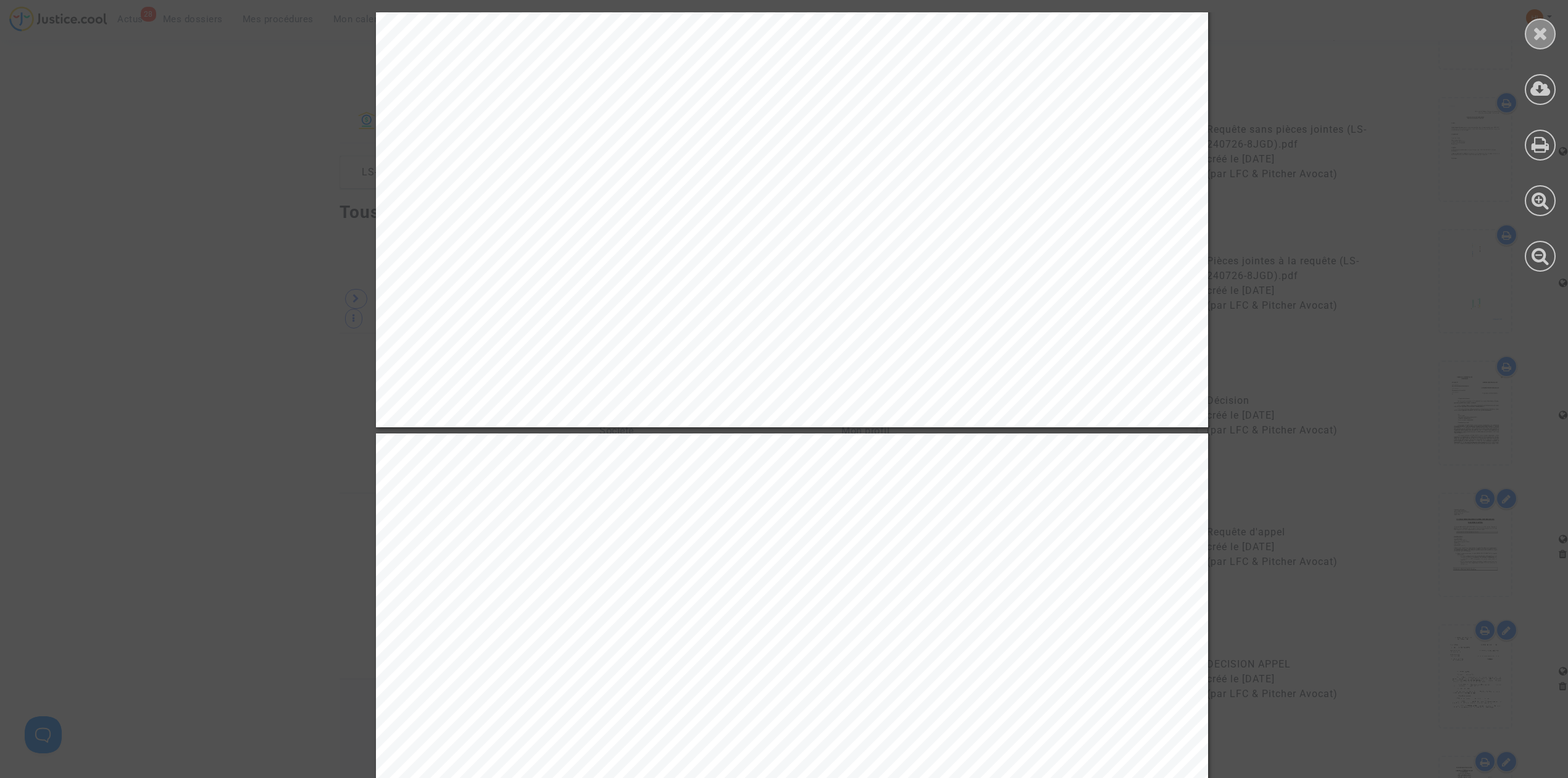
click at [1530, 40] on div at bounding box center [1539, 34] width 31 height 31
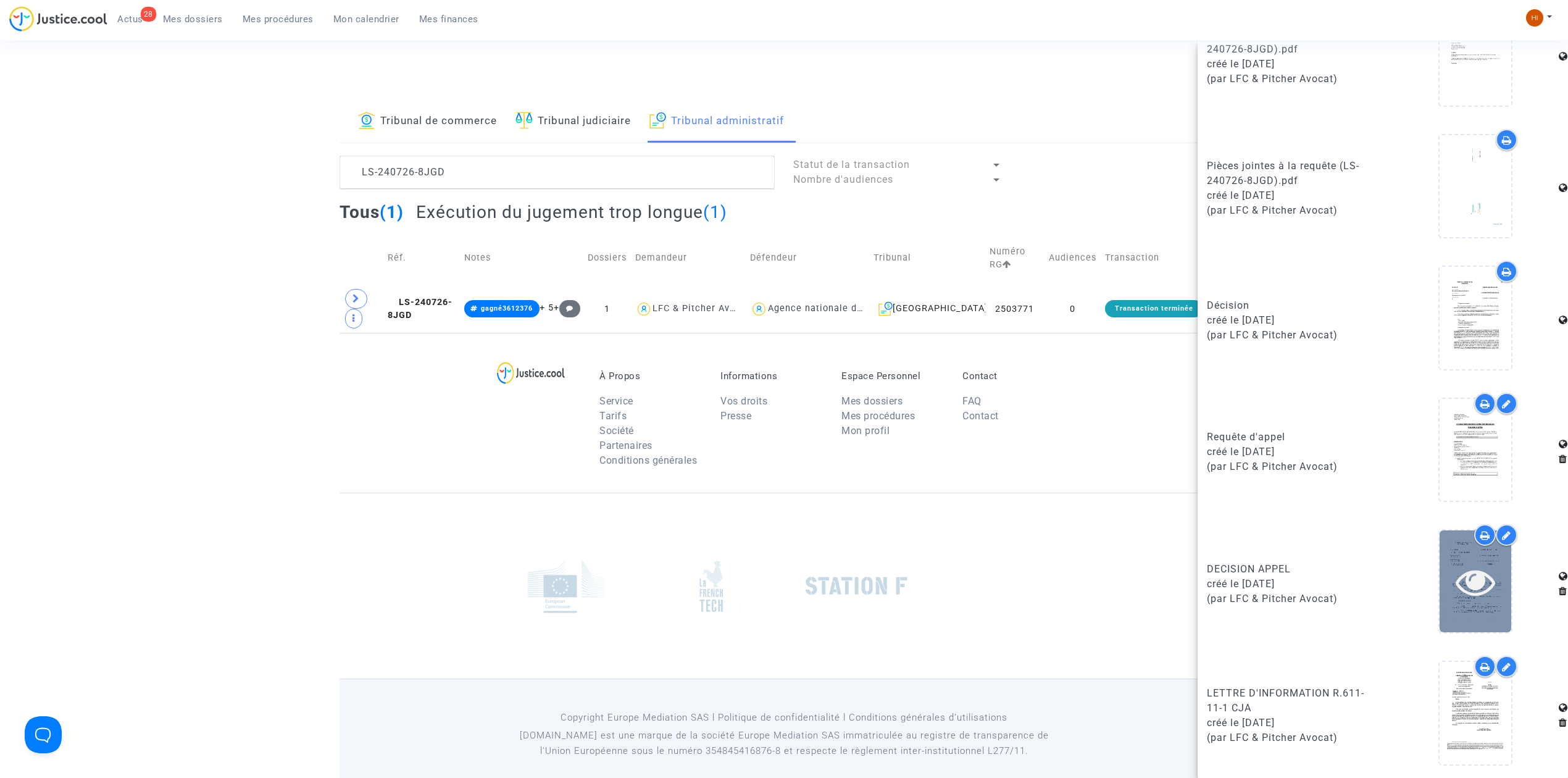
scroll to position [756, 0]
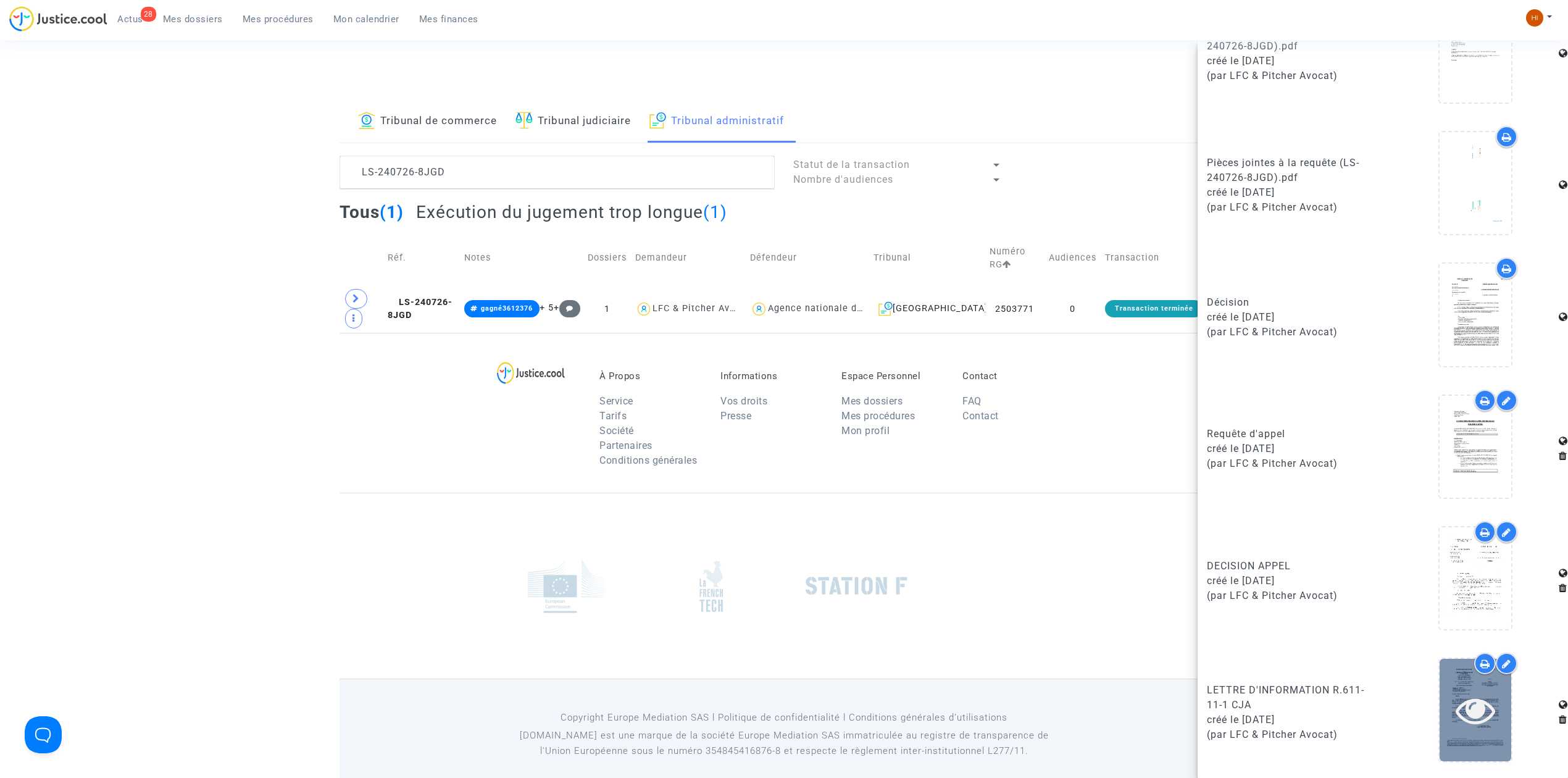
click at [1459, 725] on icon at bounding box center [1475, 710] width 40 height 40
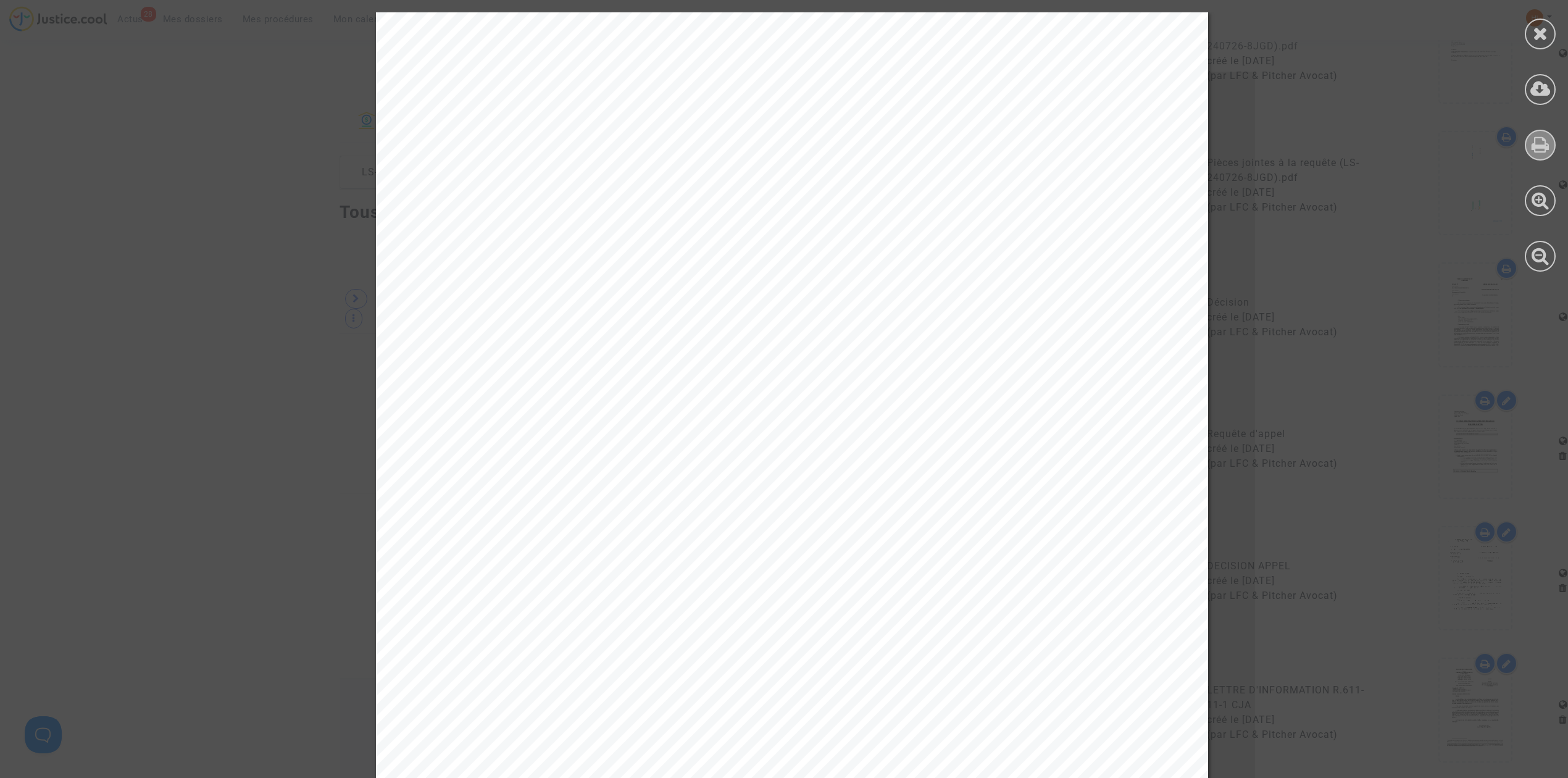
click at [1544, 147] on icon at bounding box center [1540, 144] width 18 height 19
click at [1550, 31] on div at bounding box center [1539, 34] width 31 height 31
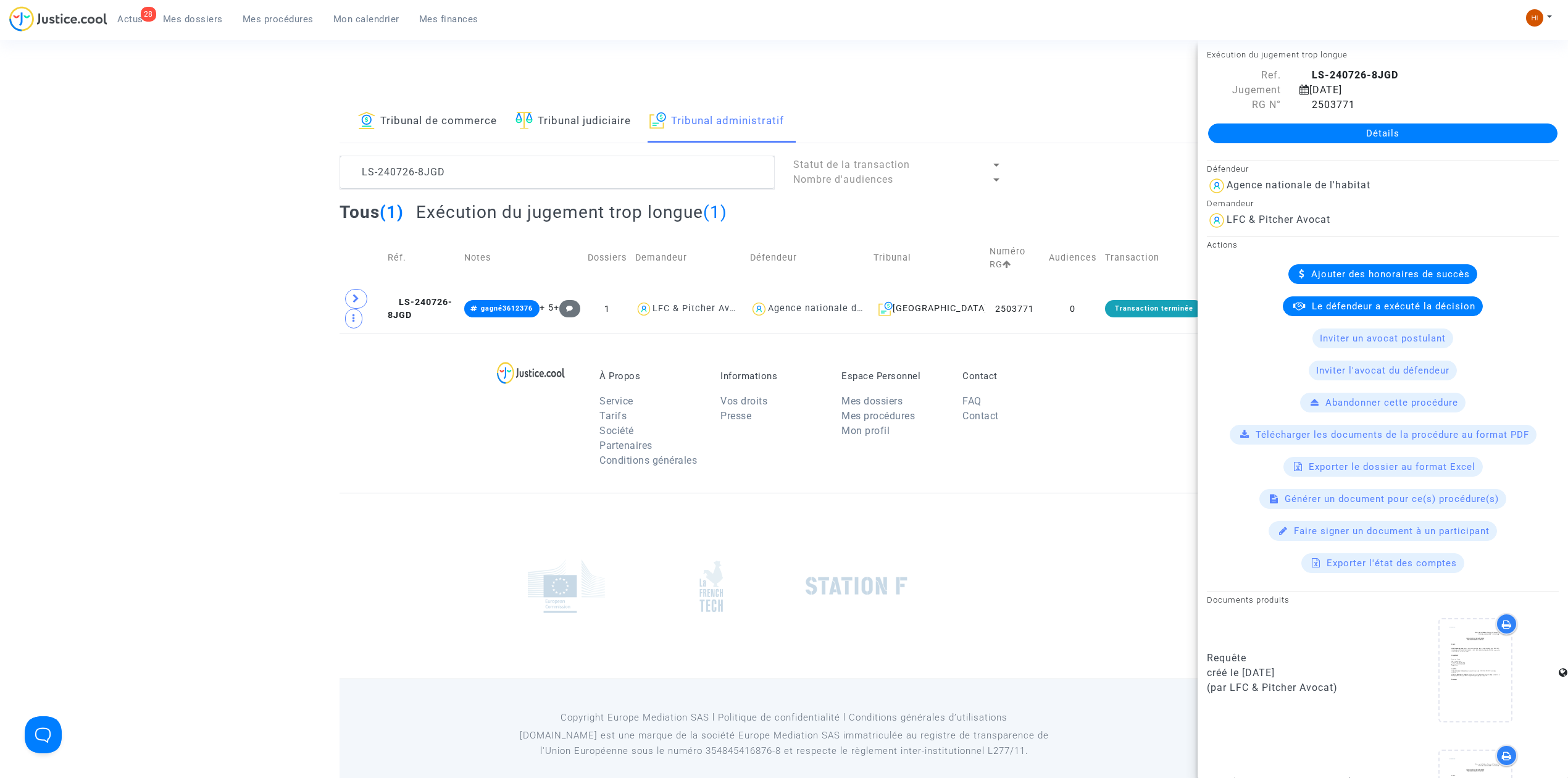
scroll to position [0, 0]
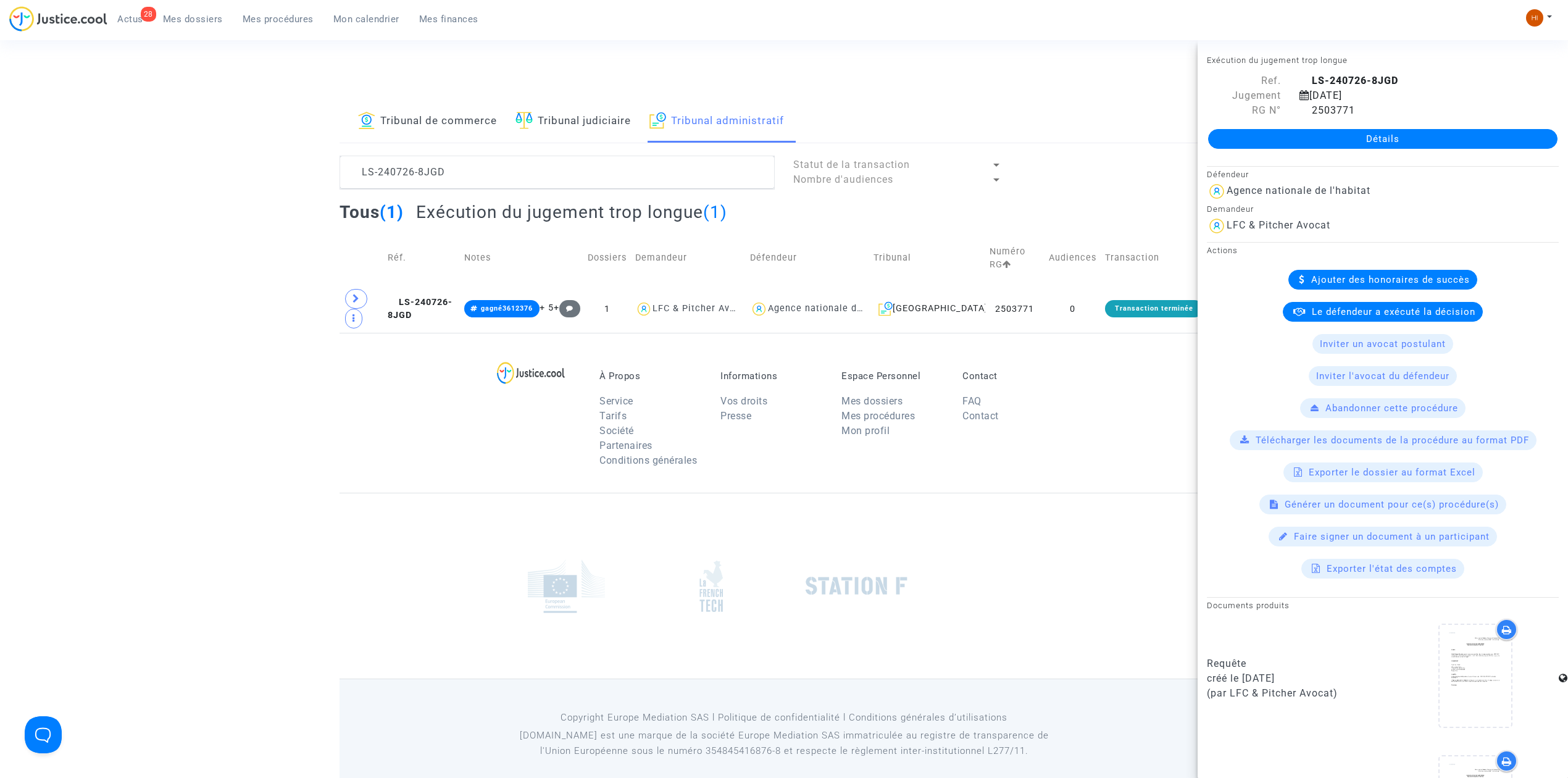
click at [1396, 134] on link "Détails" at bounding box center [1382, 139] width 349 height 20
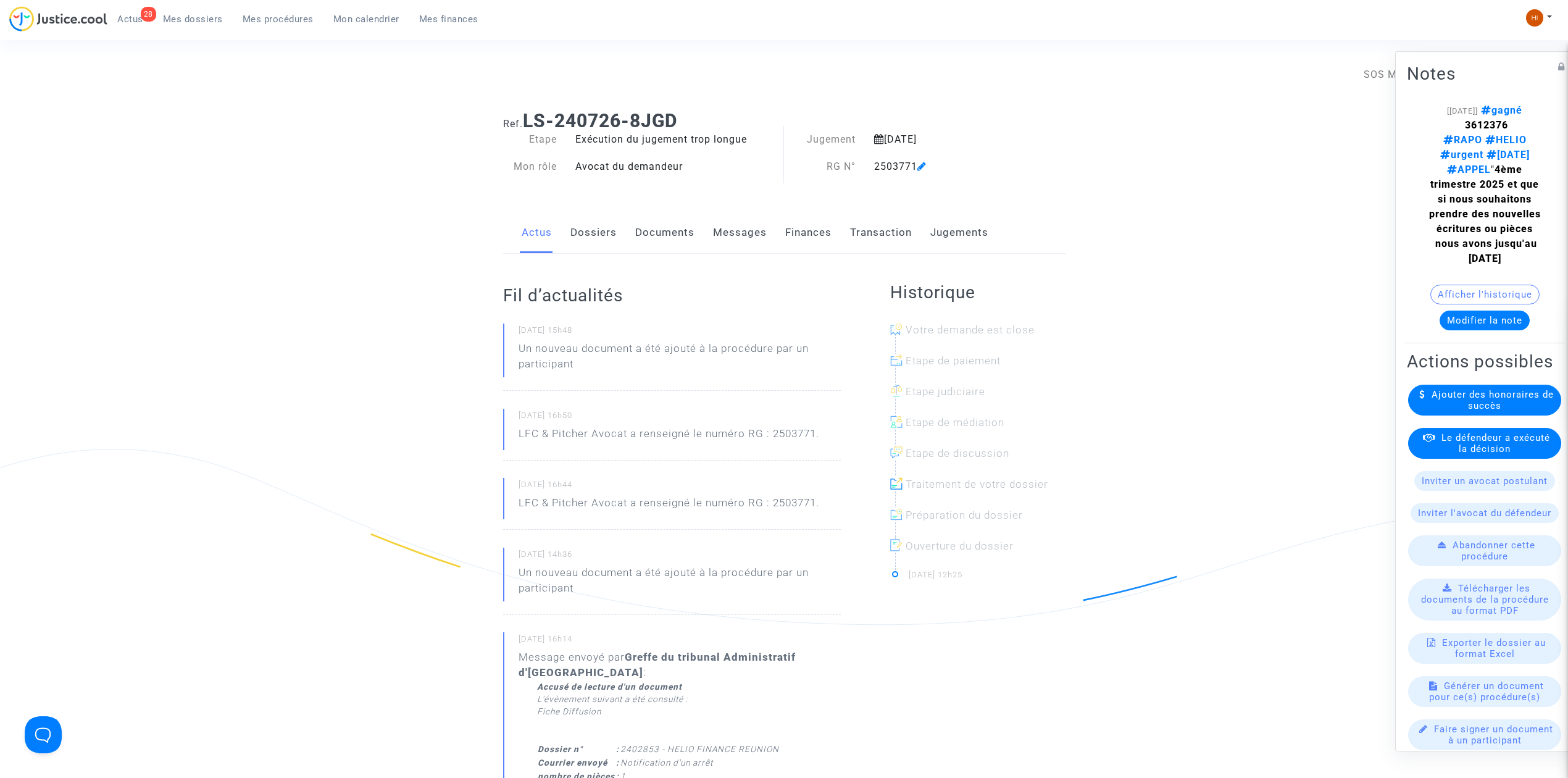
click at [601, 233] on link "Dossiers" at bounding box center [593, 232] width 46 height 41
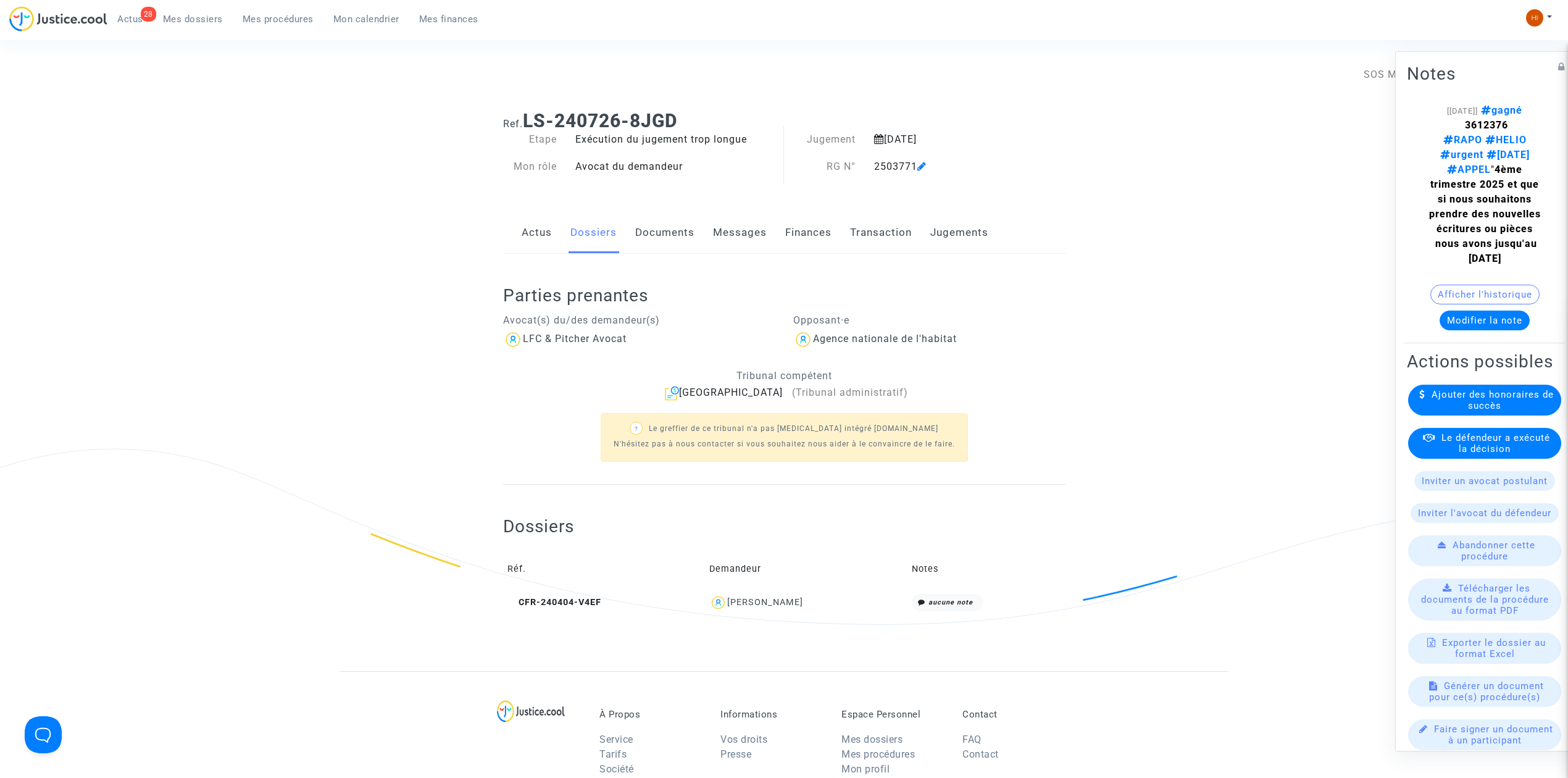
click at [665, 233] on link "Documents" at bounding box center [665, 232] width 60 height 41
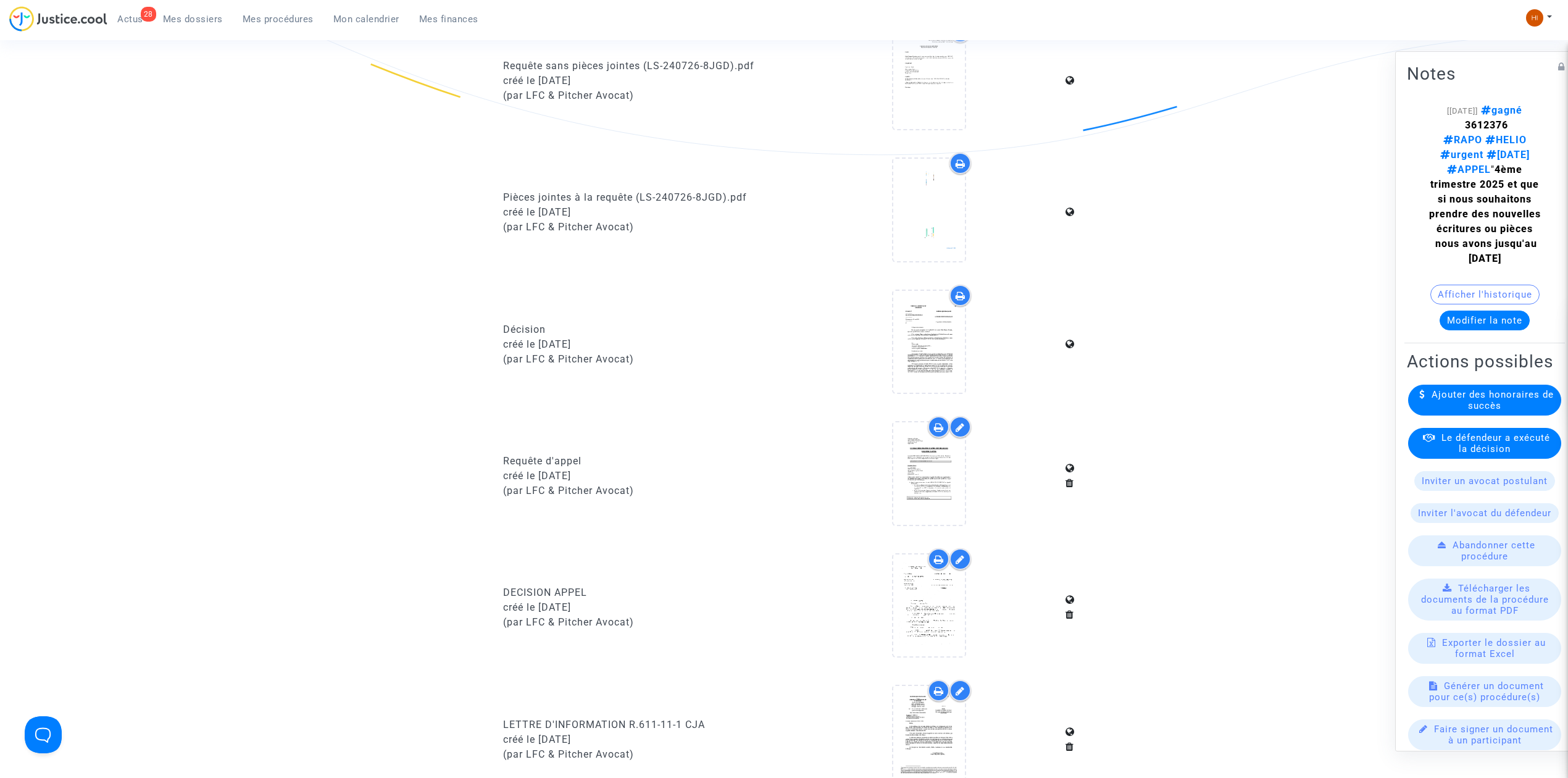
scroll to position [576, 0]
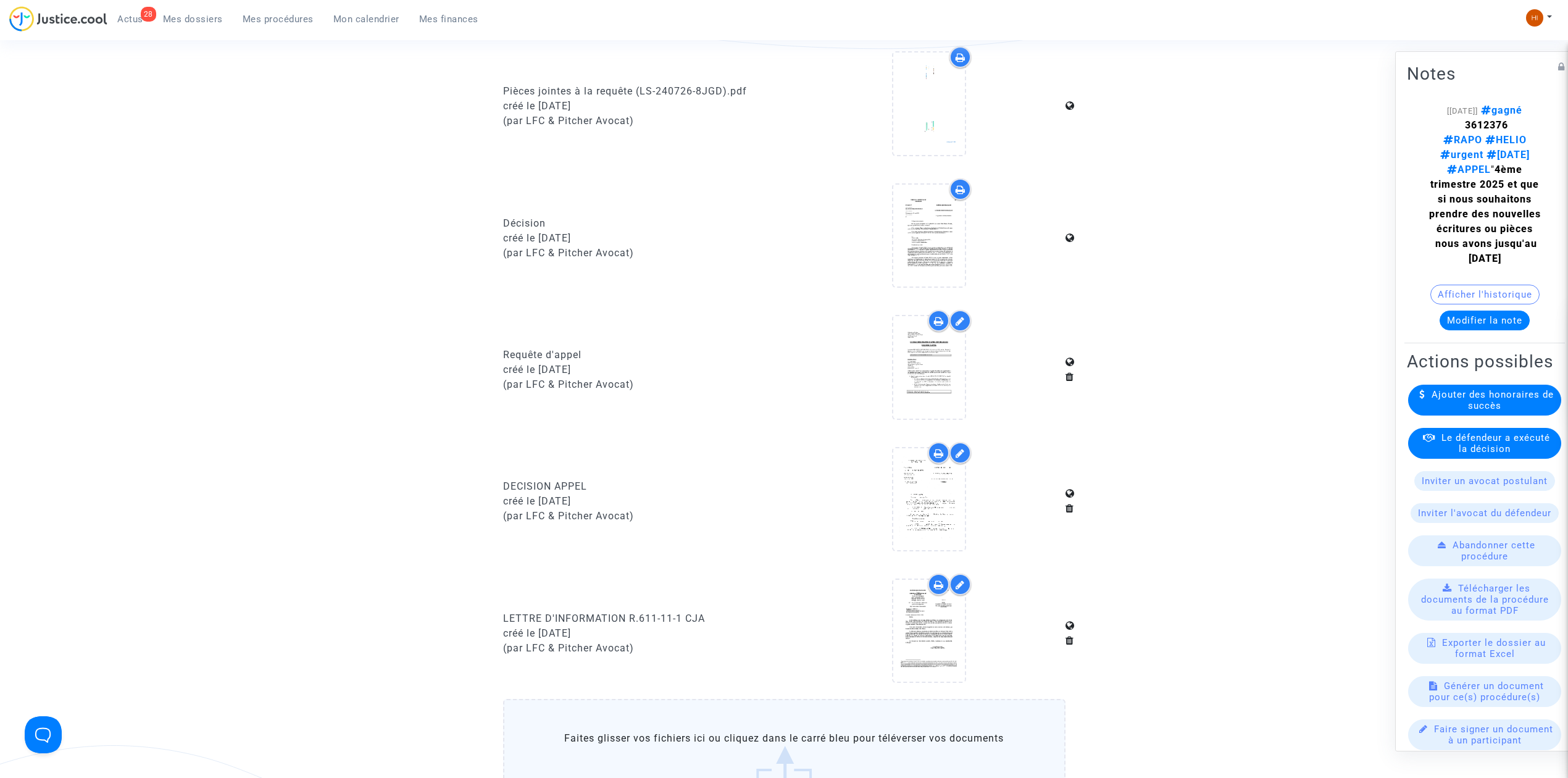
drag, startPoint x: 524, startPoint y: 613, endPoint x: 709, endPoint y: 608, distance: 185.1
click at [709, 609] on ng-component "Ref. LS-240726-8JGD Etape Exécution du jugement trop longue Mon rôle Avocat du …" at bounding box center [784, 193] width 889 height 1337
copy div "LETTRE D'INFORMATION R.611-11-1 CJA"
drag, startPoint x: 944, startPoint y: 640, endPoint x: 944, endPoint y: 633, distance: 7.0
click at [944, 638] on icon at bounding box center [929, 632] width 40 height 40
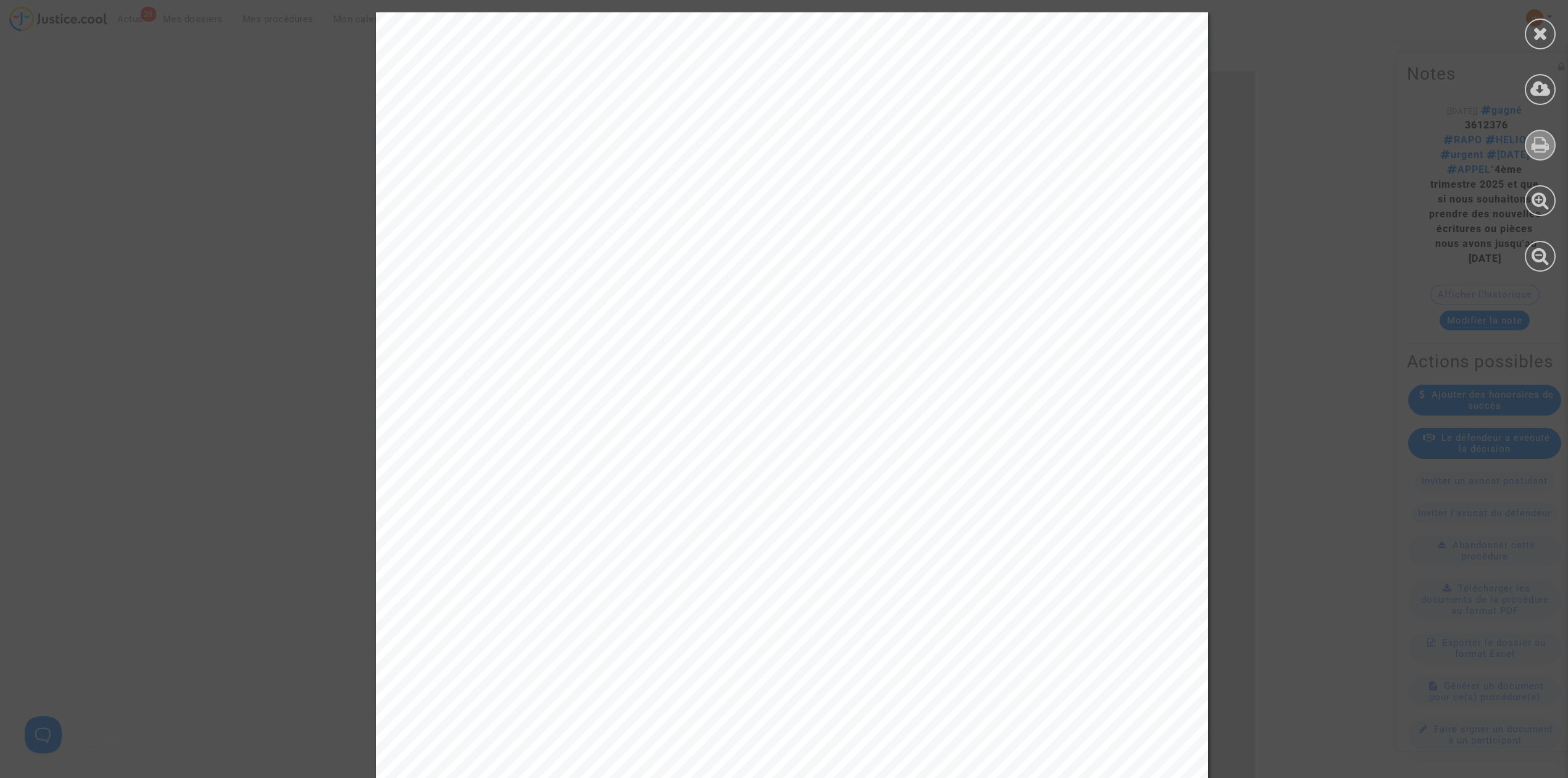
click at [1533, 147] on icon at bounding box center [1540, 144] width 18 height 19
drag, startPoint x: 1558, startPoint y: 35, endPoint x: 1227, endPoint y: 75, distance: 333.4
click at [1558, 35] on div at bounding box center [1540, 141] width 56 height 284
click at [1538, 26] on icon at bounding box center [1539, 33] width 15 height 19
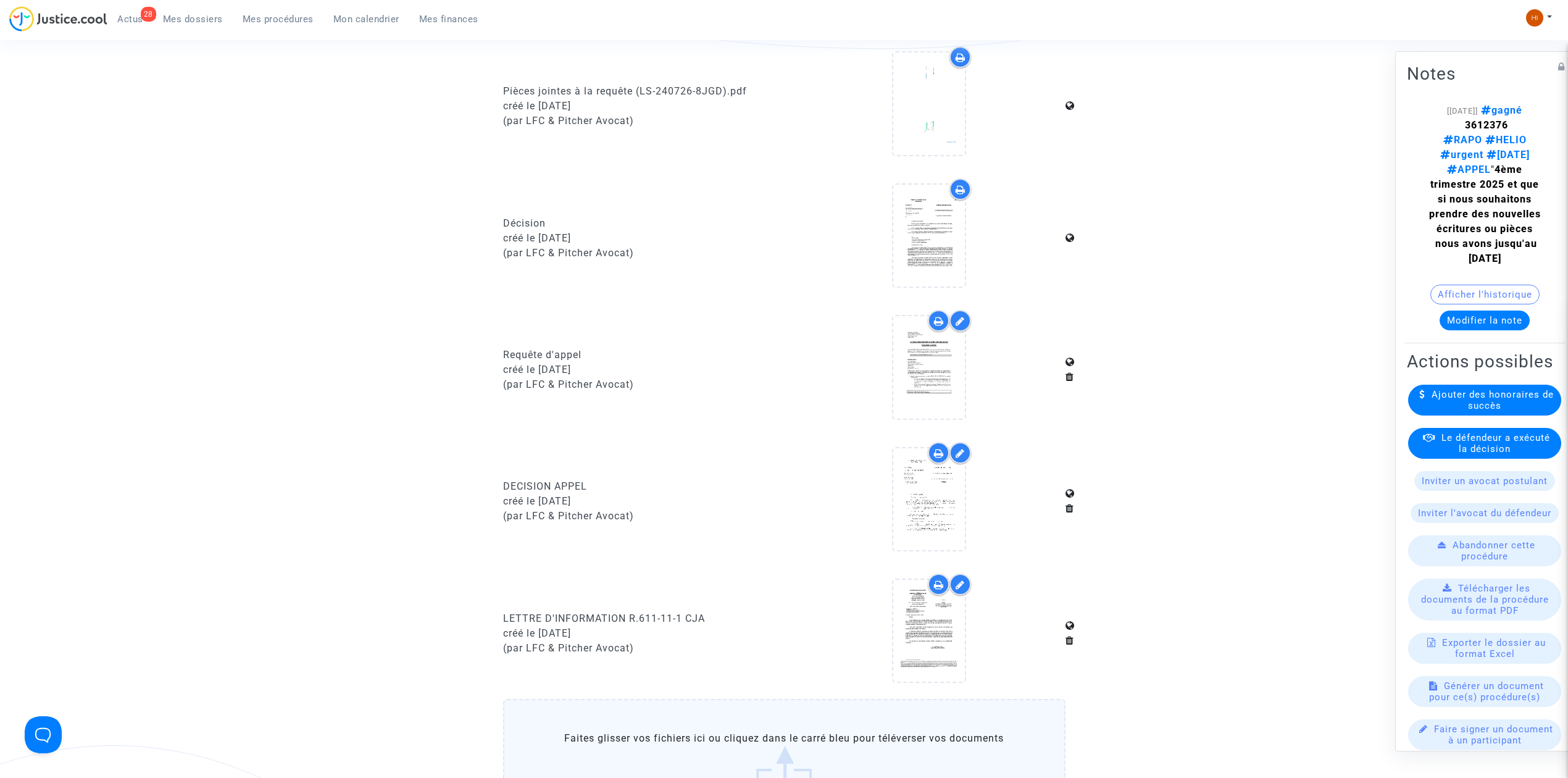
click at [1159, 138] on ng-component "Ref. LS-240726-8JGD Etape Exécution du jugement trop longue Mon rôle Avocat du …" at bounding box center [784, 193] width 889 height 1337
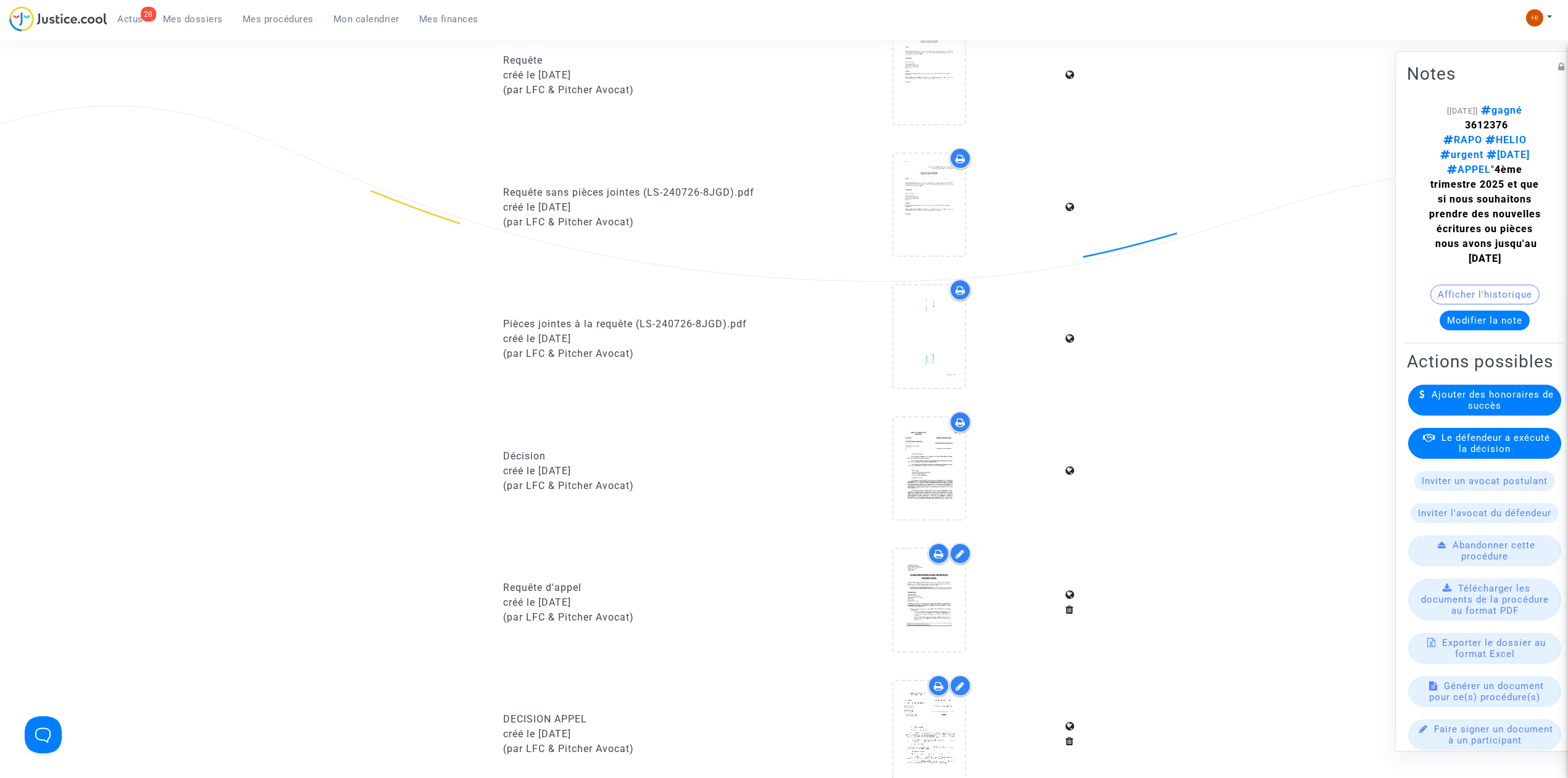
scroll to position [0, 0]
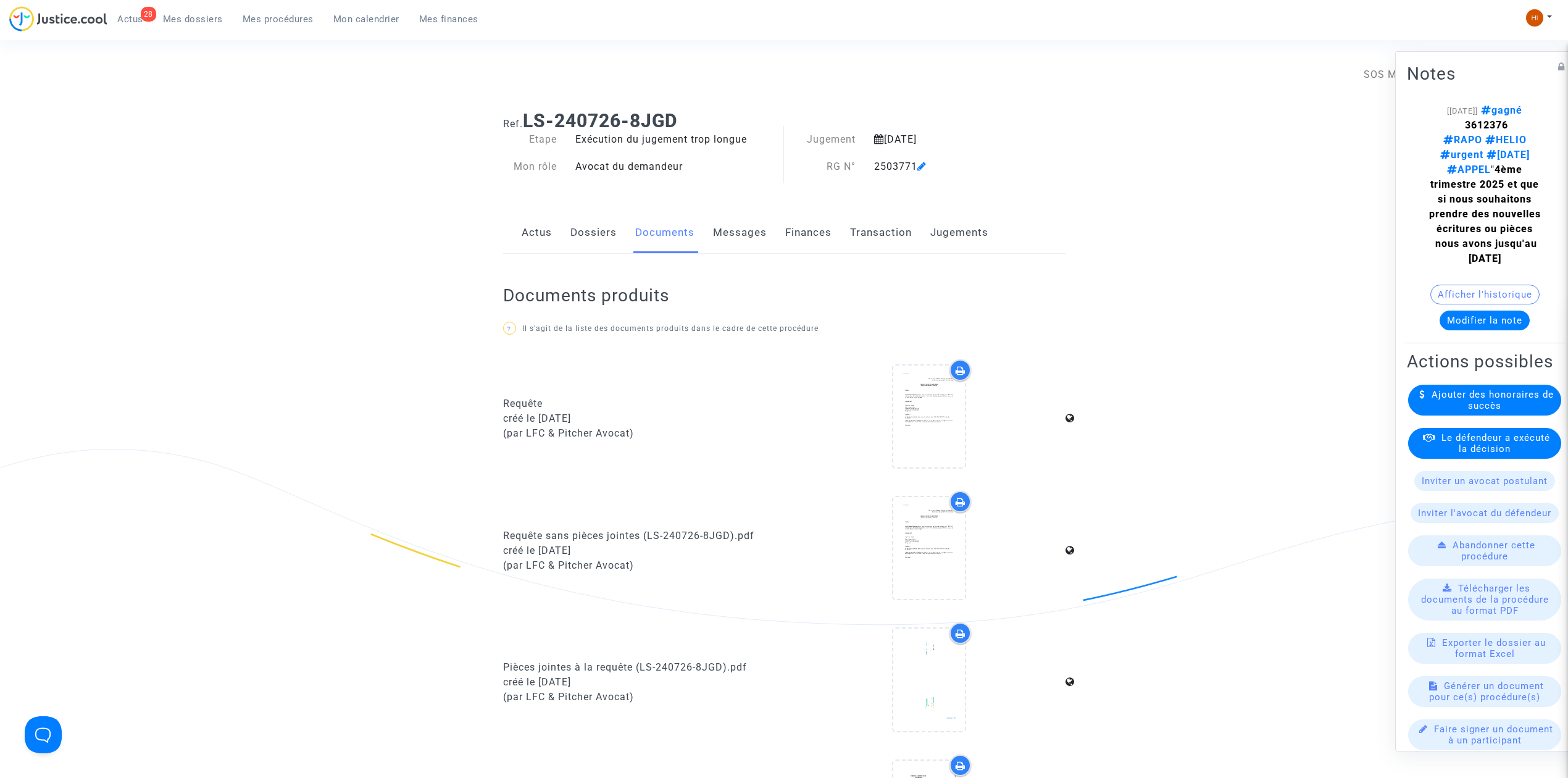
click at [282, 19] on span "Mes procédures" at bounding box center [278, 19] width 71 height 11
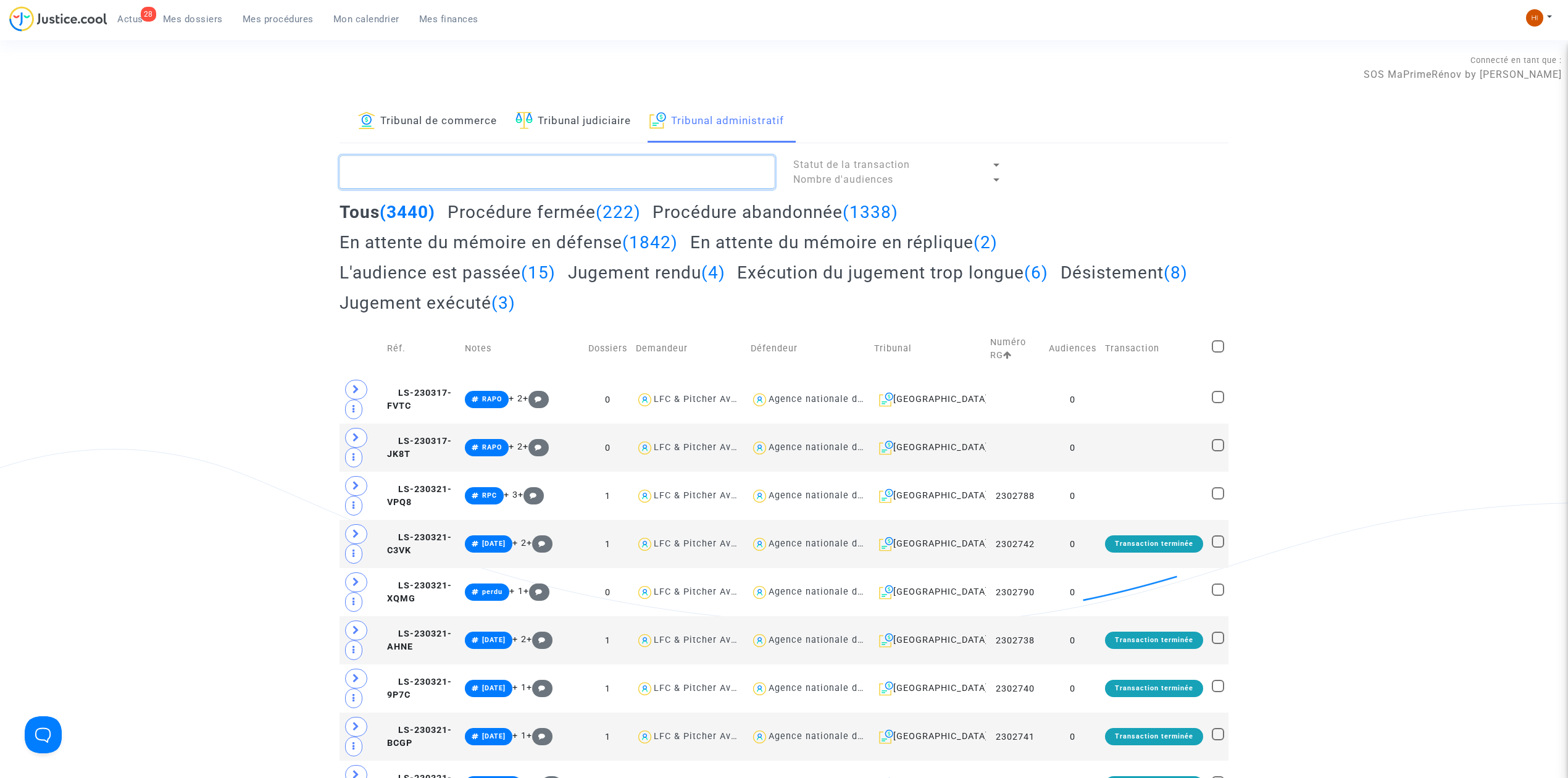
click at [672, 168] on textarea at bounding box center [557, 171] width 435 height 33
paste textarea "6CN7"
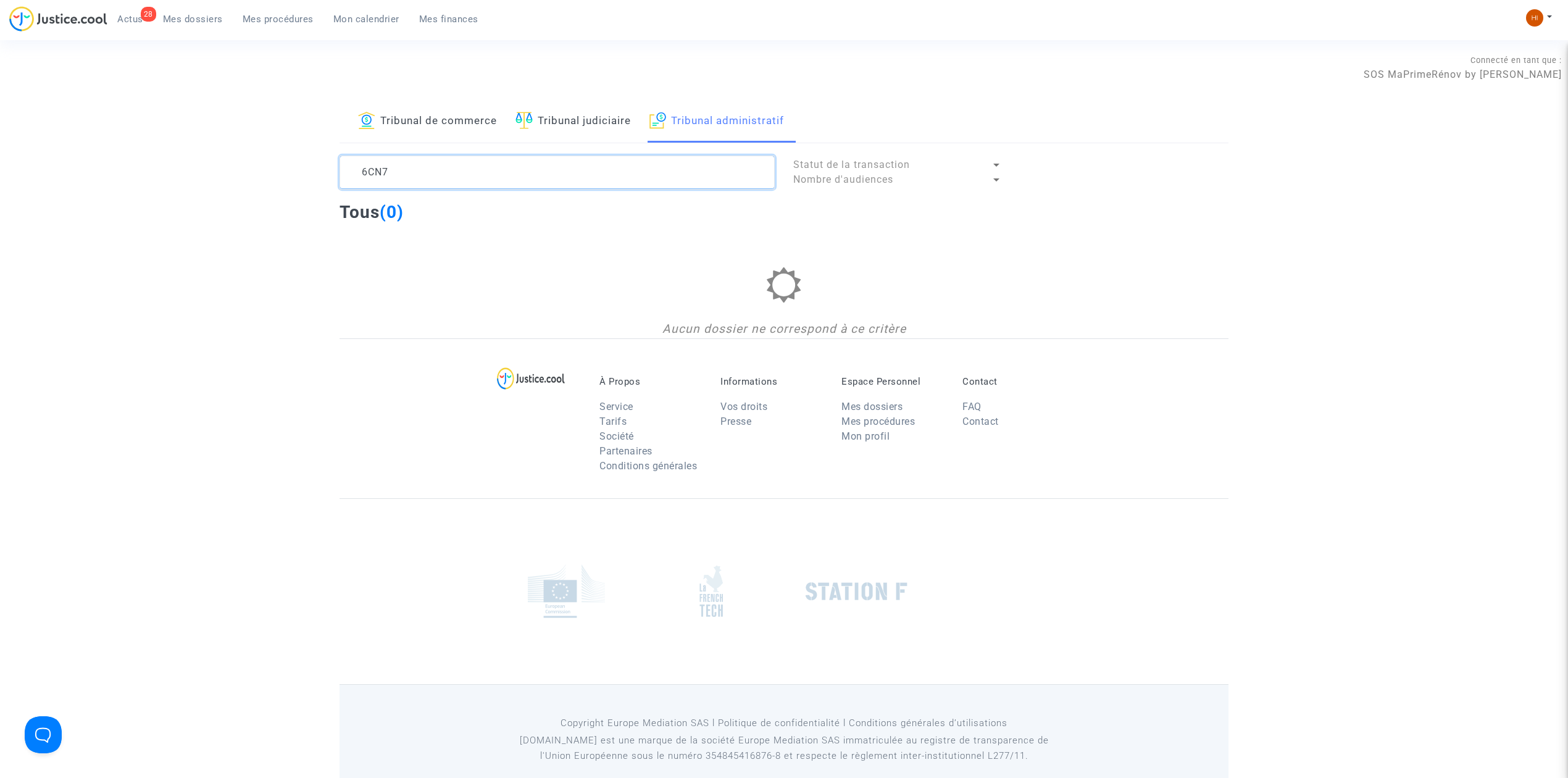
type textarea "6CN7"
click at [1539, 16] on img at bounding box center [1533, 17] width 17 height 17
click at [1502, 64] on link "Changer de compte" at bounding box center [1488, 64] width 124 height 20
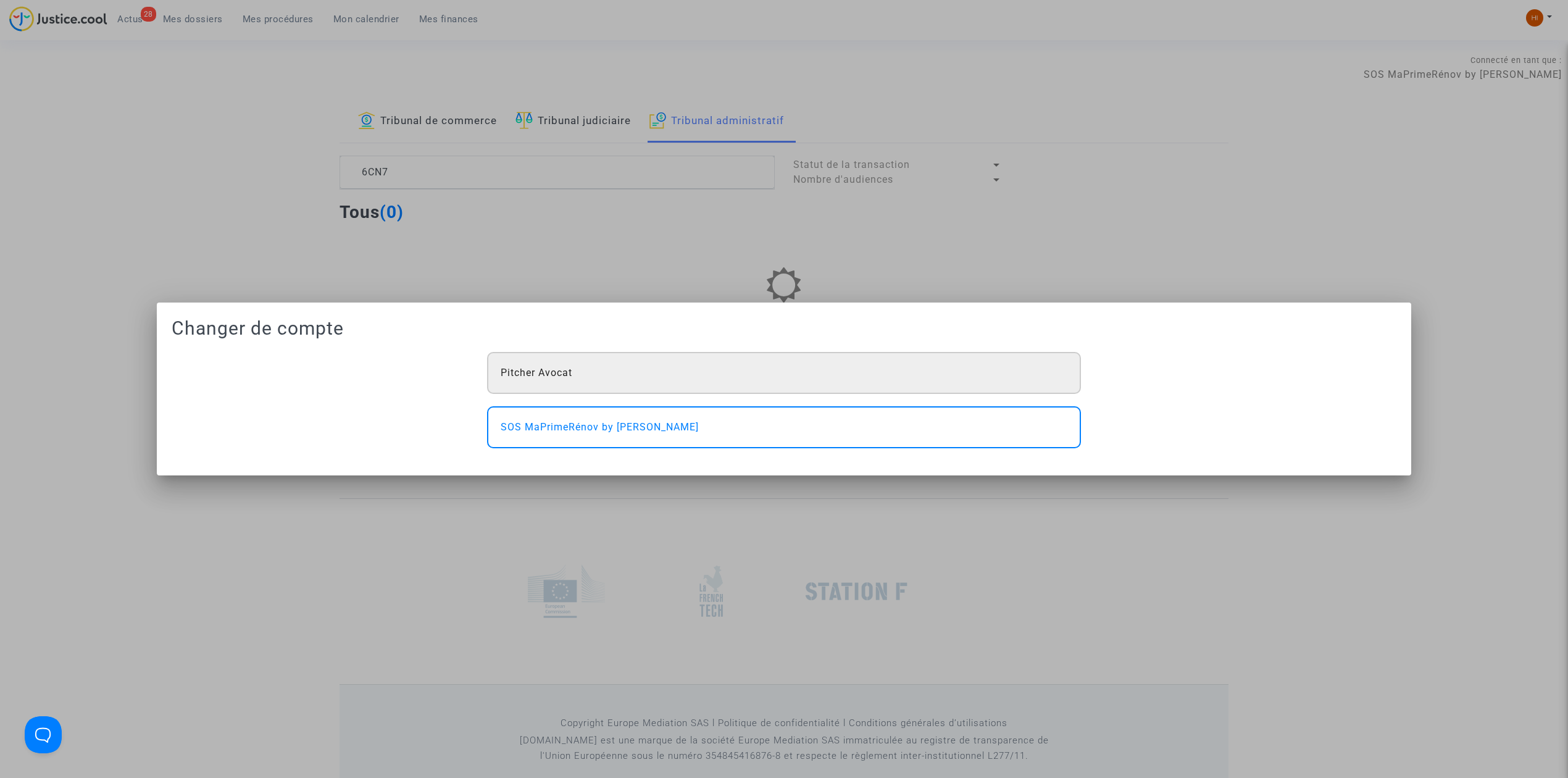
click at [800, 391] on div "Pitcher Avocat" at bounding box center [784, 373] width 593 height 42
